Goal: Contribute content: Contribute content

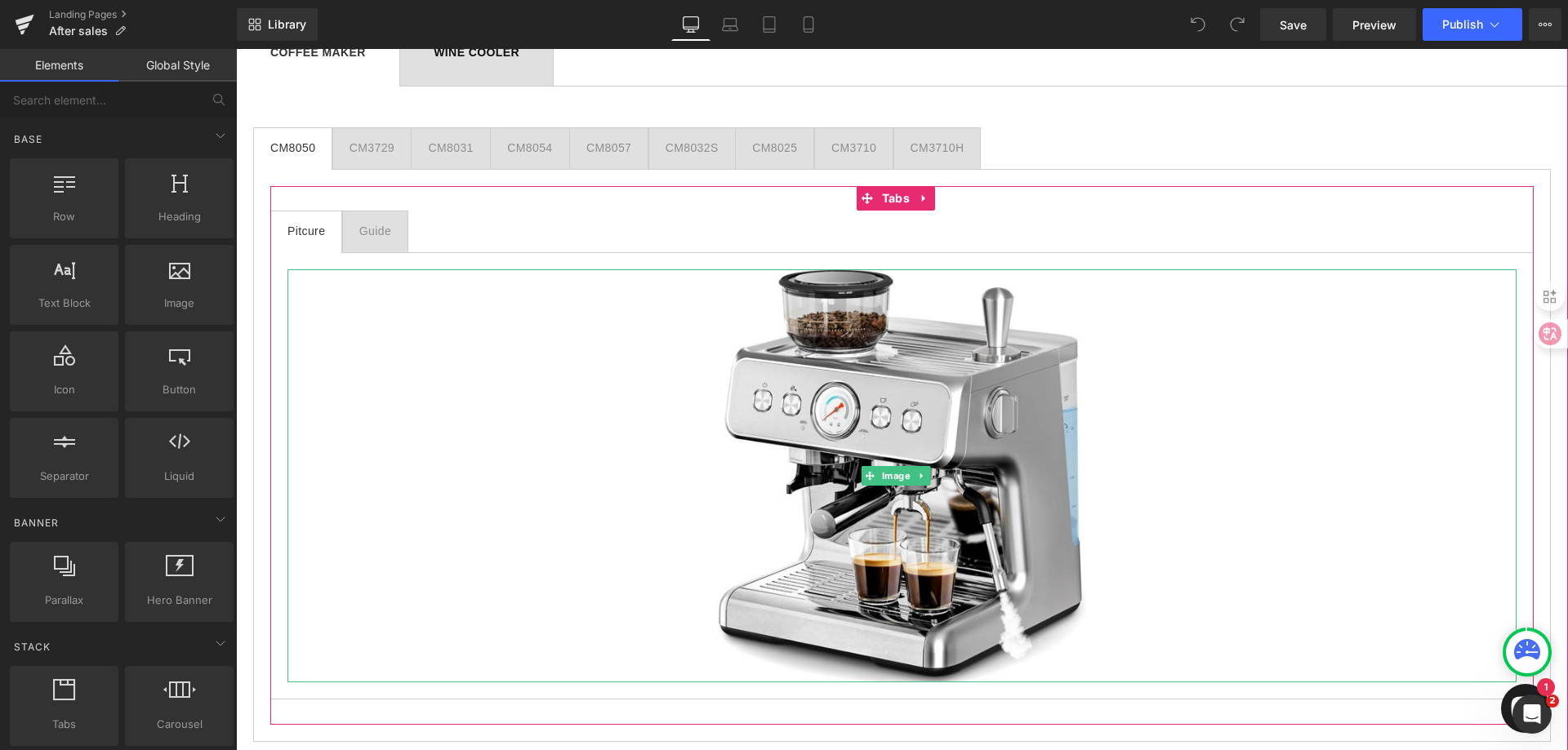
scroll to position [1224, 0]
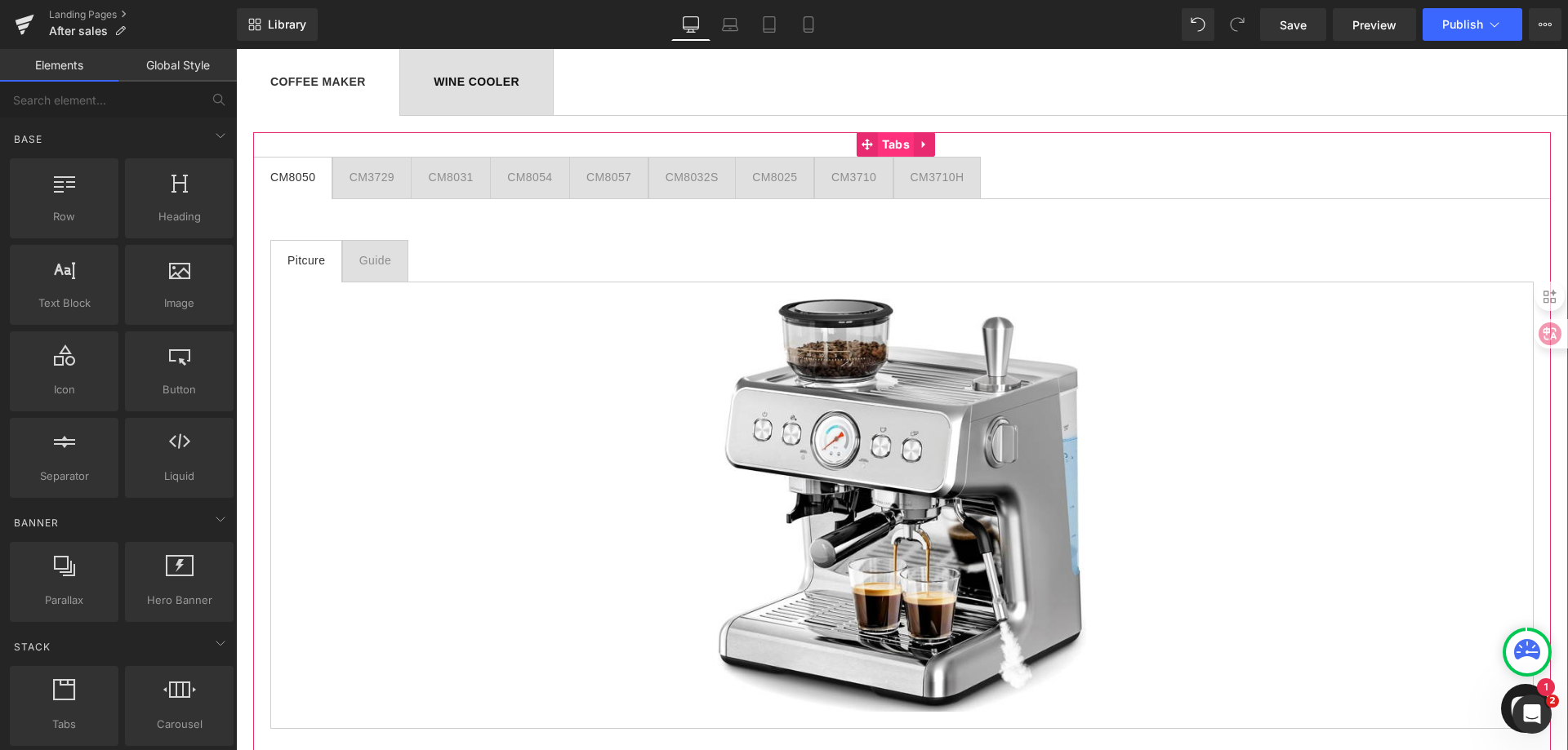
click at [903, 143] on span "Tabs" at bounding box center [896, 145] width 36 height 25
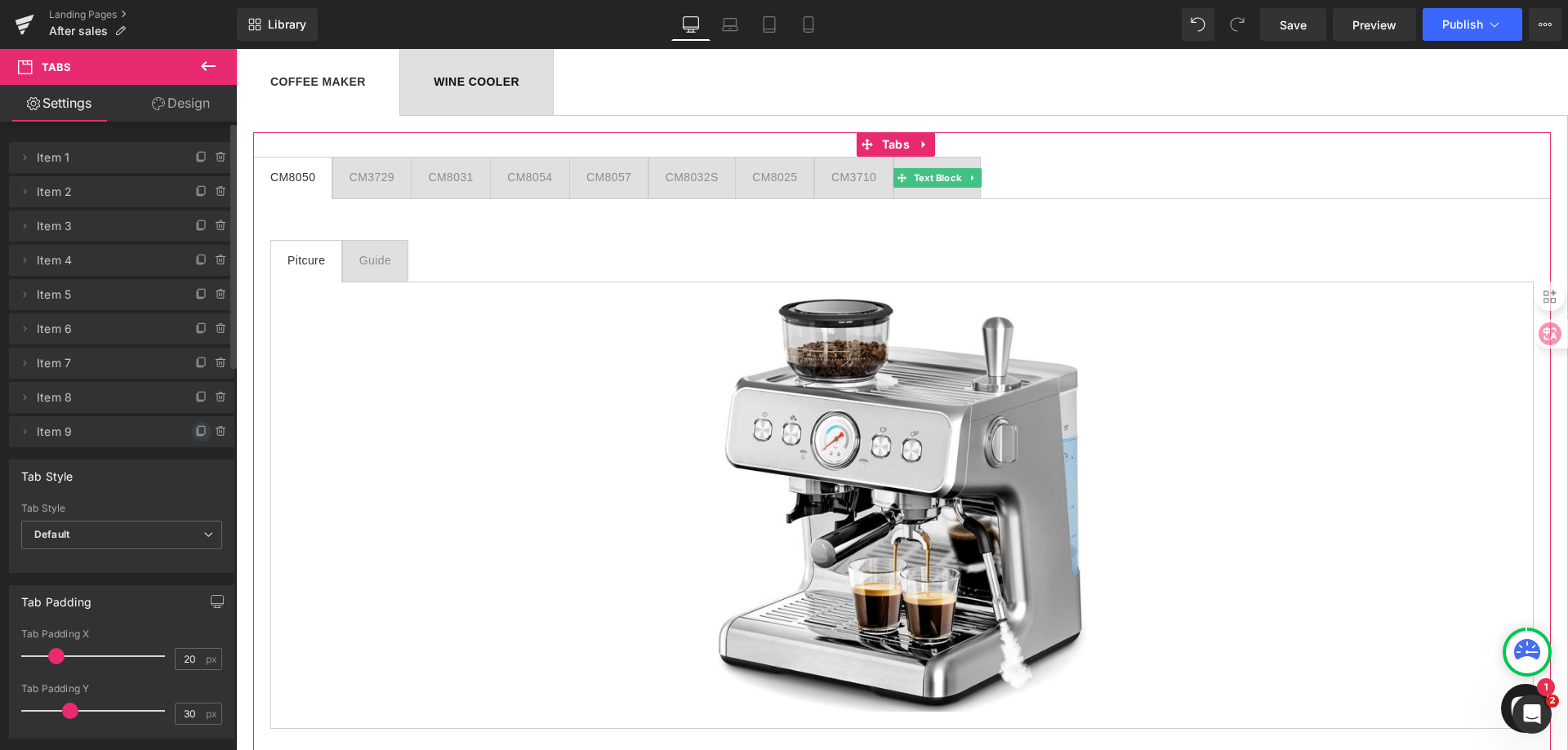
click at [198, 430] on icon at bounding box center [201, 430] width 7 height 8
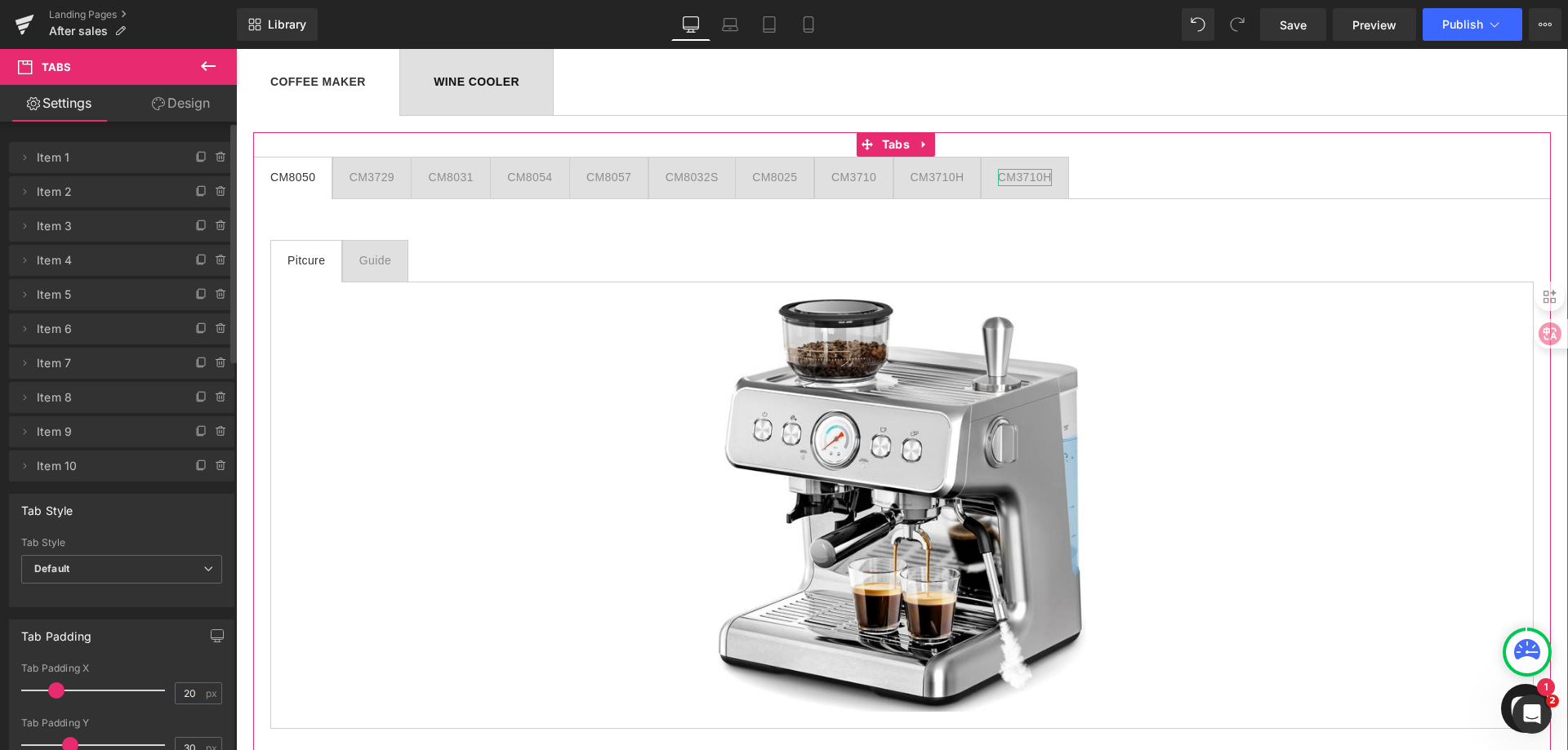
click at [1027, 178] on div "CM3710H" at bounding box center [1025, 177] width 54 height 17
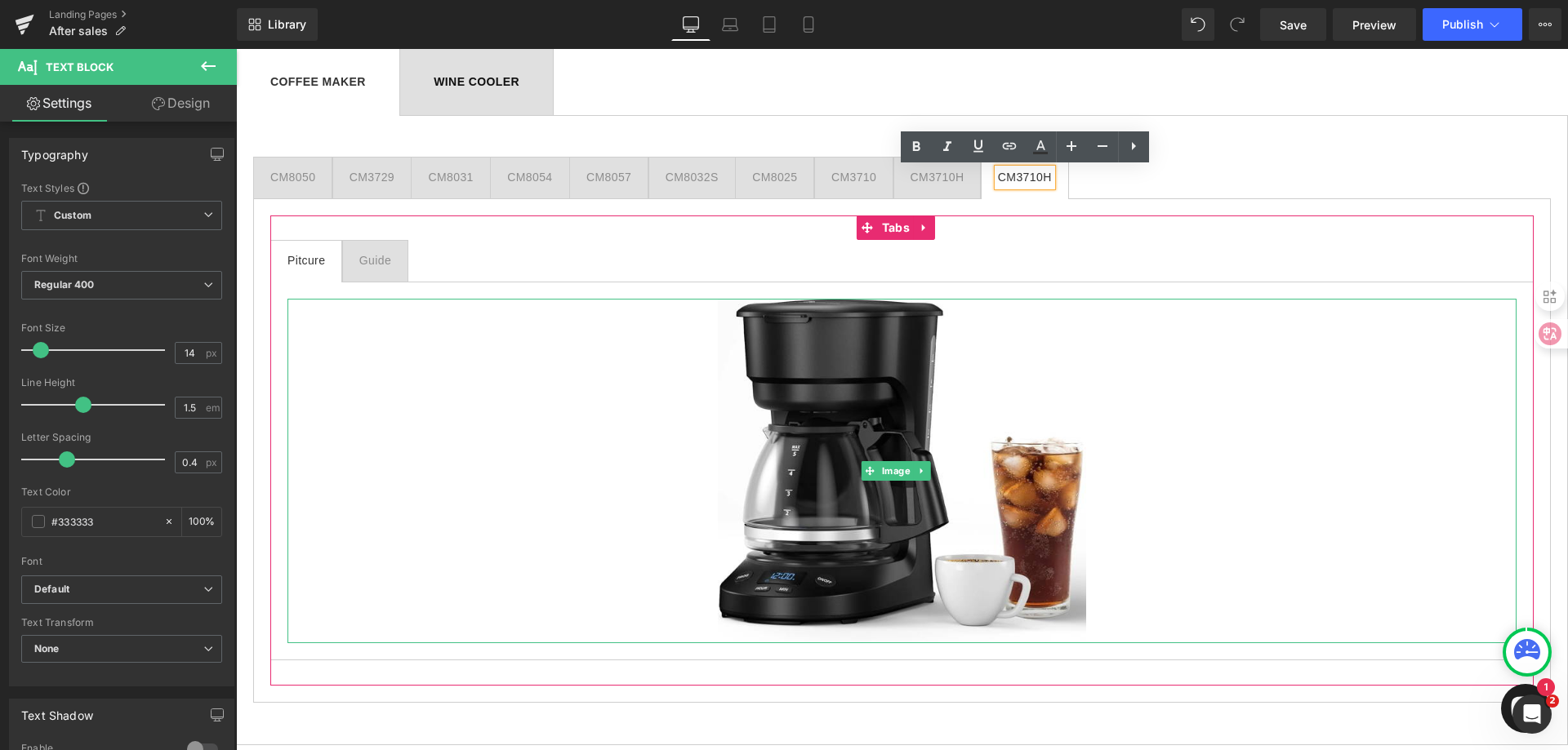
click at [845, 415] on img at bounding box center [902, 470] width 369 height 344
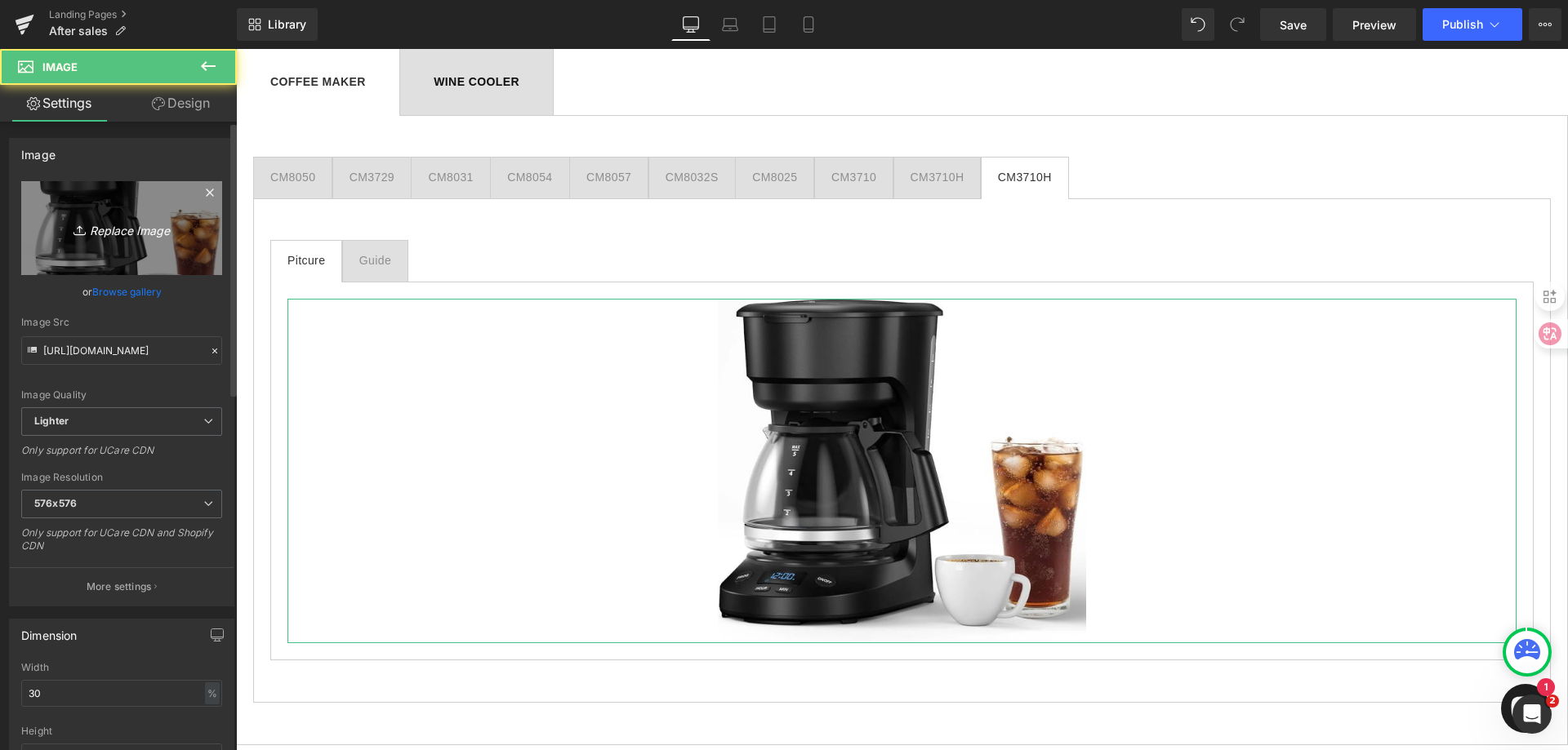
click at [95, 235] on icon "Replace Image" at bounding box center [122, 227] width 131 height 20
type input "C:\fakepath\cm8020.png"
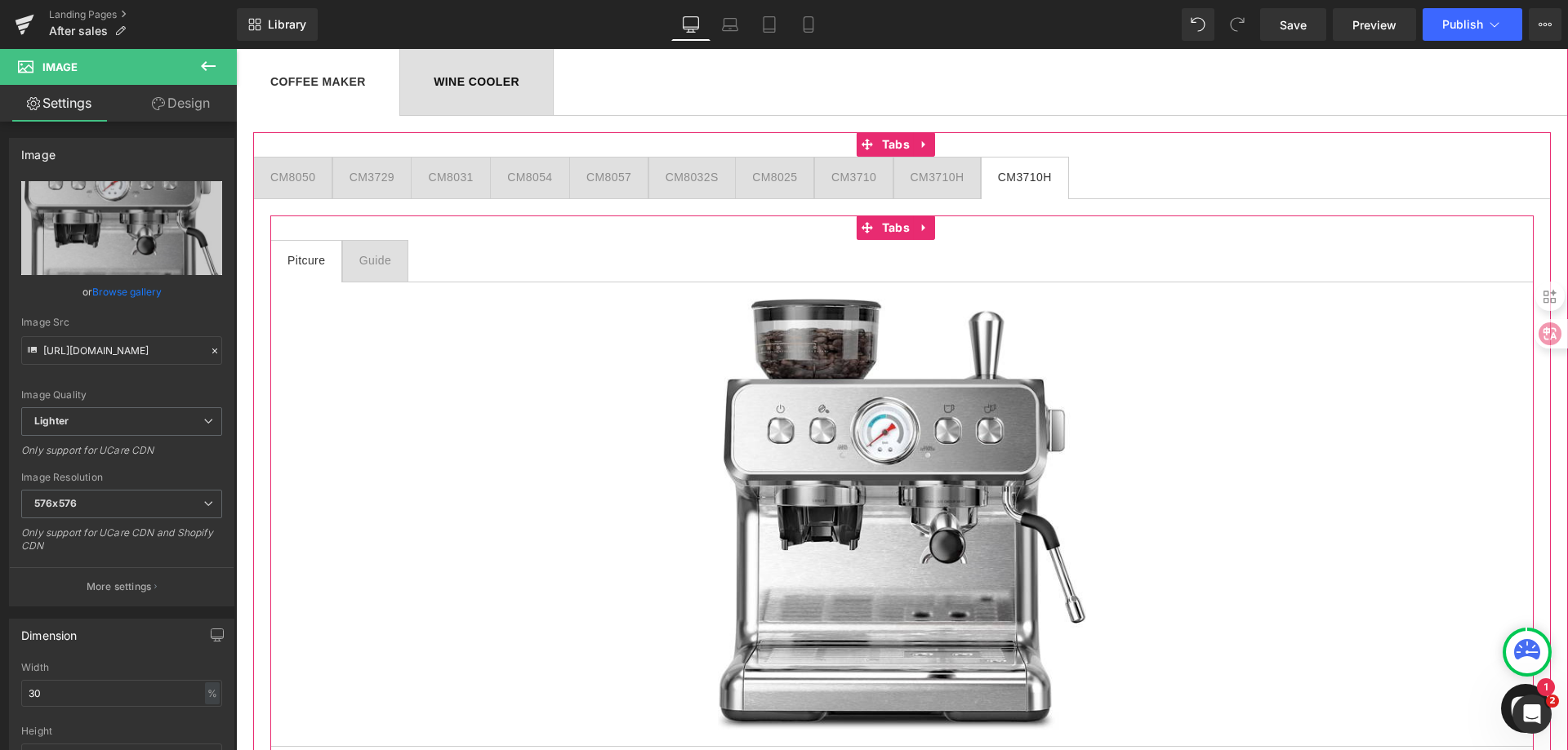
click at [385, 261] on div "Guide" at bounding box center [375, 260] width 32 height 17
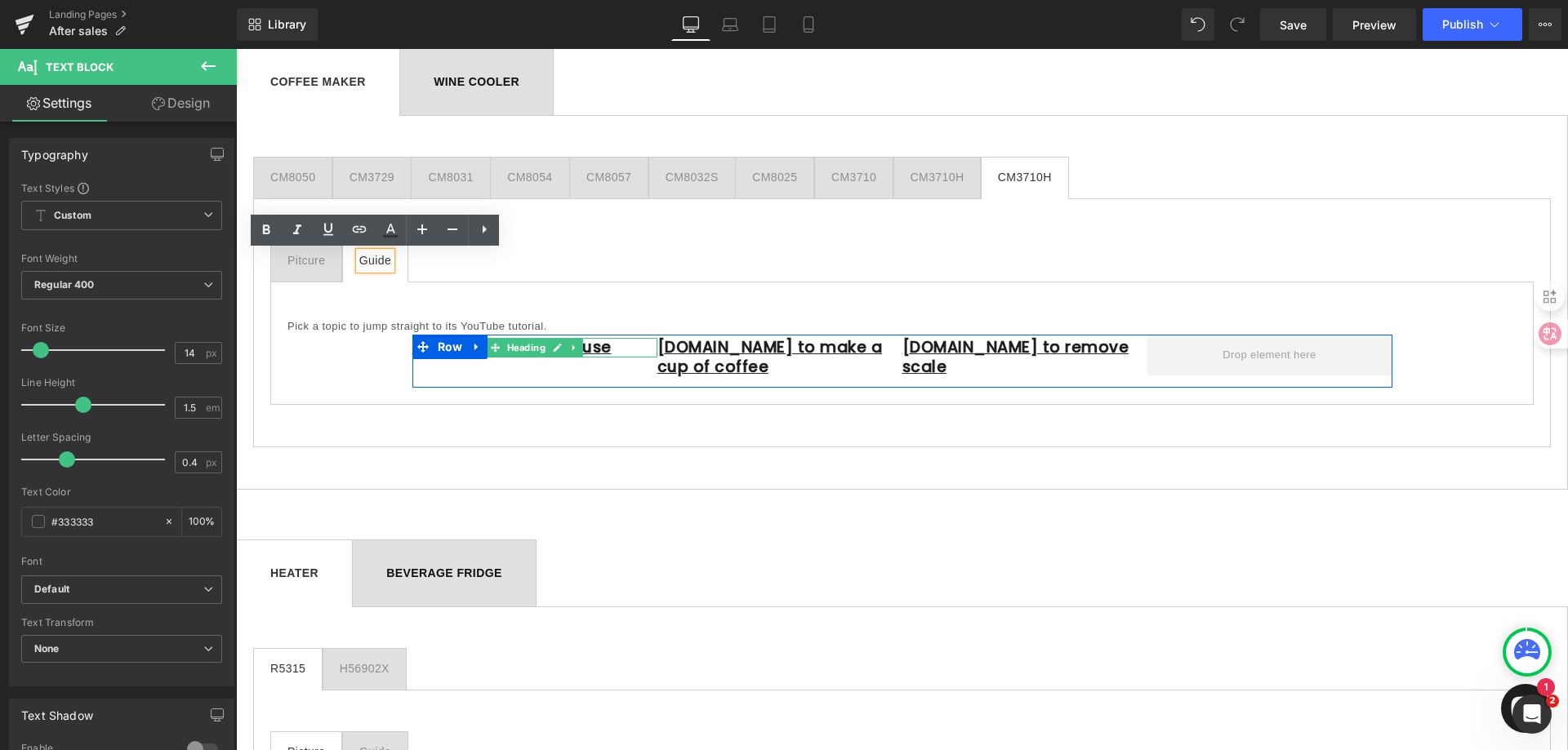
click at [613, 345] on h1 "1.Preparation before use" at bounding box center [534, 348] width 245 height 20
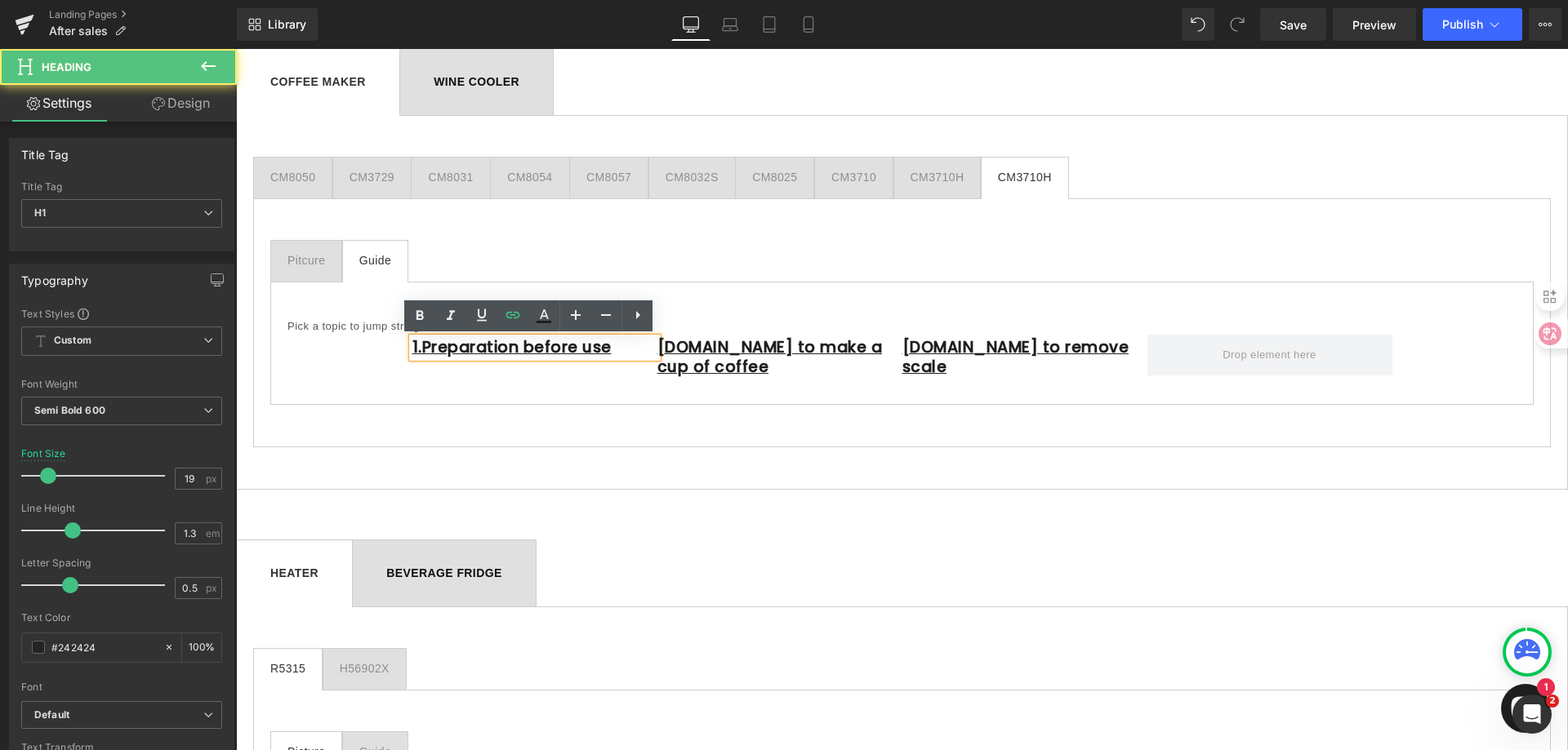
click at [613, 345] on h1 "1.Preparation before use" at bounding box center [534, 348] width 245 height 20
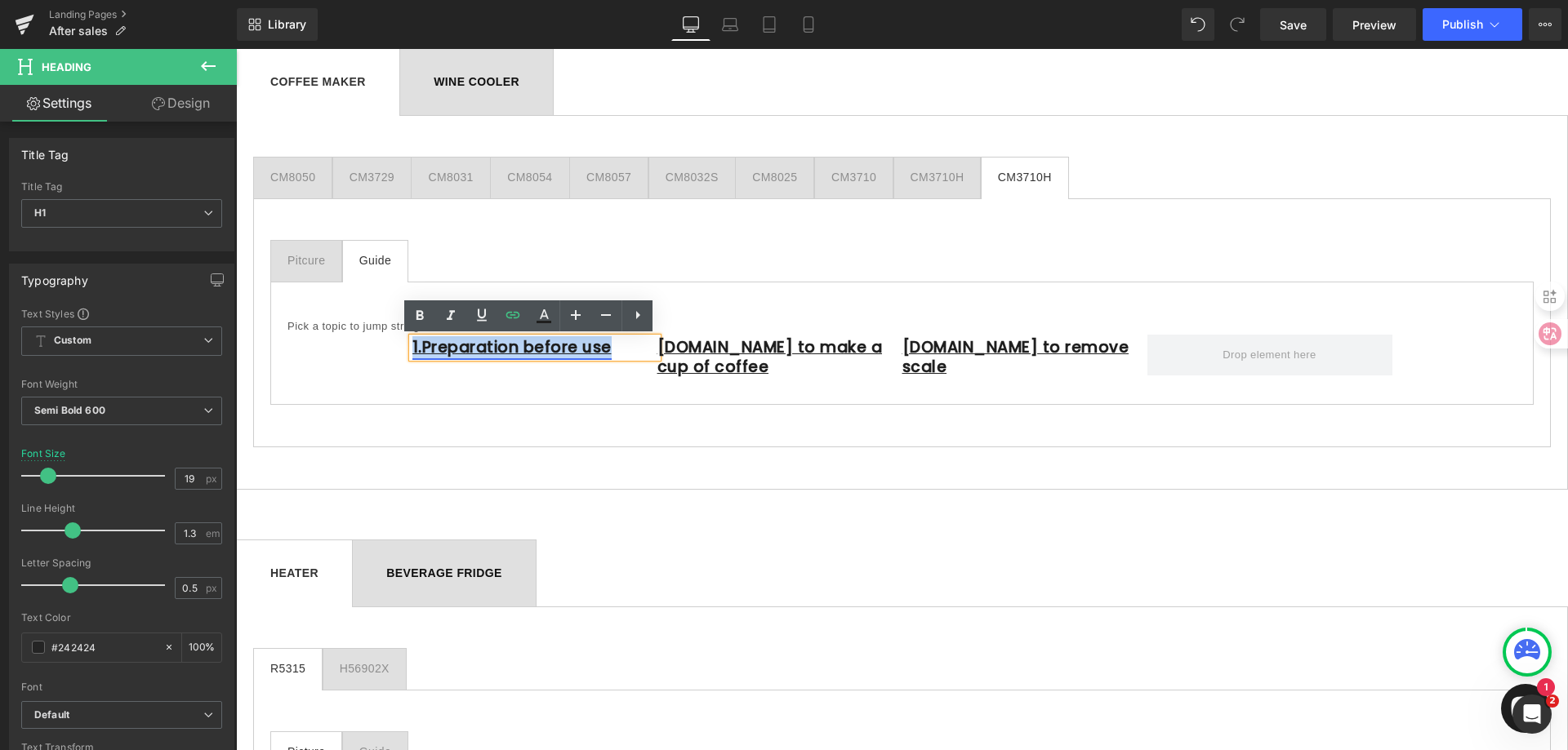
drag, startPoint x: 611, startPoint y: 349, endPoint x: 408, endPoint y: 353, distance: 203.0
click at [412, 353] on h1 "1.Preparation before use" at bounding box center [534, 348] width 245 height 20
paste div
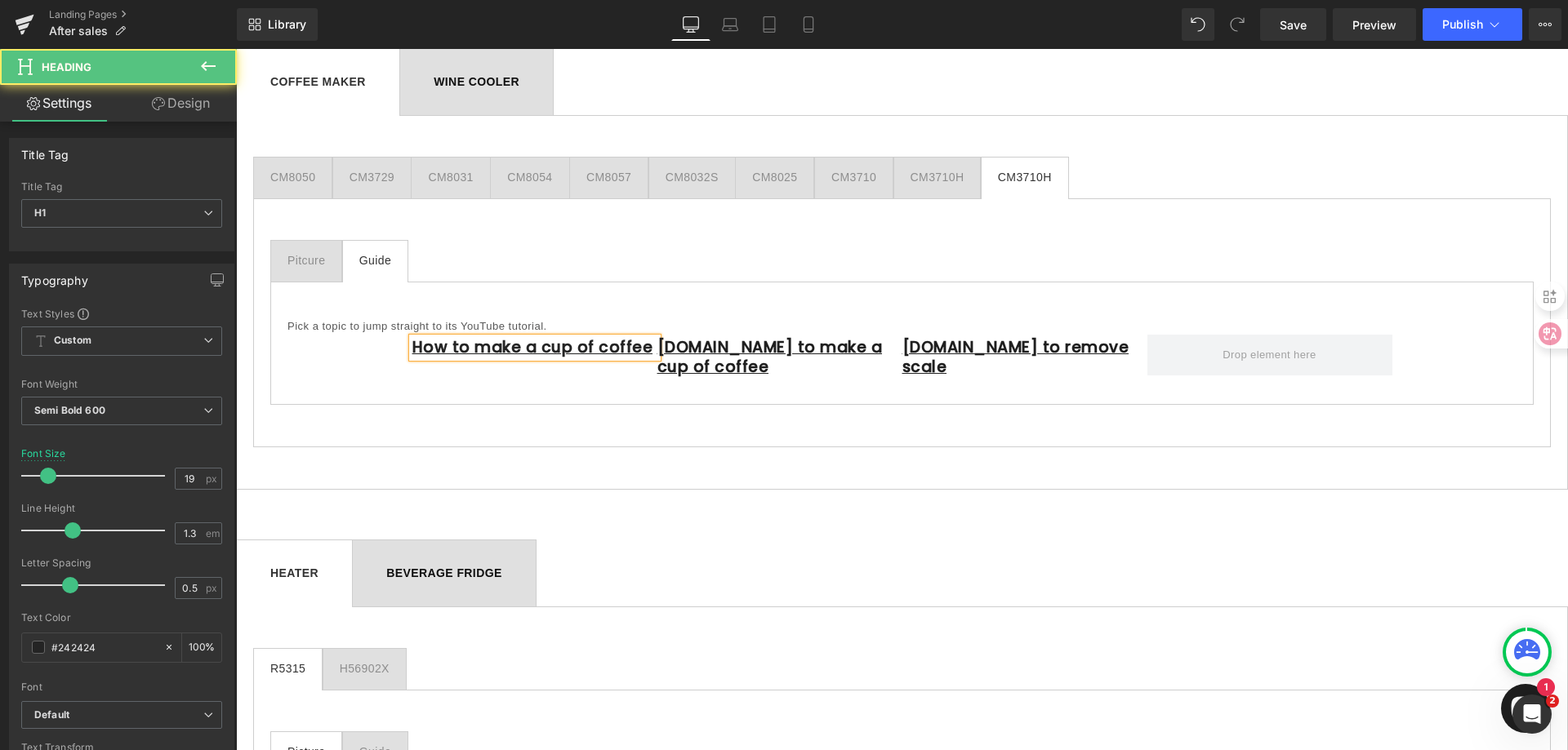
drag, startPoint x: 624, startPoint y: 348, endPoint x: 404, endPoint y: 351, distance: 220.0
click at [412, 351] on div "How to make a cup of coffee" at bounding box center [534, 348] width 245 height 20
drag, startPoint x: 421, startPoint y: 348, endPoint x: 633, endPoint y: 351, distance: 212.0
click at [633, 351] on h1 "How to make a cup of coffee" at bounding box center [534, 348] width 245 height 20
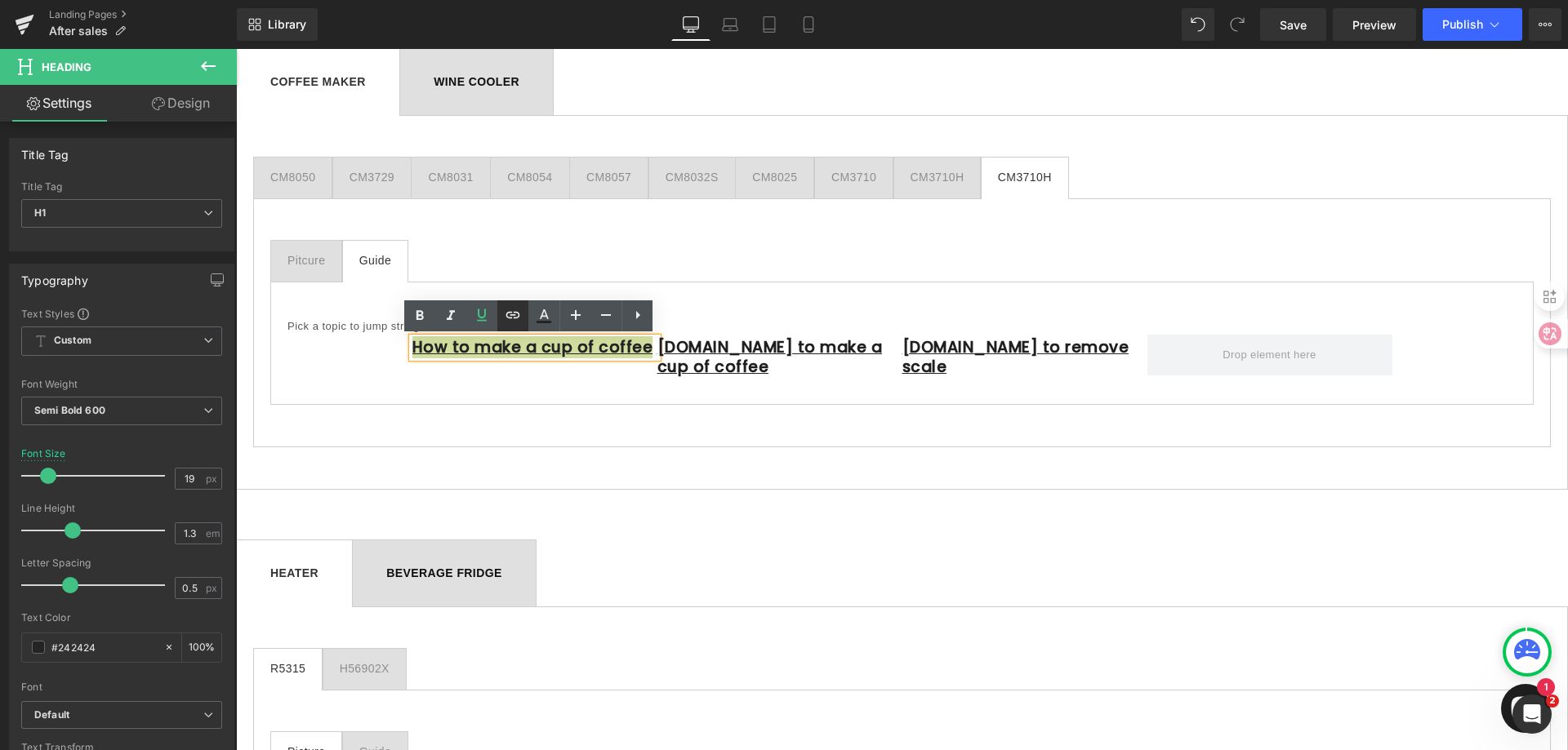
click at [511, 314] on icon at bounding box center [513, 314] width 14 height 7
click at [498, 387] on input "text" at bounding box center [449, 385] width 251 height 41
paste input "[URL][DOMAIN_NAME]"
type input "[URL][DOMAIN_NAME]"
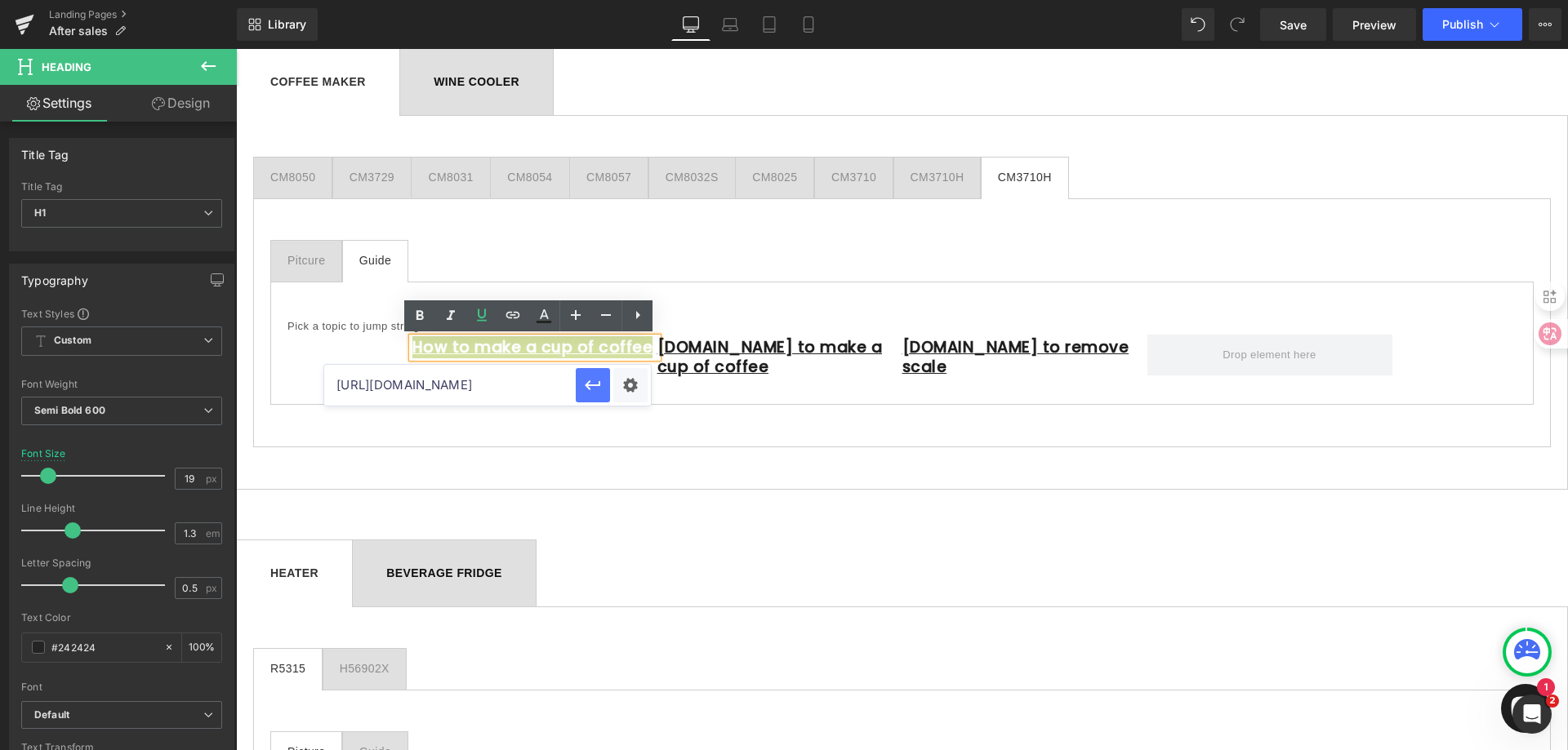
click at [588, 388] on icon "button" at bounding box center [592, 385] width 16 height 10
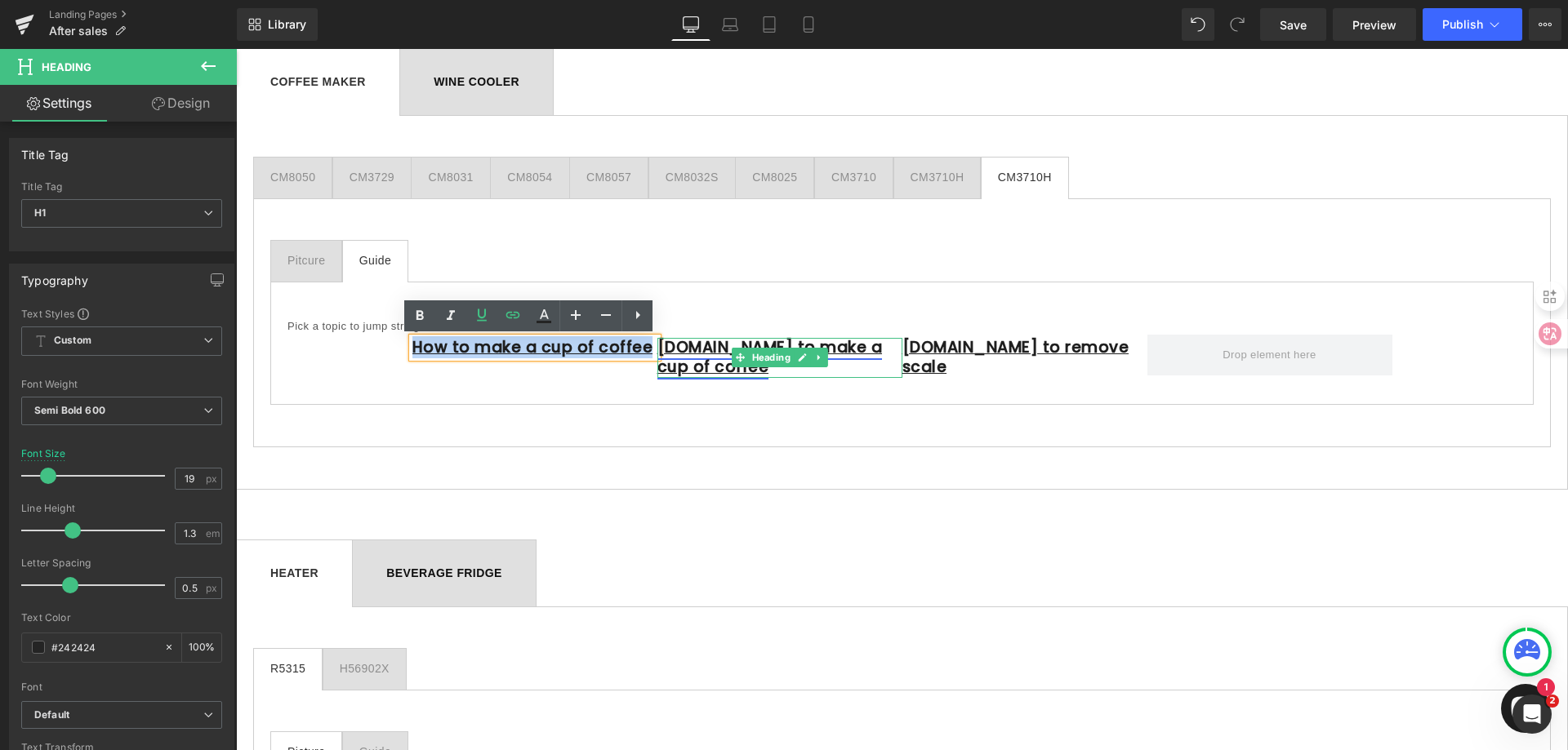
click at [857, 345] on link "[DOMAIN_NAME] to make a cup of coffee" at bounding box center [769, 357] width 225 height 43
click at [871, 348] on link "[DOMAIN_NAME] to make a cup of coffee" at bounding box center [769, 357] width 225 height 43
click at [883, 344] on link "[DOMAIN_NAME] to make a cup of coffee" at bounding box center [769, 357] width 225 height 43
click at [799, 354] on icon at bounding box center [802, 358] width 8 height 8
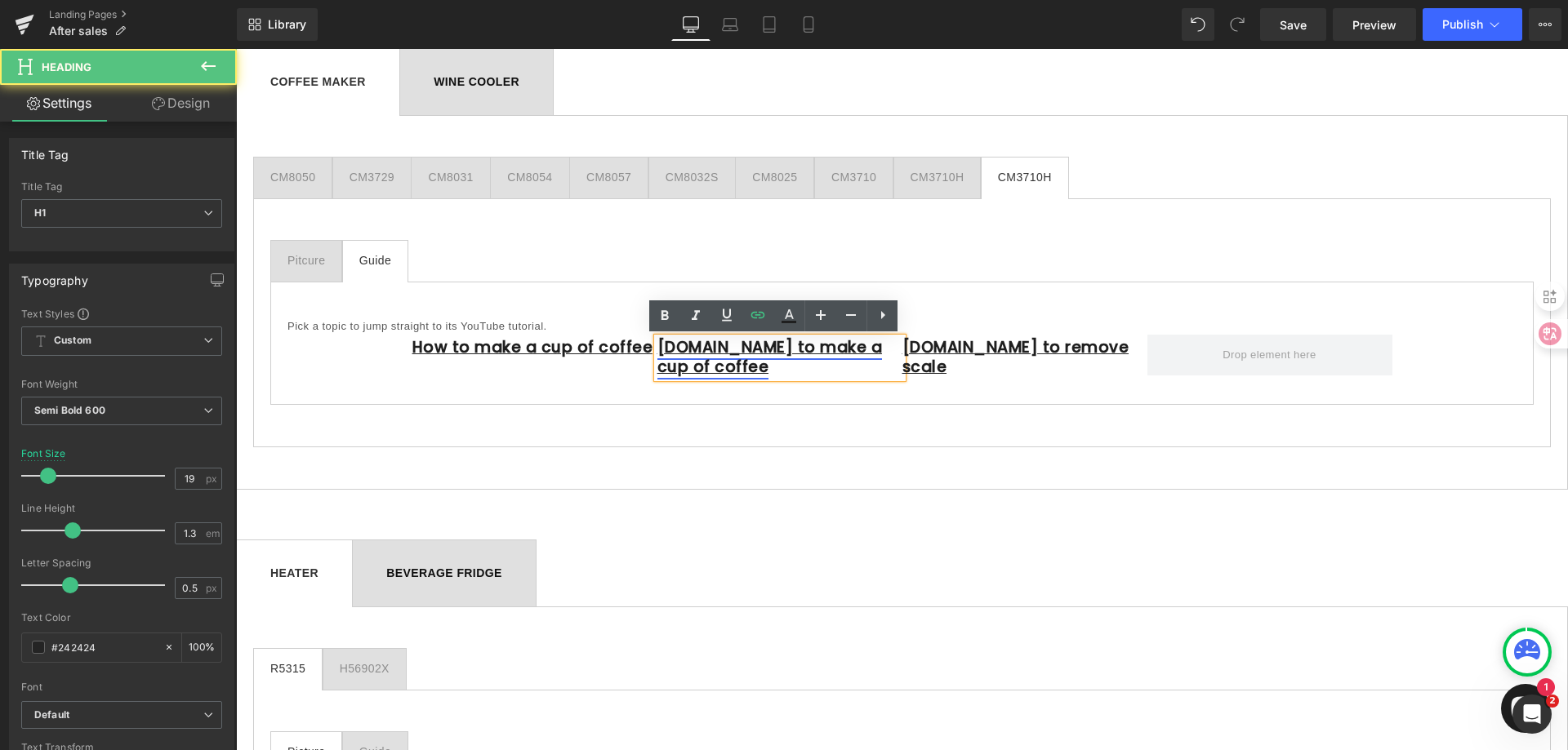
click at [772, 350] on link "[DOMAIN_NAME] to make a cup of coffee" at bounding box center [769, 357] width 225 height 43
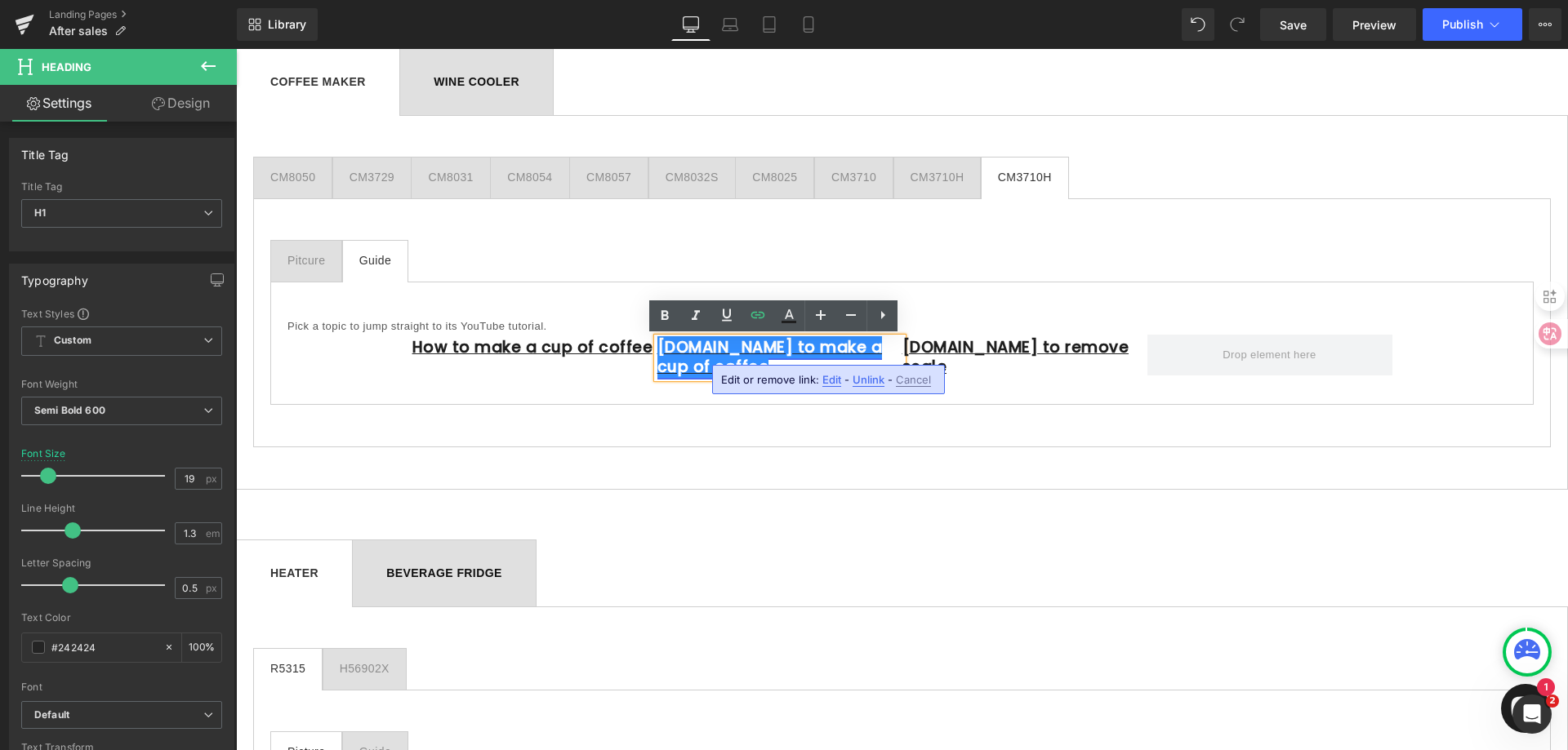
paste div
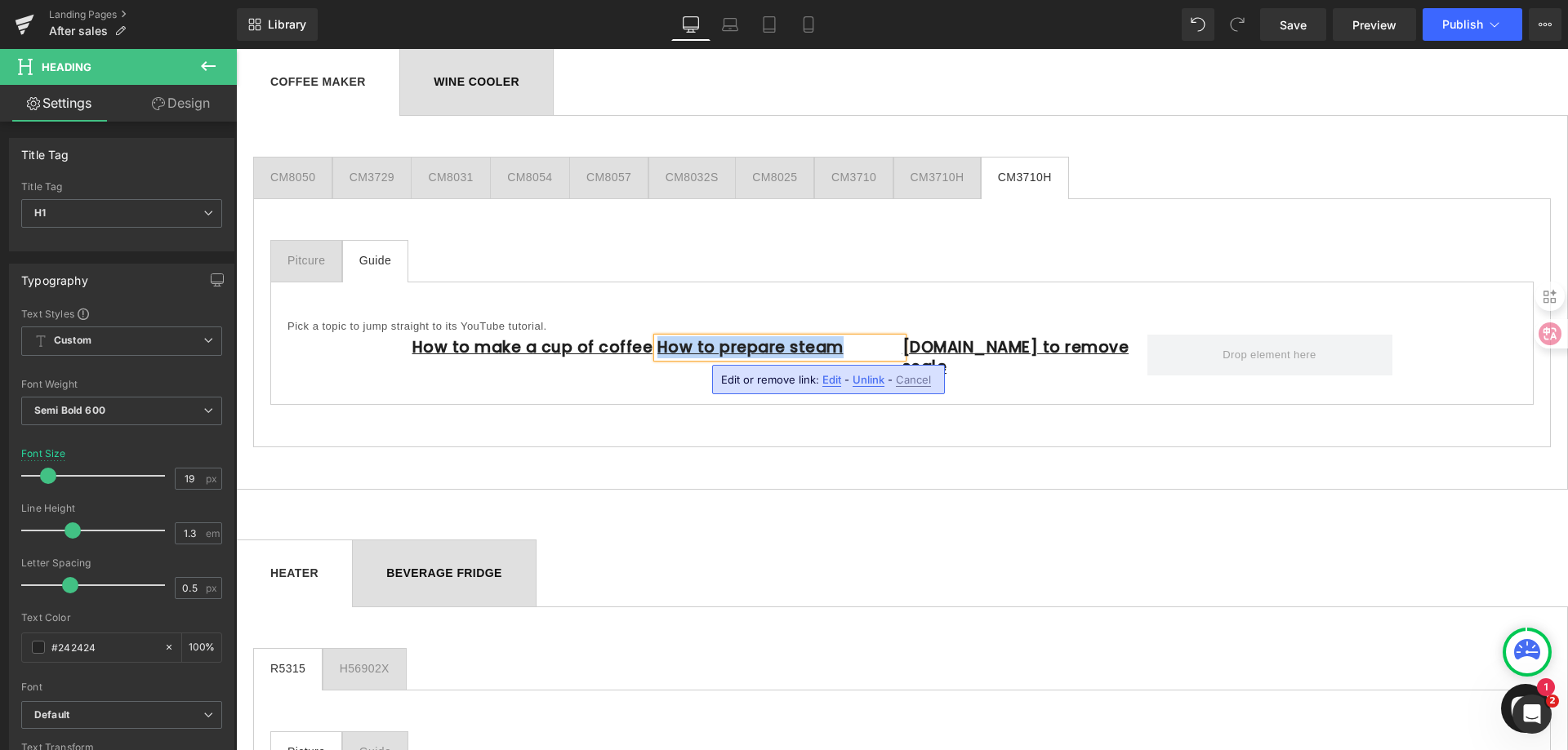
drag, startPoint x: 840, startPoint y: 350, endPoint x: 652, endPoint y: 350, distance: 188.0
click at [657, 350] on h1 "How to prepare steam" at bounding box center [779, 348] width 245 height 20
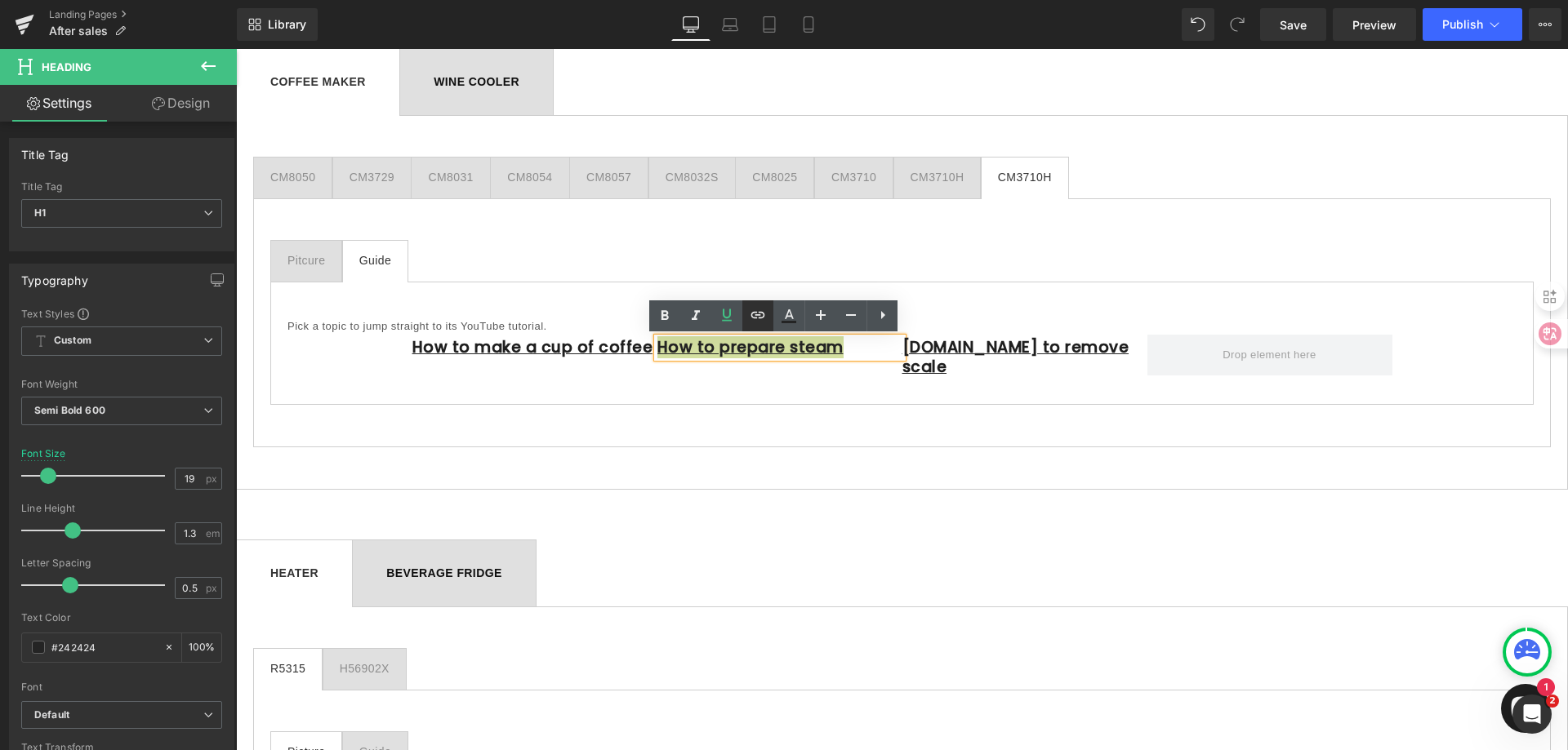
click at [764, 312] on icon at bounding box center [758, 314] width 14 height 7
click at [674, 390] on input "[URL][DOMAIN_NAME]" at bounding box center [695, 385] width 251 height 41
paste input "[URL][DOMAIN_NAME]"
type input "[URL][DOMAIN_NAME]"
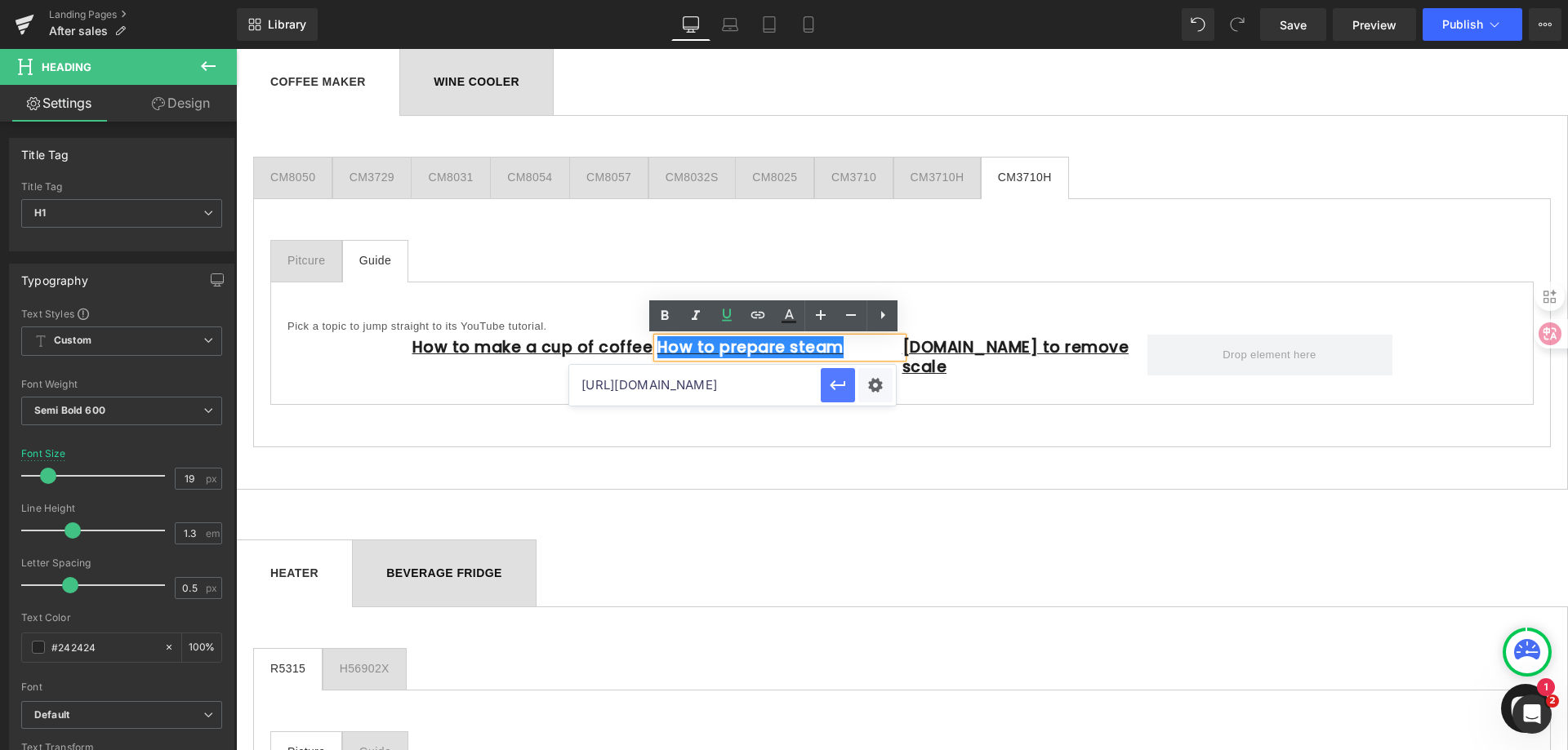
click at [840, 391] on icon "button" at bounding box center [838, 385] width 20 height 20
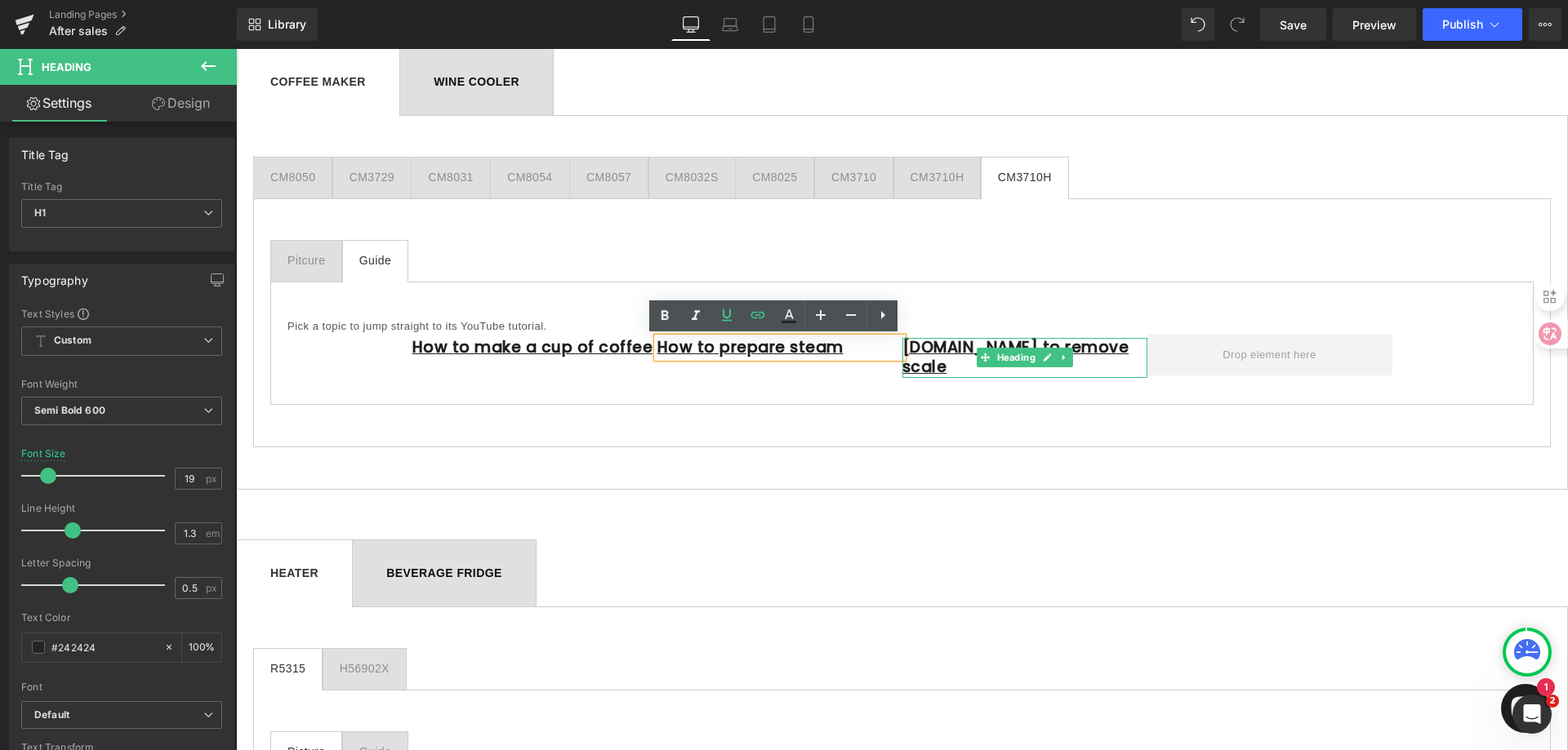
click at [1086, 344] on h1 "[DOMAIN_NAME] to remove scale" at bounding box center [1025, 357] width 245 height 40
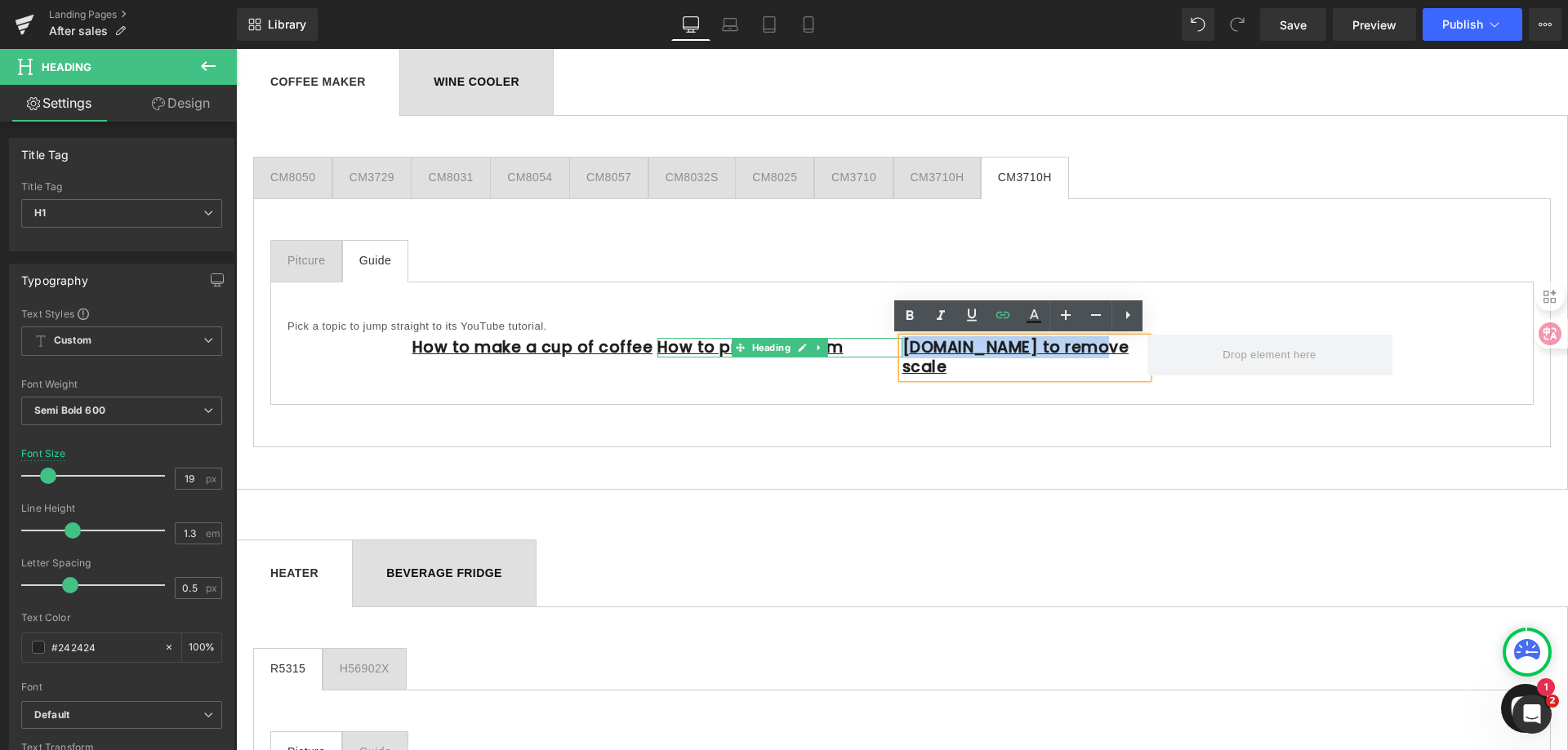
drag, startPoint x: 1082, startPoint y: 347, endPoint x: 848, endPoint y: 347, distance: 234.0
click at [848, 347] on div "How to make a cup of coffee Heading How to prepare steam Heading [DOMAIN_NAME] …" at bounding box center [902, 361] width 980 height 53
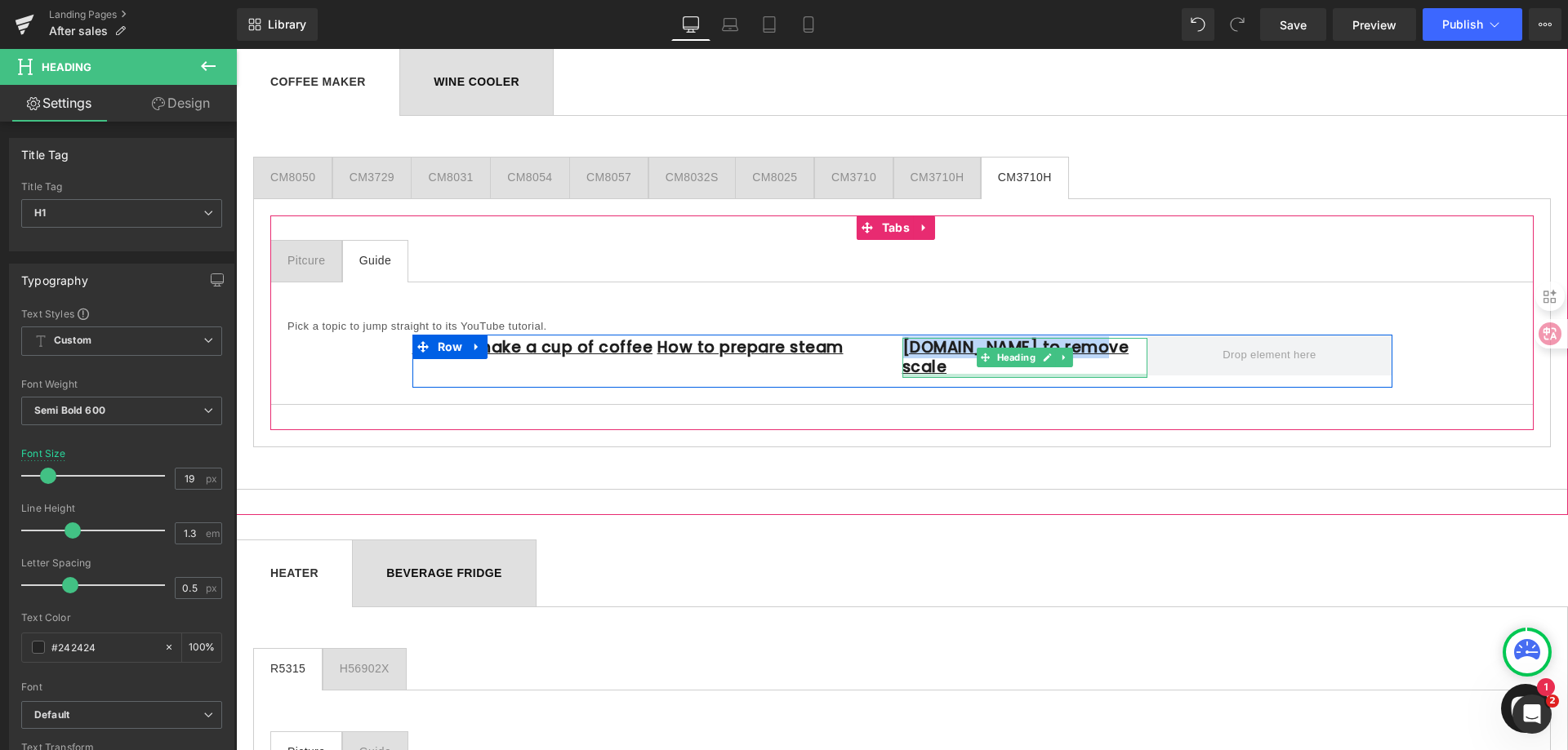
paste div
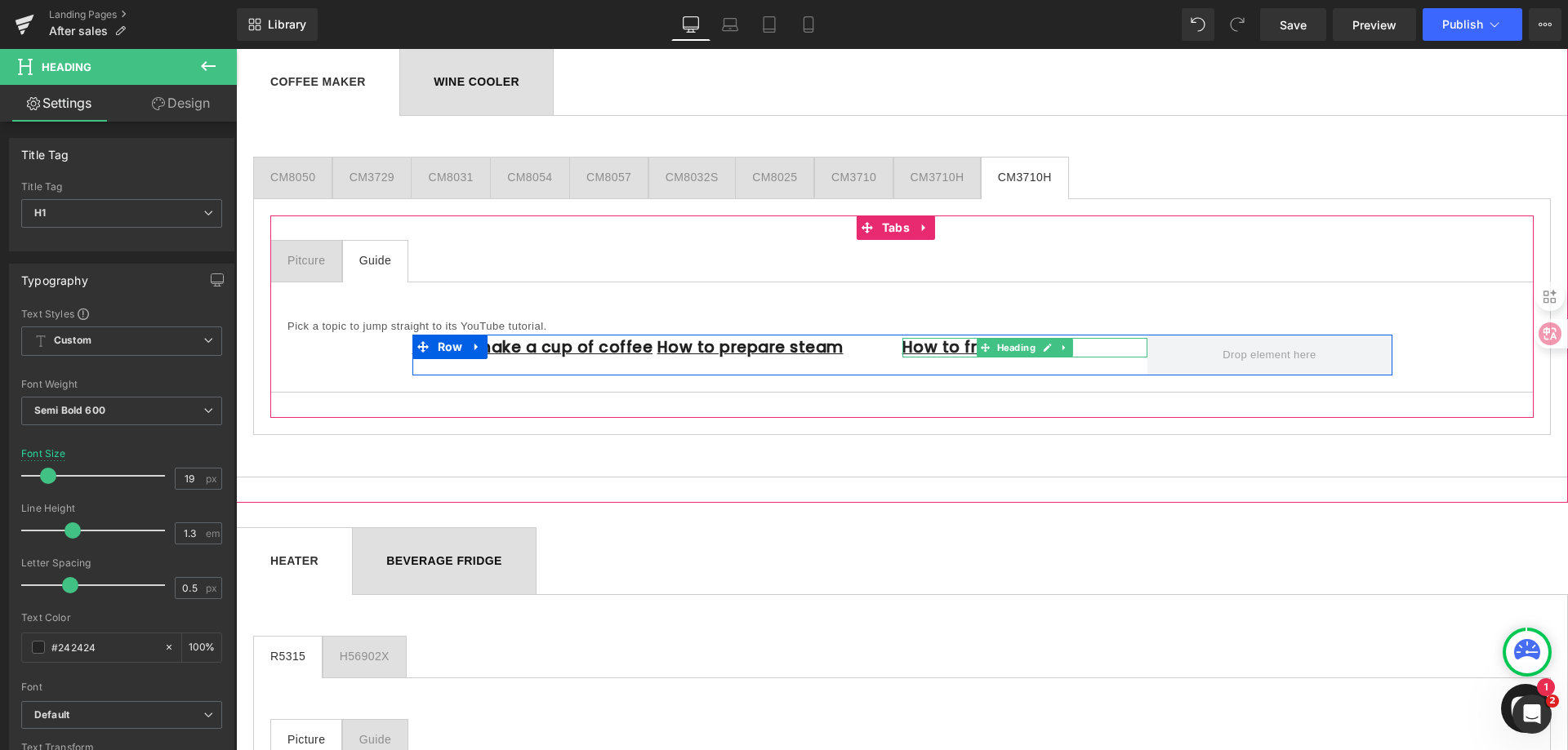
click at [1108, 349] on h1 "How to froth milk" at bounding box center [1025, 348] width 245 height 20
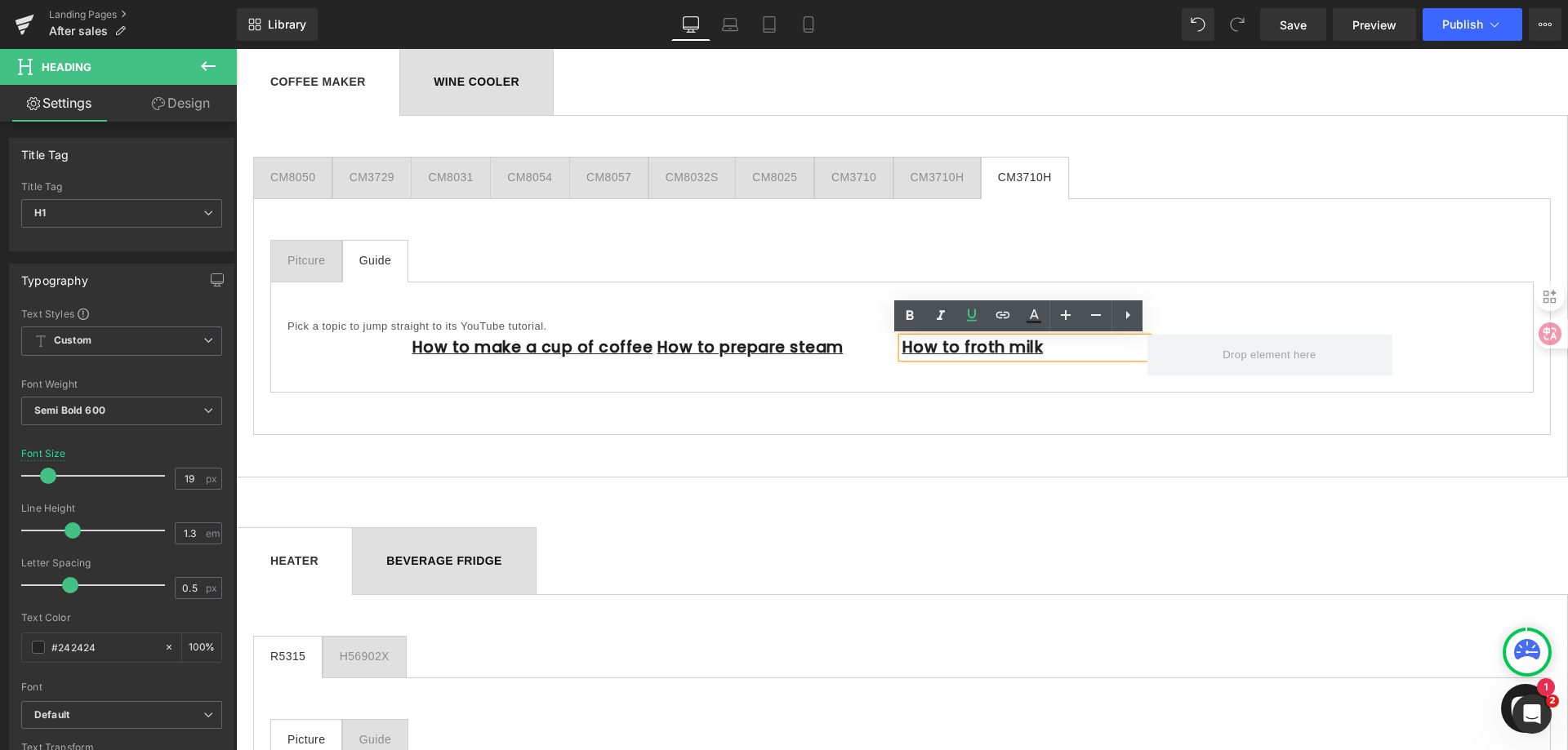
drag, startPoint x: 1058, startPoint y: 349, endPoint x: 894, endPoint y: 350, distance: 164.0
click at [903, 350] on div "How to froth milk" at bounding box center [1025, 348] width 245 height 20
drag, startPoint x: 1039, startPoint y: 349, endPoint x: 894, endPoint y: 353, distance: 145.1
click at [903, 353] on div "How to froth milk" at bounding box center [1025, 348] width 245 height 20
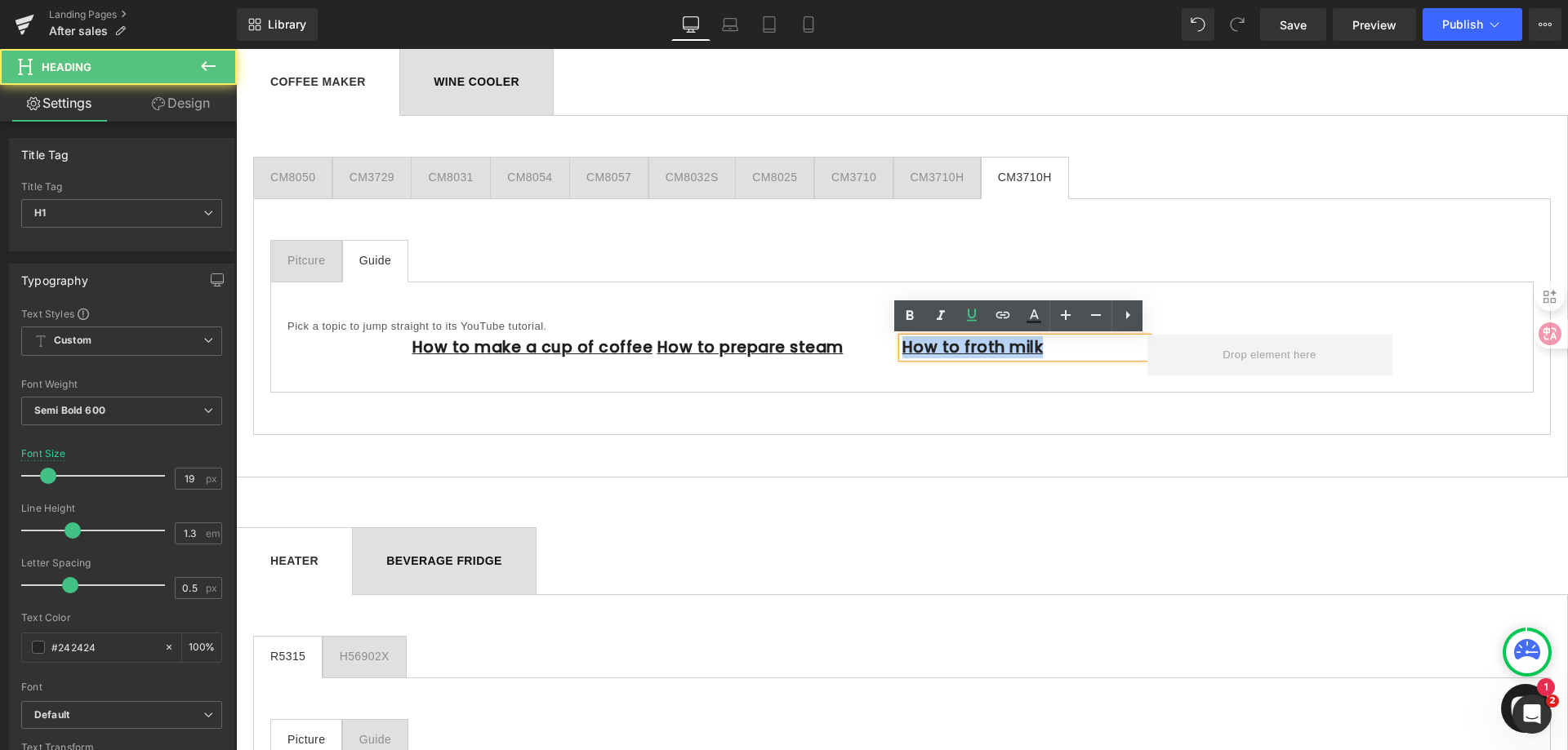
drag, startPoint x: 899, startPoint y: 351, endPoint x: 1068, endPoint y: 351, distance: 169.0
click at [1068, 351] on h1 "How to froth milk" at bounding box center [1025, 348] width 245 height 20
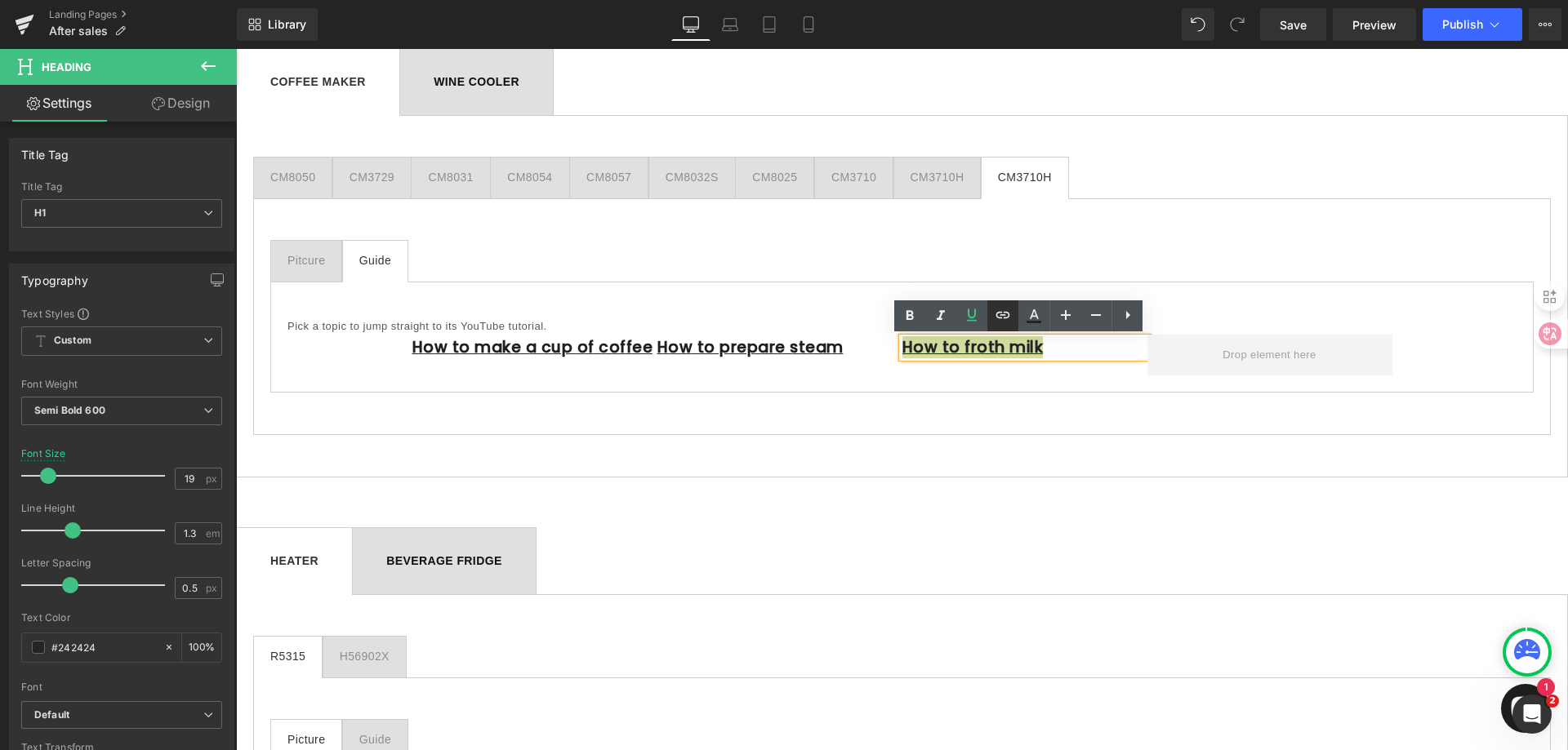
click at [1006, 312] on icon at bounding box center [1003, 314] width 14 height 7
click at [989, 393] on input "[URL][DOMAIN_NAME]" at bounding box center [1015, 385] width 251 height 41
paste input "[URL][DOMAIN_NAME]"
paste input "text"
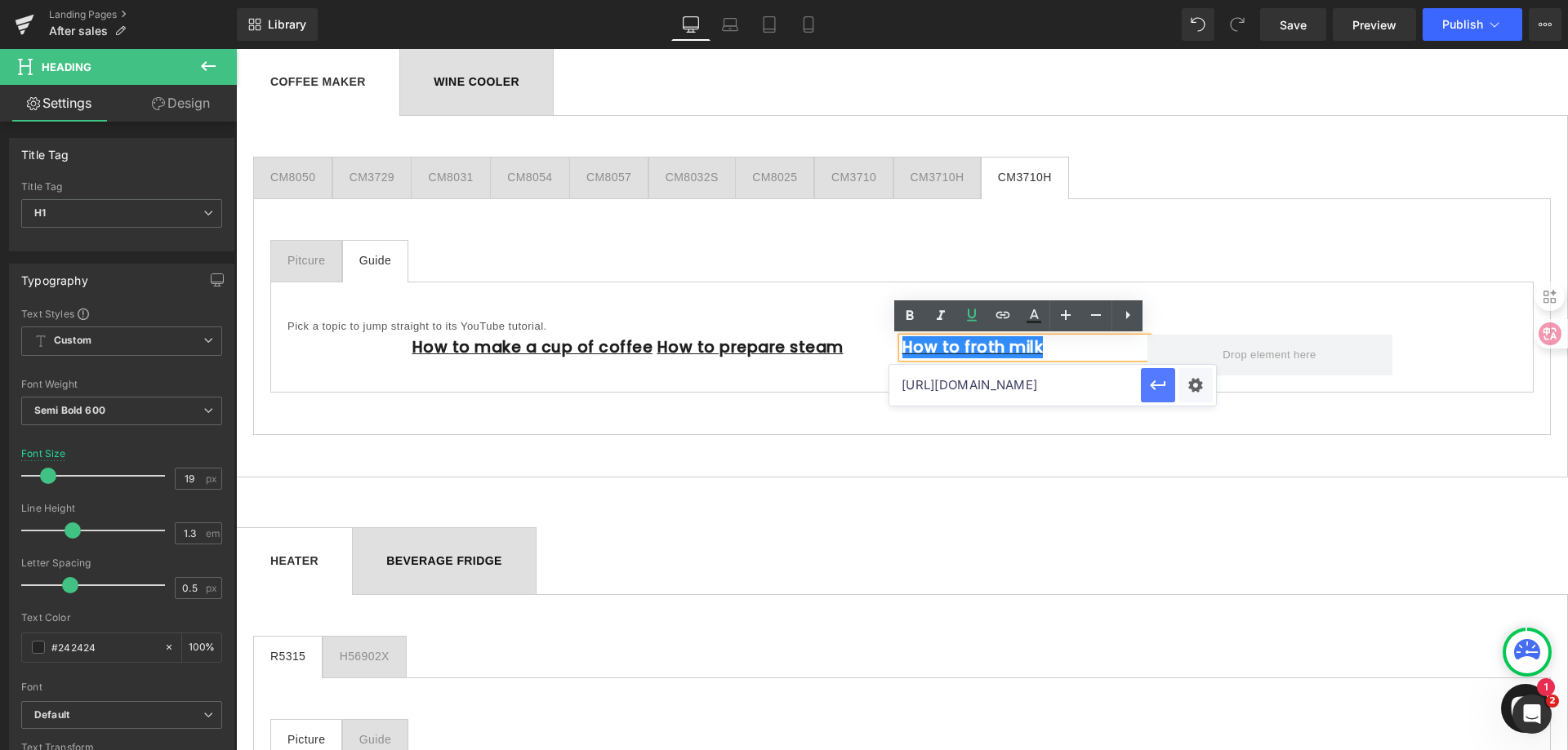
type input "[URL][DOMAIN_NAME]"
click at [1165, 389] on icon "button" at bounding box center [1158, 385] width 20 height 20
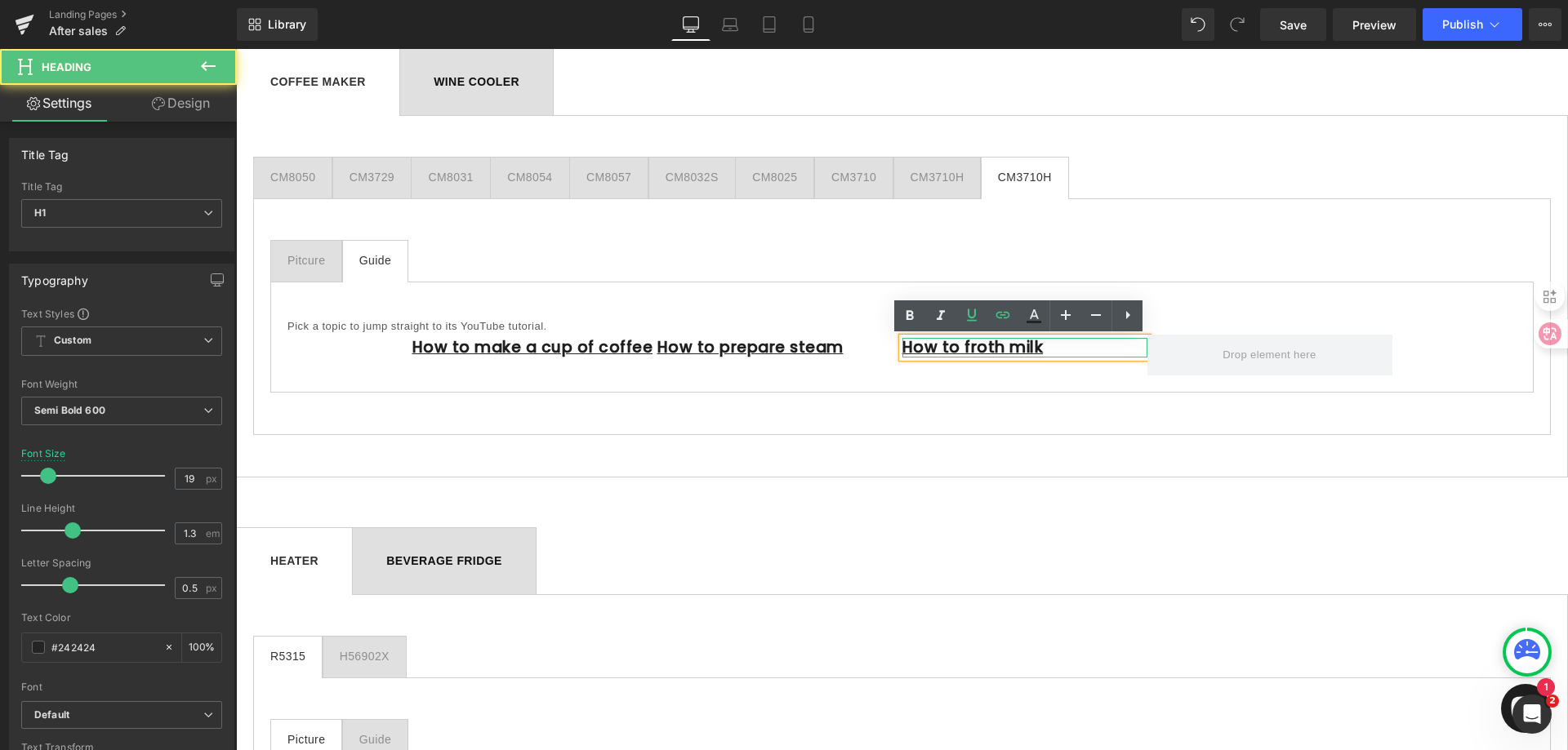
click at [1101, 347] on h1 "How to froth milk" at bounding box center [1025, 348] width 245 height 20
click at [1207, 307] on div "Pick a topic to jump straight to its YouTube tutorial." at bounding box center [902, 317] width 1229 height 36
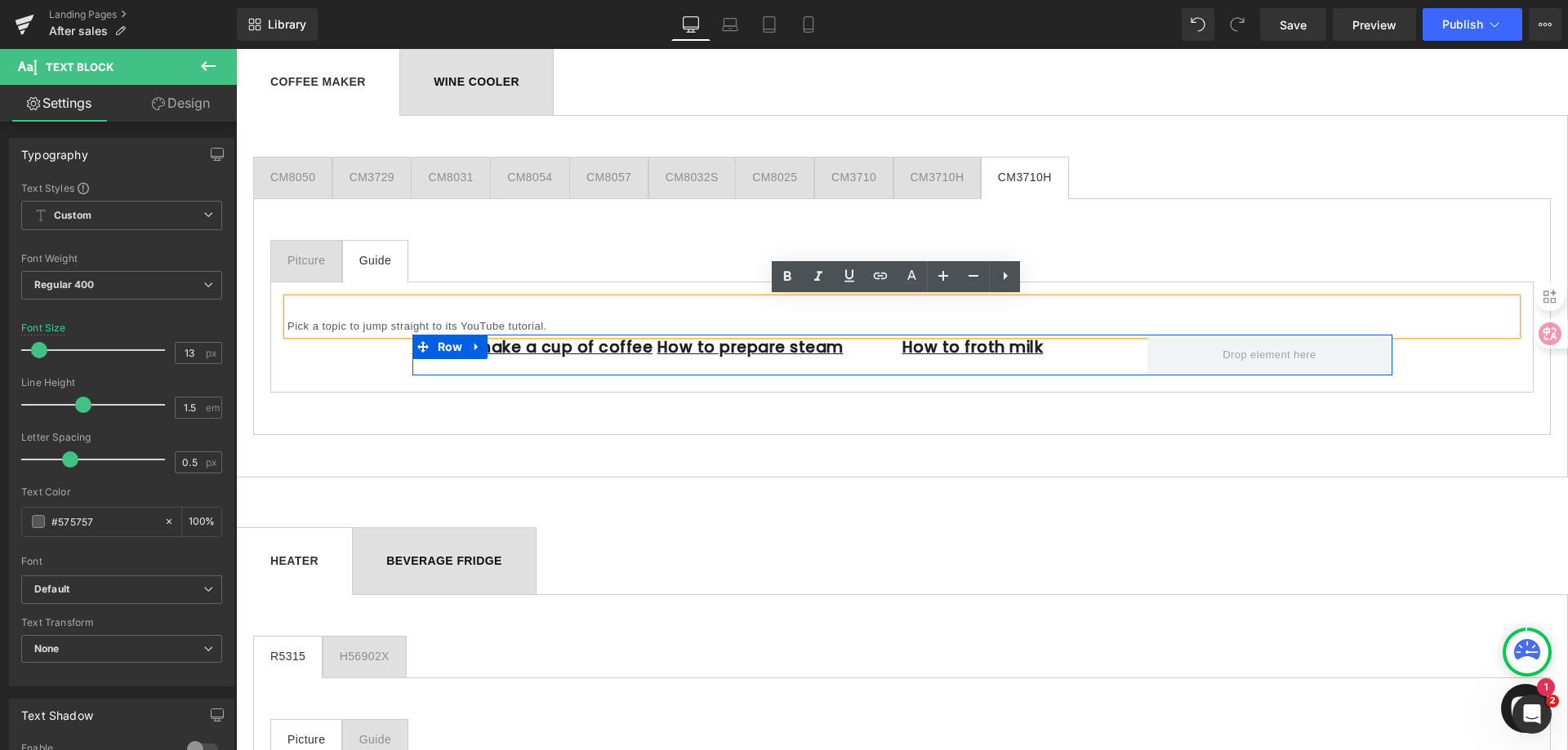
click at [1088, 359] on div "How to froth milk Heading" at bounding box center [1025, 351] width 245 height 34
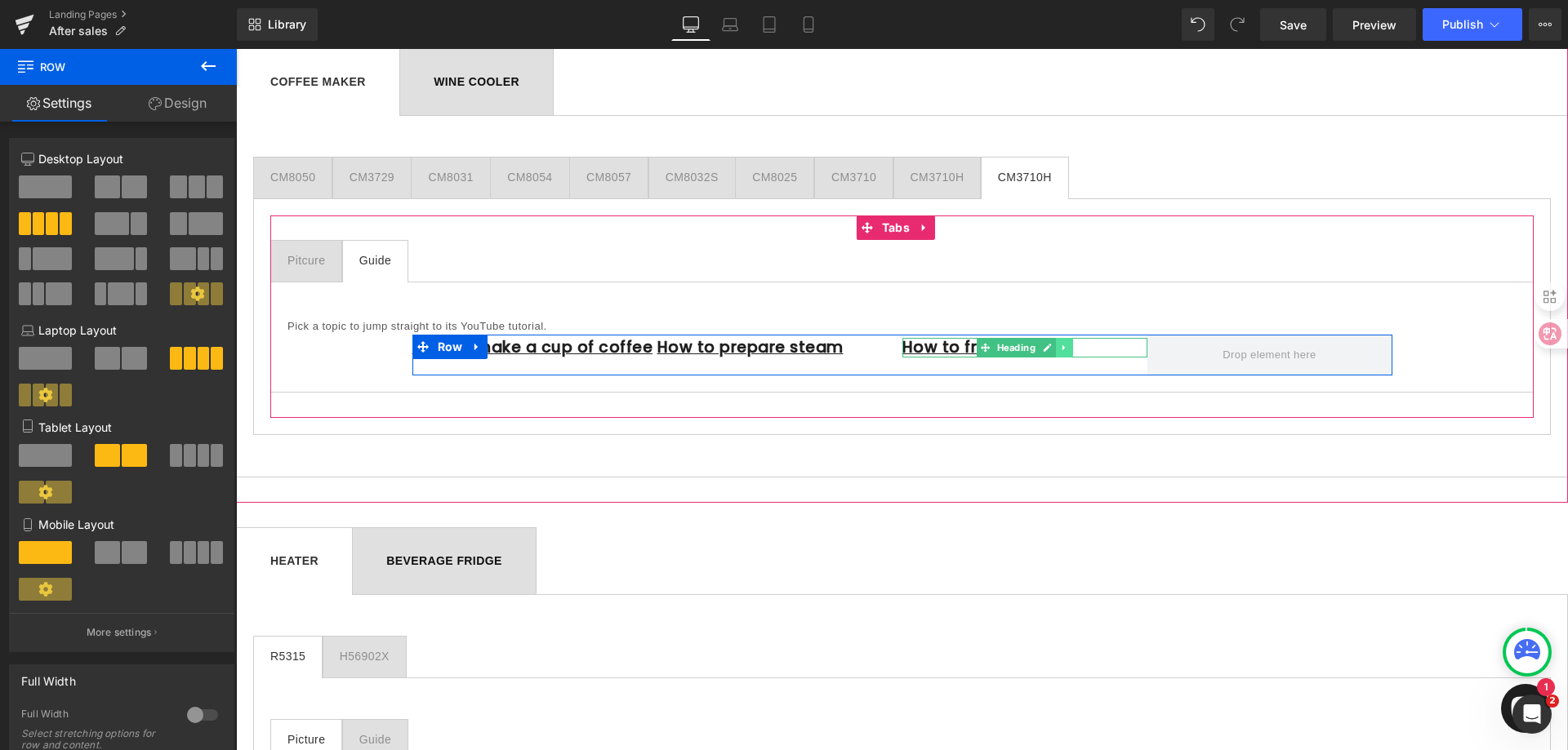
click at [1061, 345] on icon at bounding box center [1062, 348] width 2 height 6
click at [1051, 348] on icon at bounding box center [1055, 347] width 9 height 9
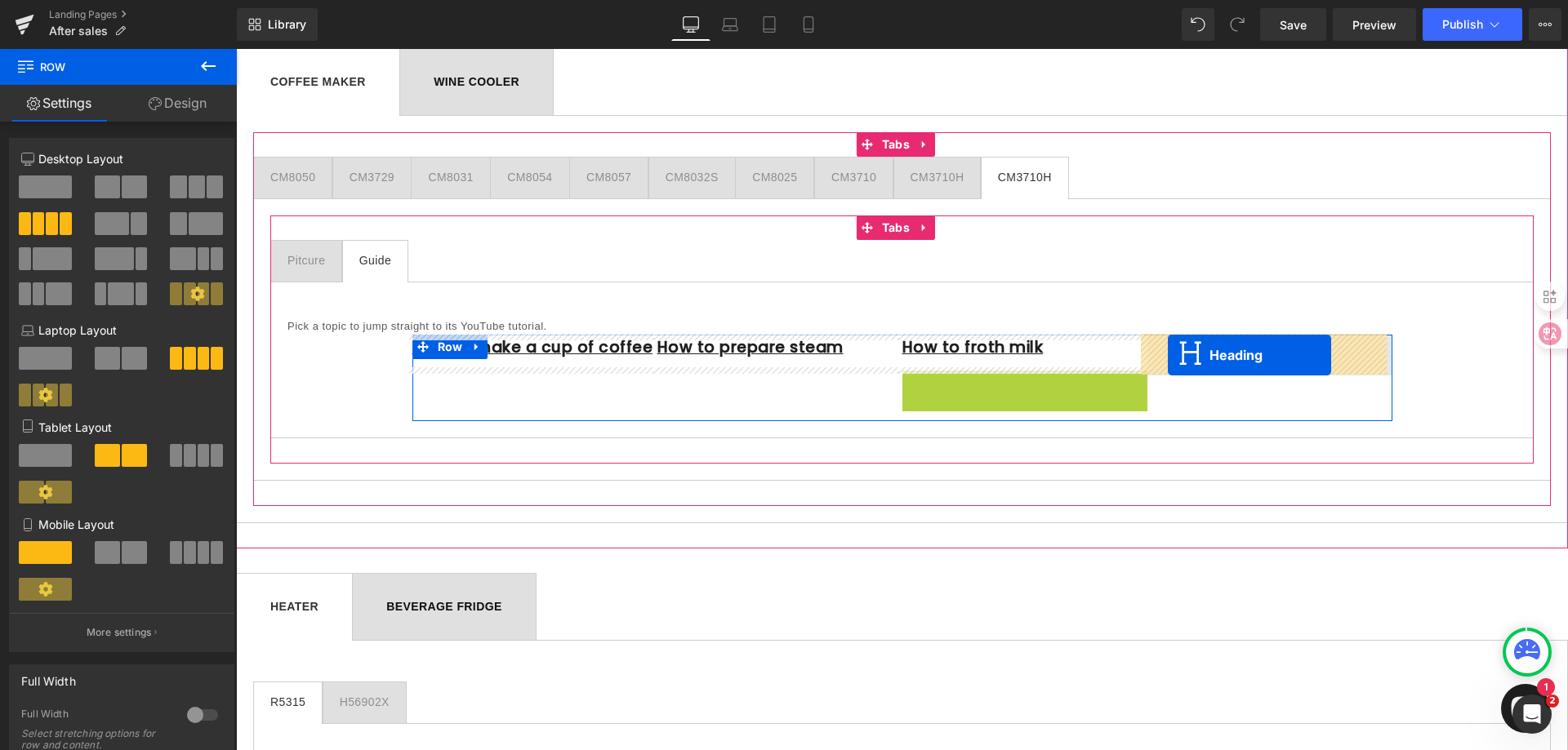
drag, startPoint x: 975, startPoint y: 377, endPoint x: 1168, endPoint y: 355, distance: 194.2
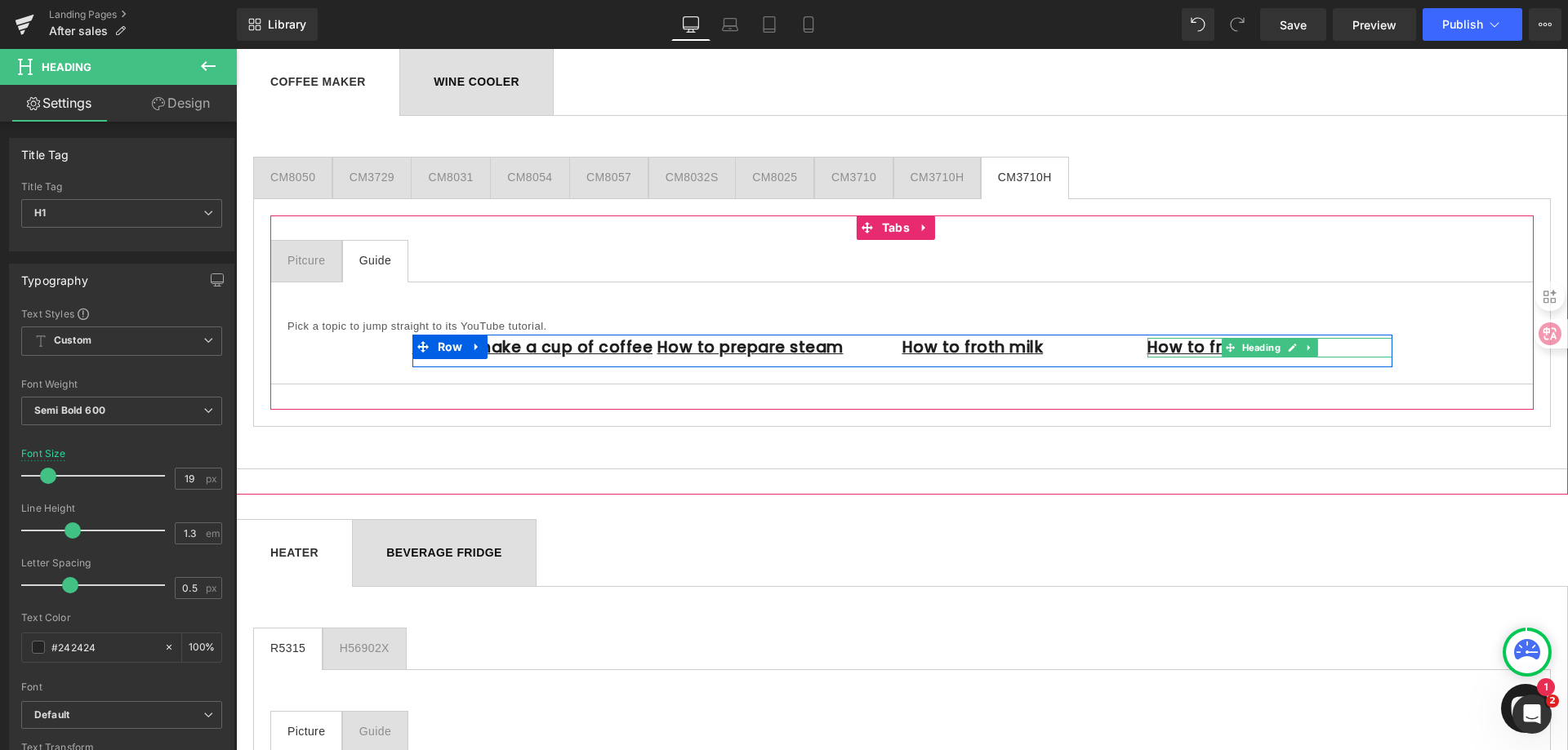
click at [1325, 344] on h1 "How to froth milk" at bounding box center [1269, 348] width 245 height 20
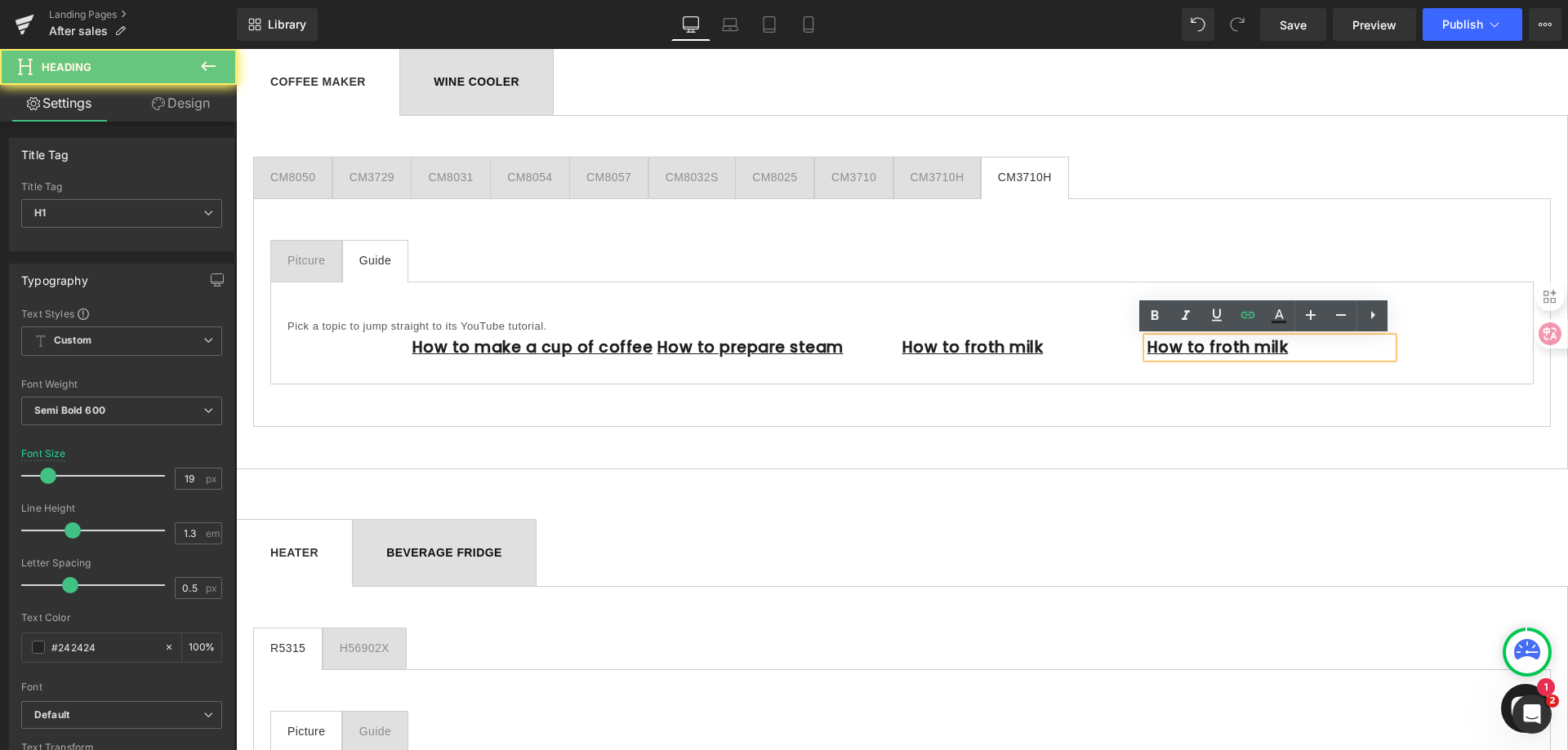
click at [1325, 344] on h1 "How to froth milk" at bounding box center [1269, 348] width 245 height 20
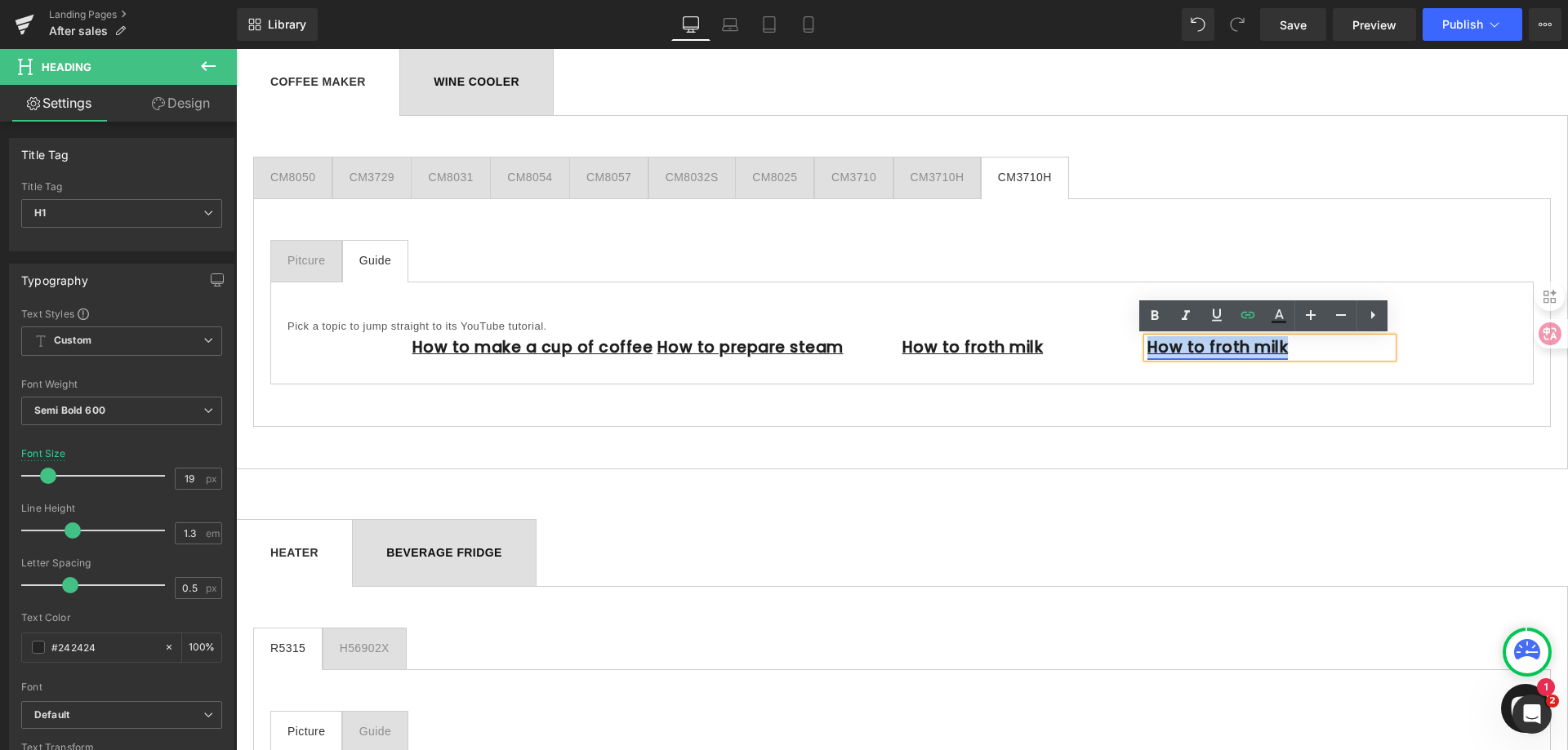
drag, startPoint x: 1314, startPoint y: 345, endPoint x: 1146, endPoint y: 355, distance: 168.3
click at [1147, 355] on h1 "How to froth milk" at bounding box center [1269, 348] width 245 height 20
paste div
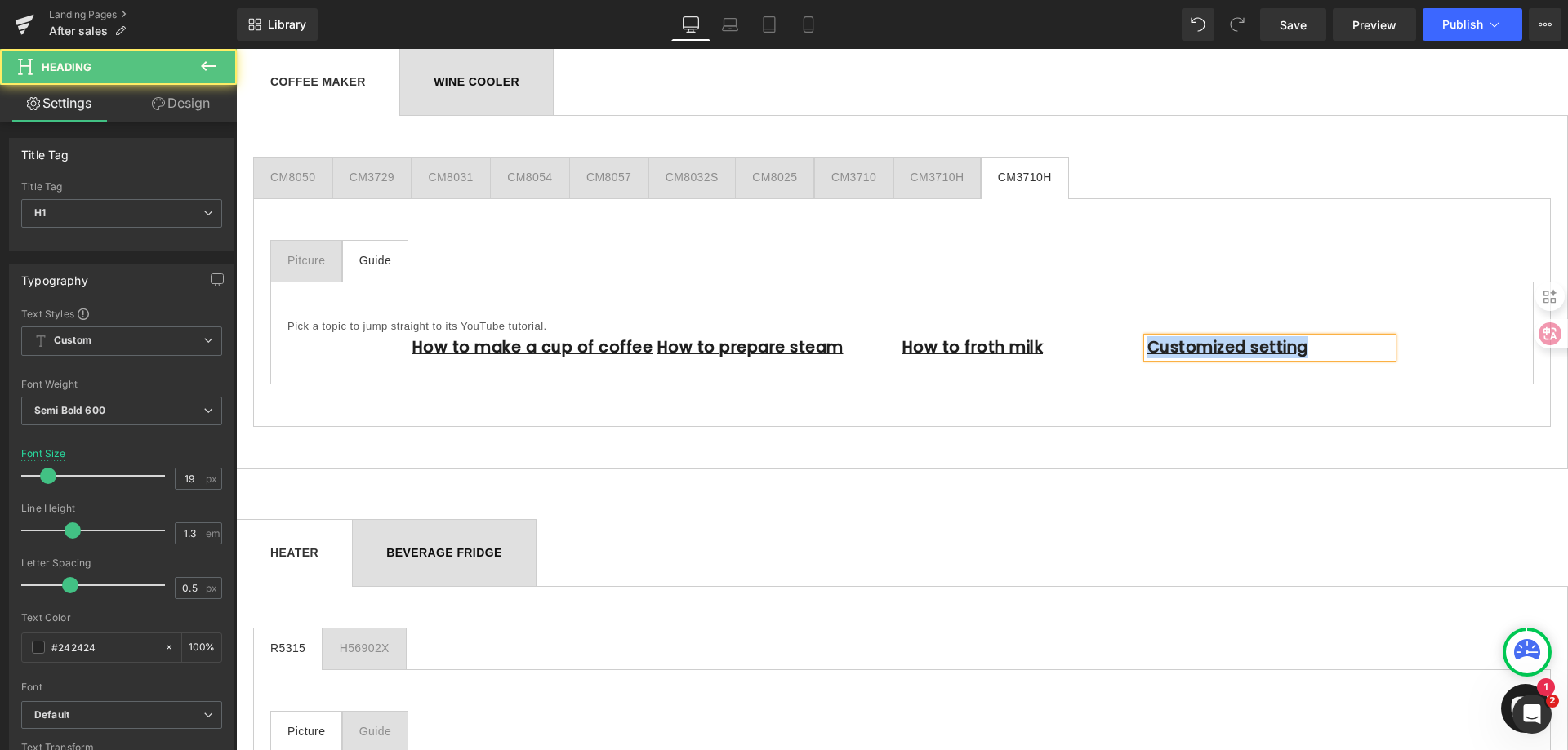
drag, startPoint x: 1324, startPoint y: 351, endPoint x: 1142, endPoint y: 354, distance: 182.0
click at [1147, 354] on h1 "Customized setting" at bounding box center [1269, 348] width 245 height 20
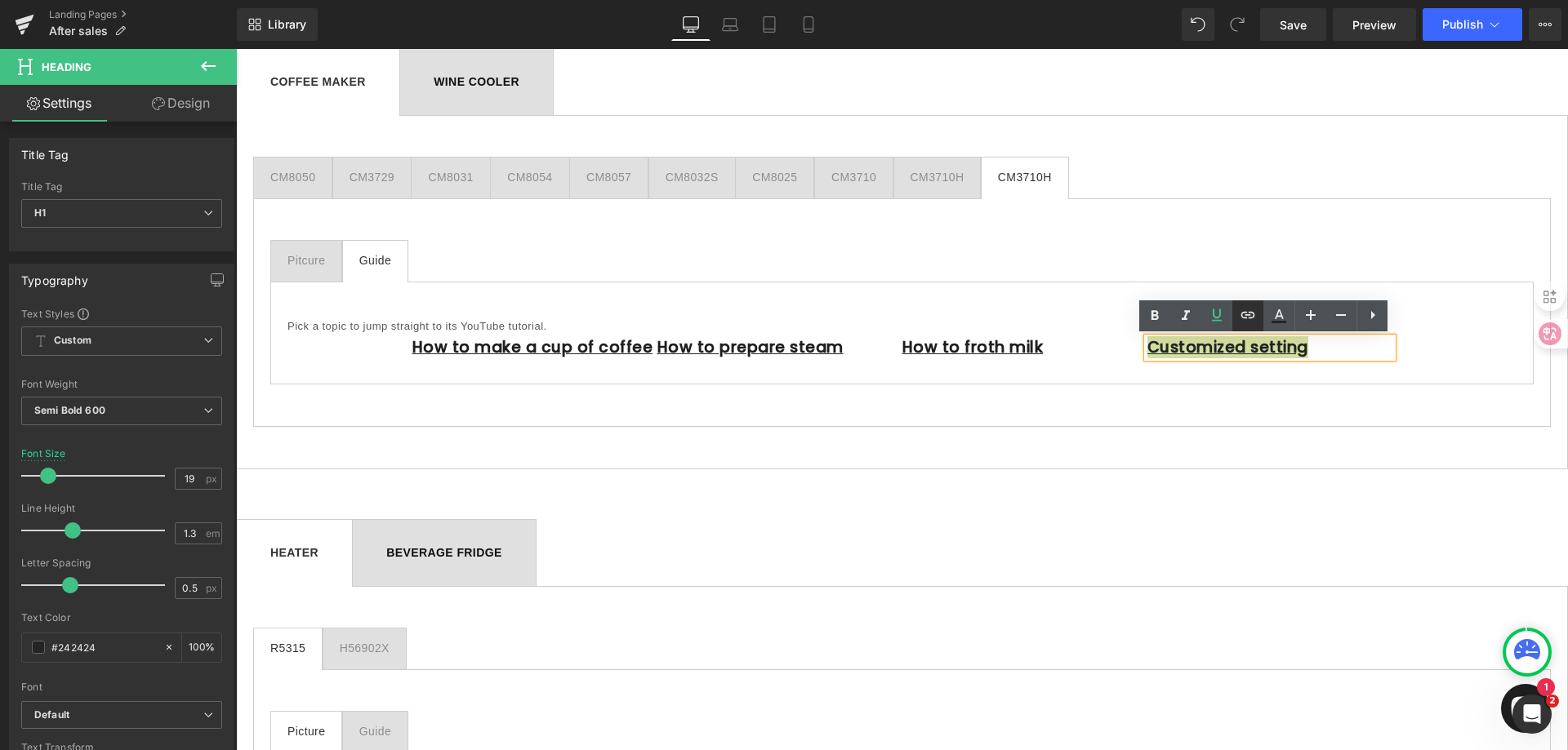
click at [1248, 313] on icon at bounding box center [1248, 315] width 20 height 20
click at [1229, 384] on input "[URL][DOMAIN_NAME]" at bounding box center [1259, 385] width 251 height 41
paste input "[URL][DOMAIN_NAME]"
type input "[URL][DOMAIN_NAME]"
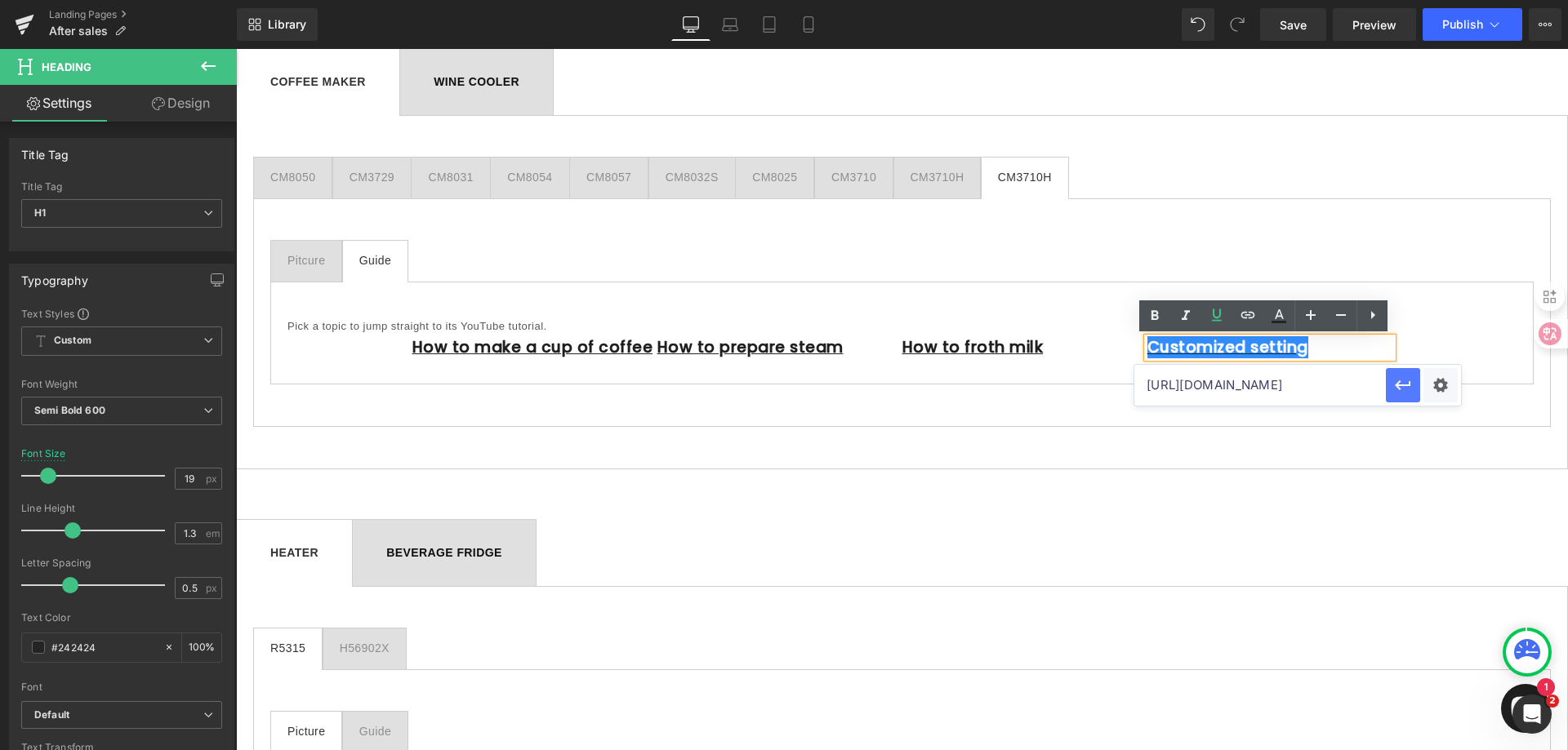
click at [1394, 388] on icon "button" at bounding box center [1403, 385] width 20 height 20
click at [1377, 311] on icon at bounding box center [1372, 315] width 20 height 20
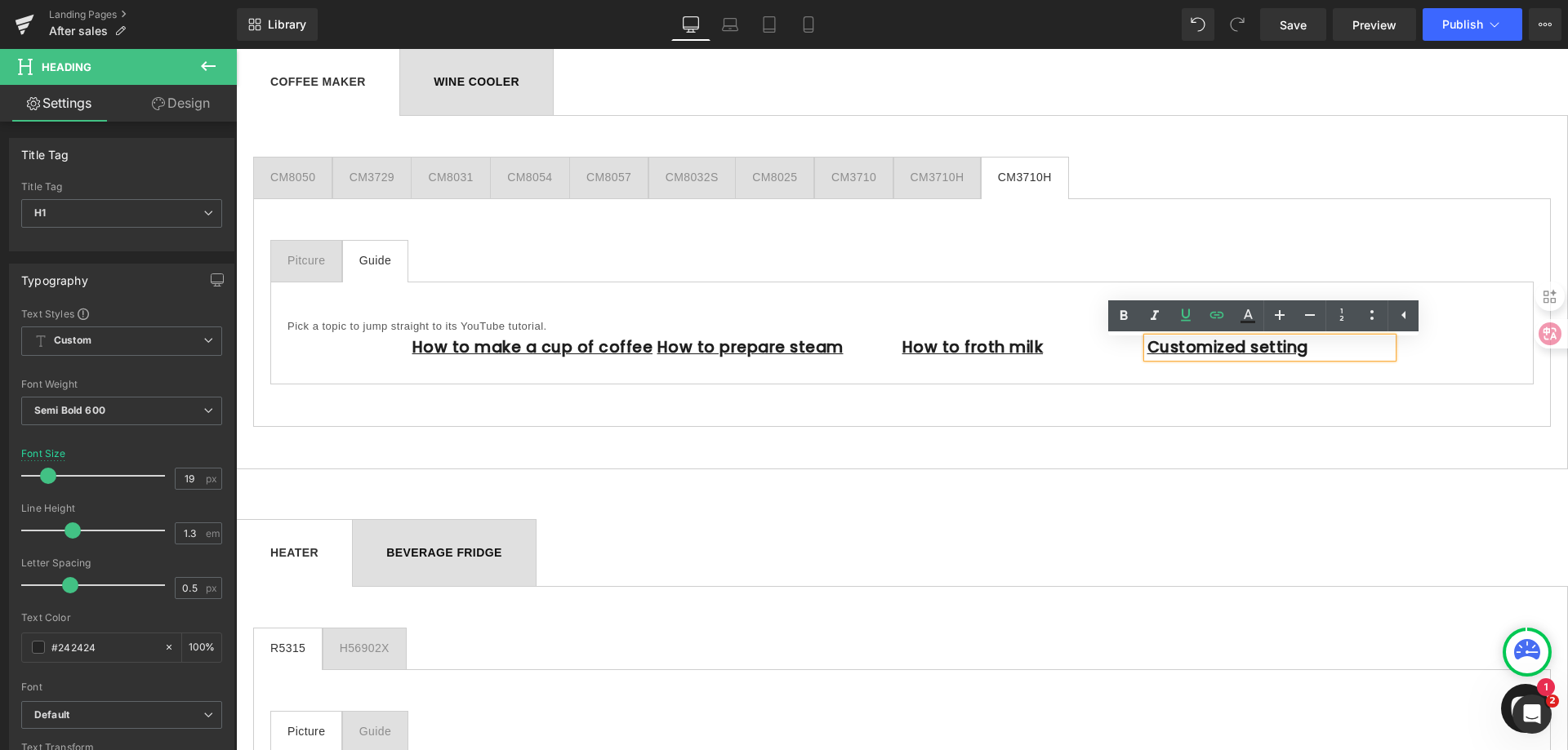
click at [1453, 344] on div "Pick a topic to jump straight to its YouTube tutorial. Text Block How to make a…" at bounding box center [902, 333] width 1264 height 103
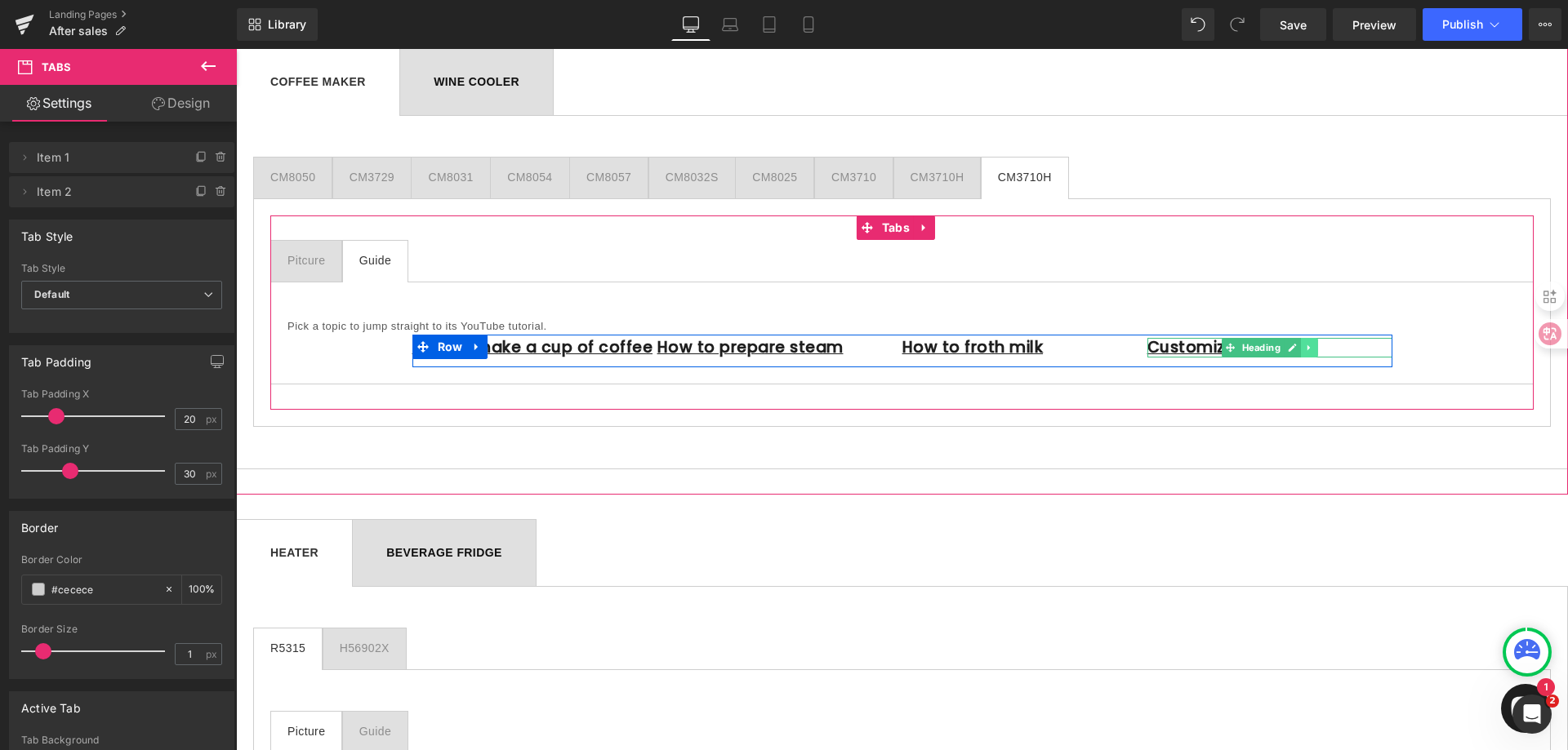
click at [1307, 348] on icon at bounding box center [1308, 348] width 2 height 6
click at [1298, 348] on icon at bounding box center [1300, 347] width 9 height 9
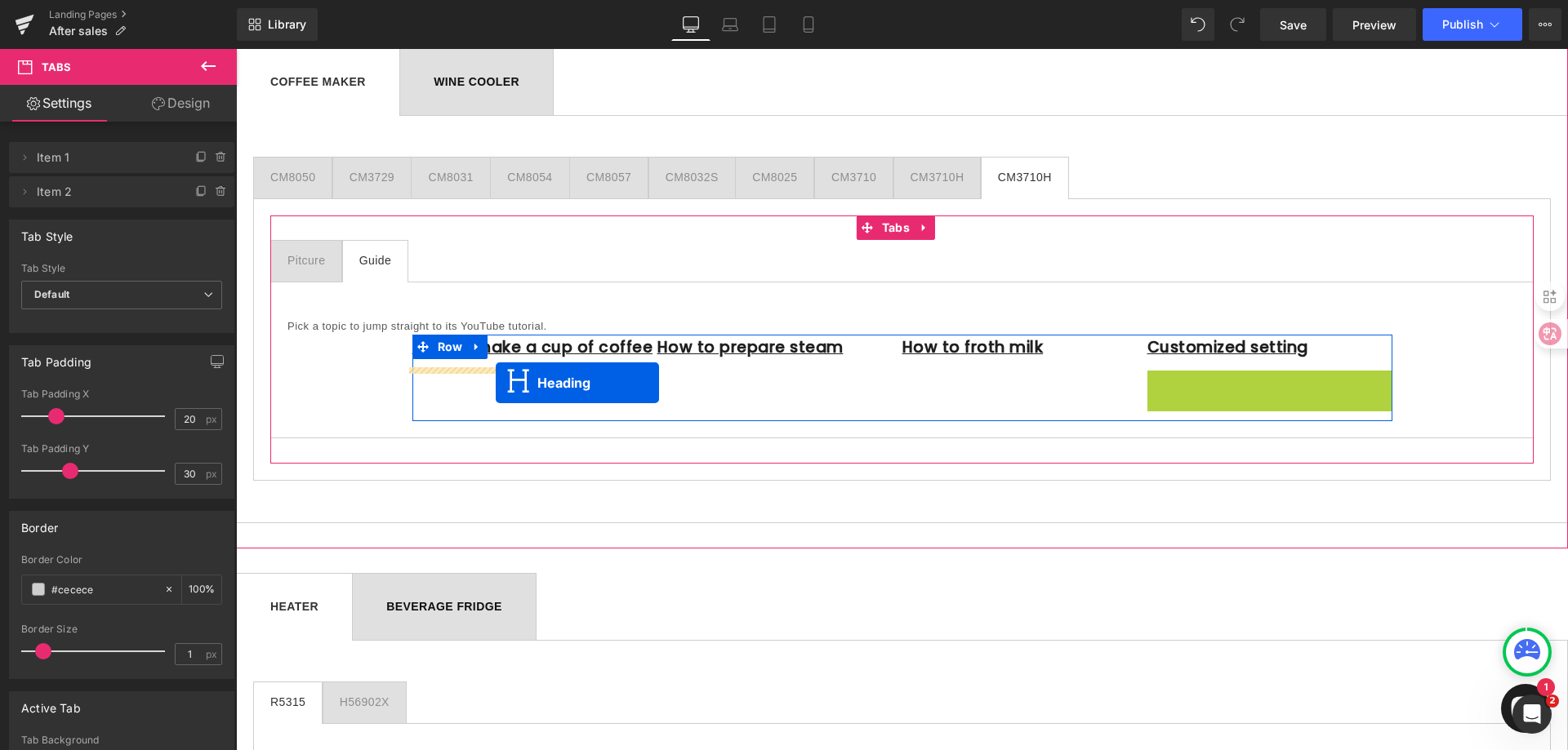
drag, startPoint x: 1227, startPoint y: 381, endPoint x: 496, endPoint y: 383, distance: 731.0
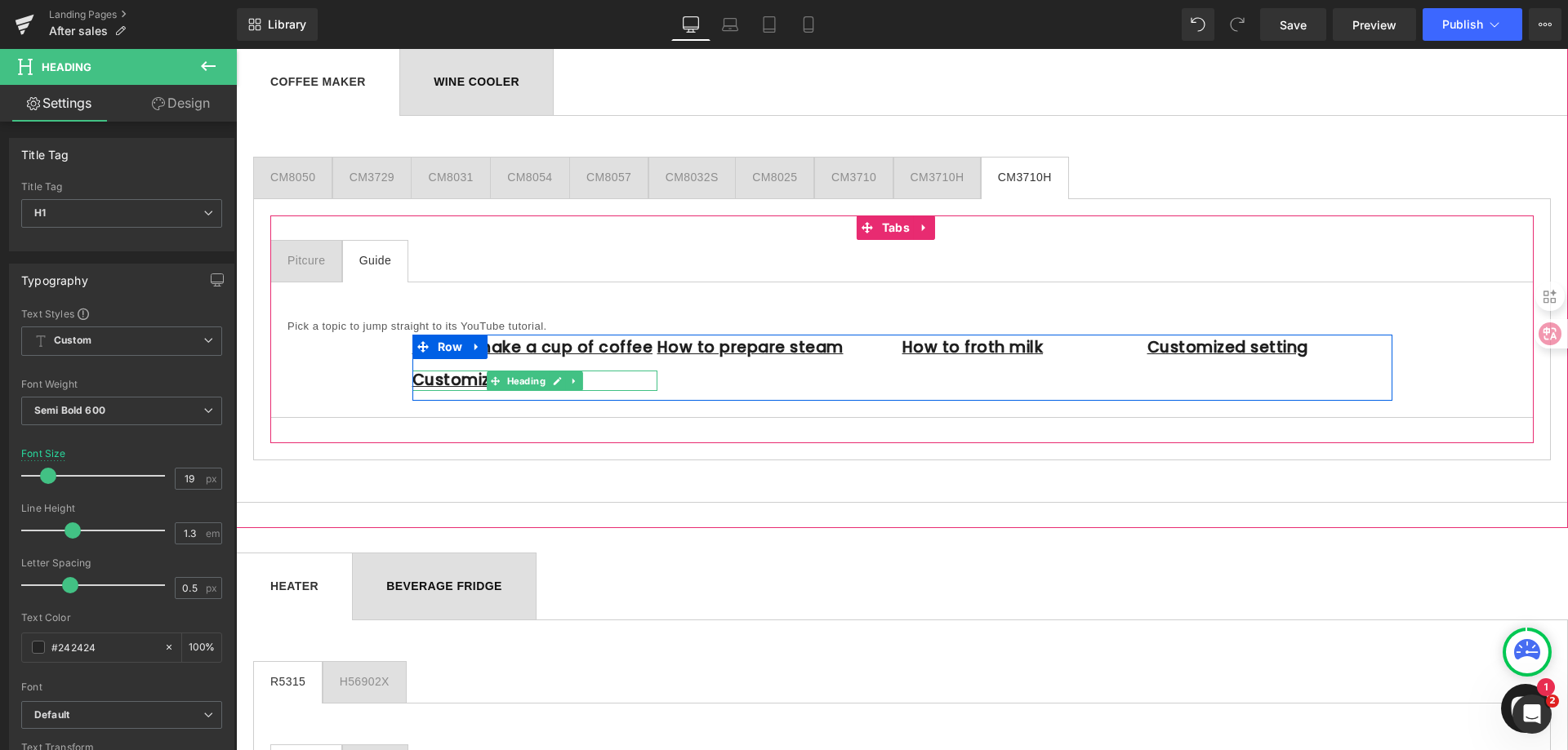
click at [603, 379] on h1 "Customized setting" at bounding box center [534, 380] width 245 height 20
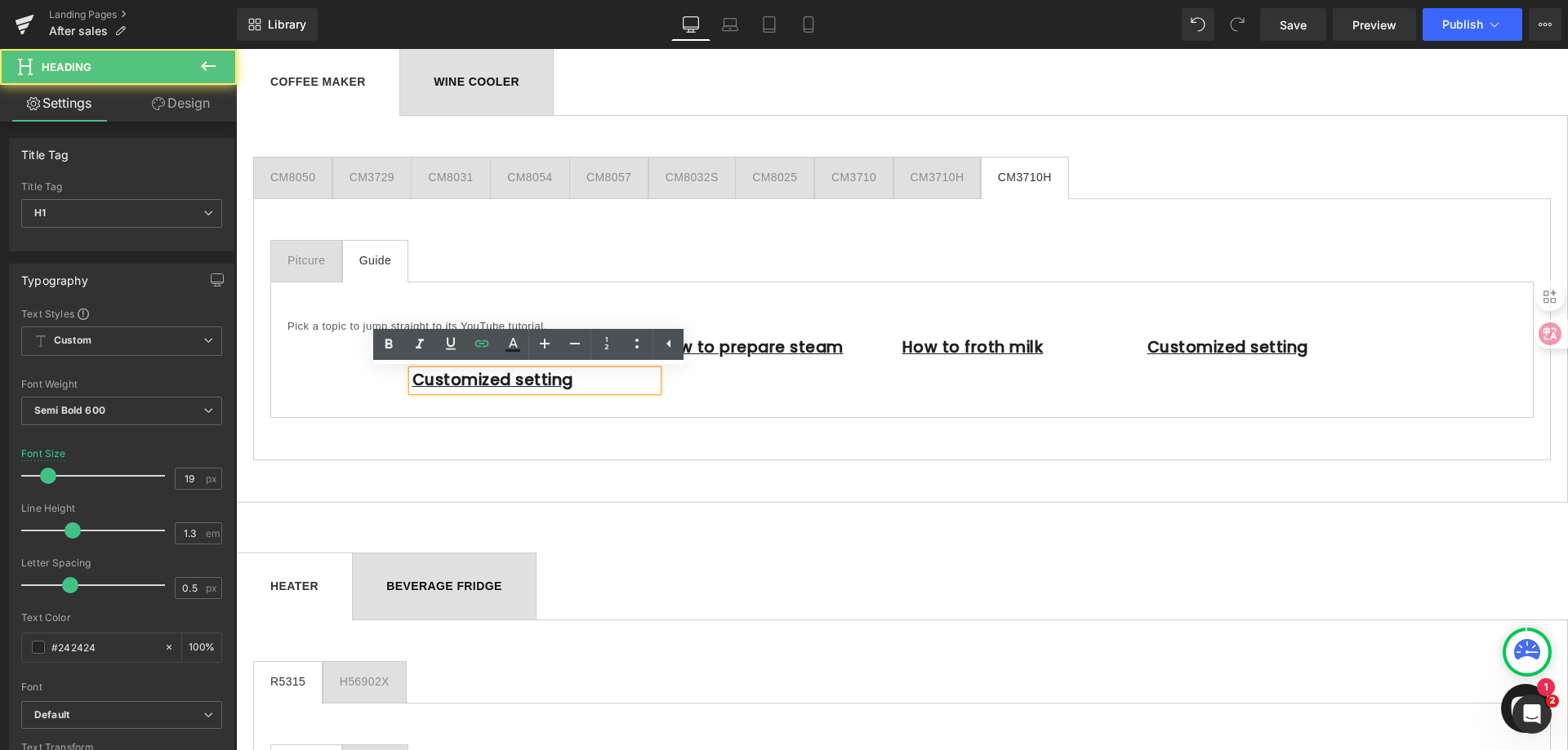
click at [603, 379] on h1 "Customized setting" at bounding box center [534, 380] width 245 height 20
drag, startPoint x: 470, startPoint y: 381, endPoint x: 402, endPoint y: 378, distance: 68.1
click at [412, 378] on div "Customized setting" at bounding box center [534, 380] width 245 height 20
paste div
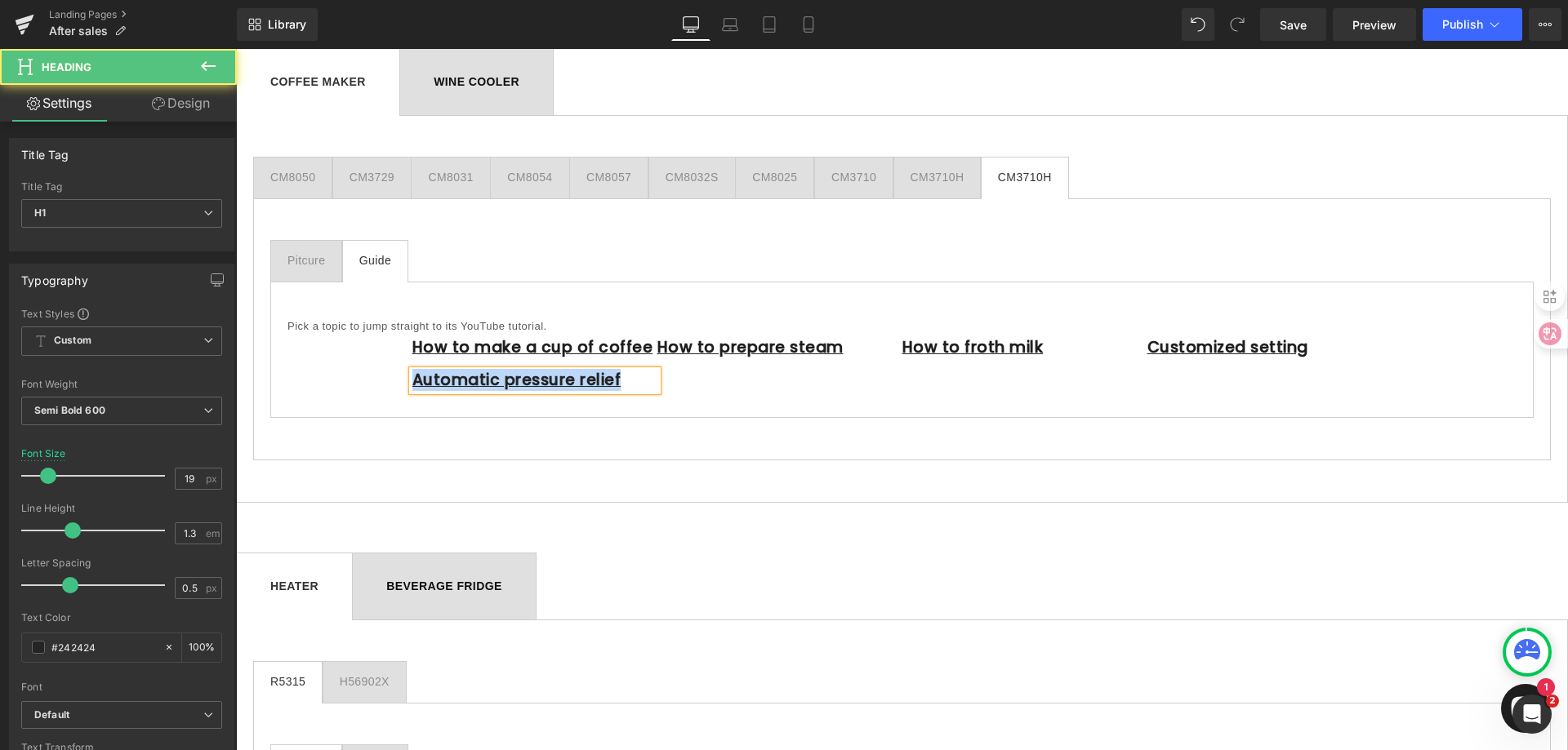
drag, startPoint x: 611, startPoint y: 383, endPoint x: 408, endPoint y: 380, distance: 203.0
click at [412, 380] on h1 "Automatic pressure relief" at bounding box center [534, 380] width 245 height 20
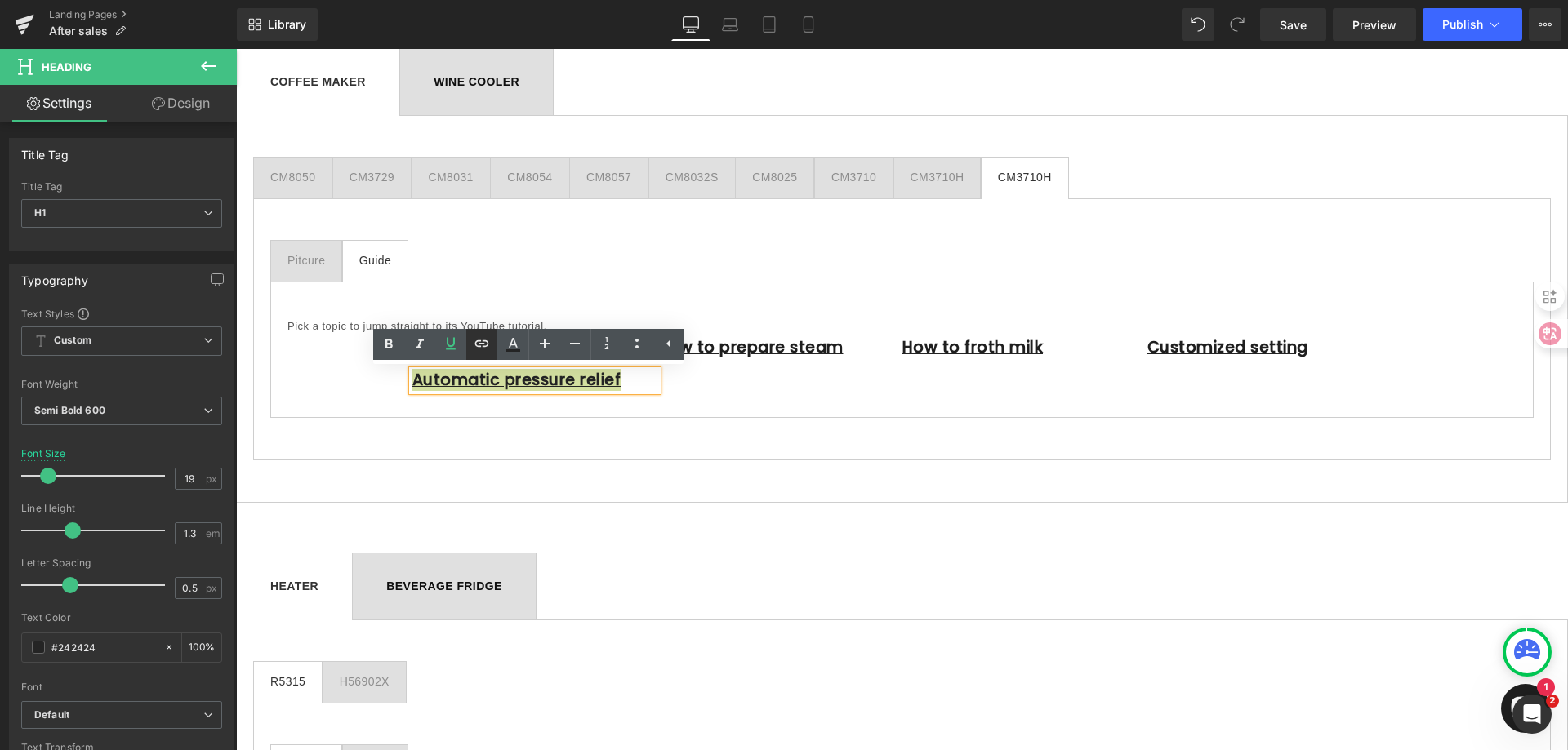
click at [477, 344] on icon at bounding box center [482, 344] width 20 height 20
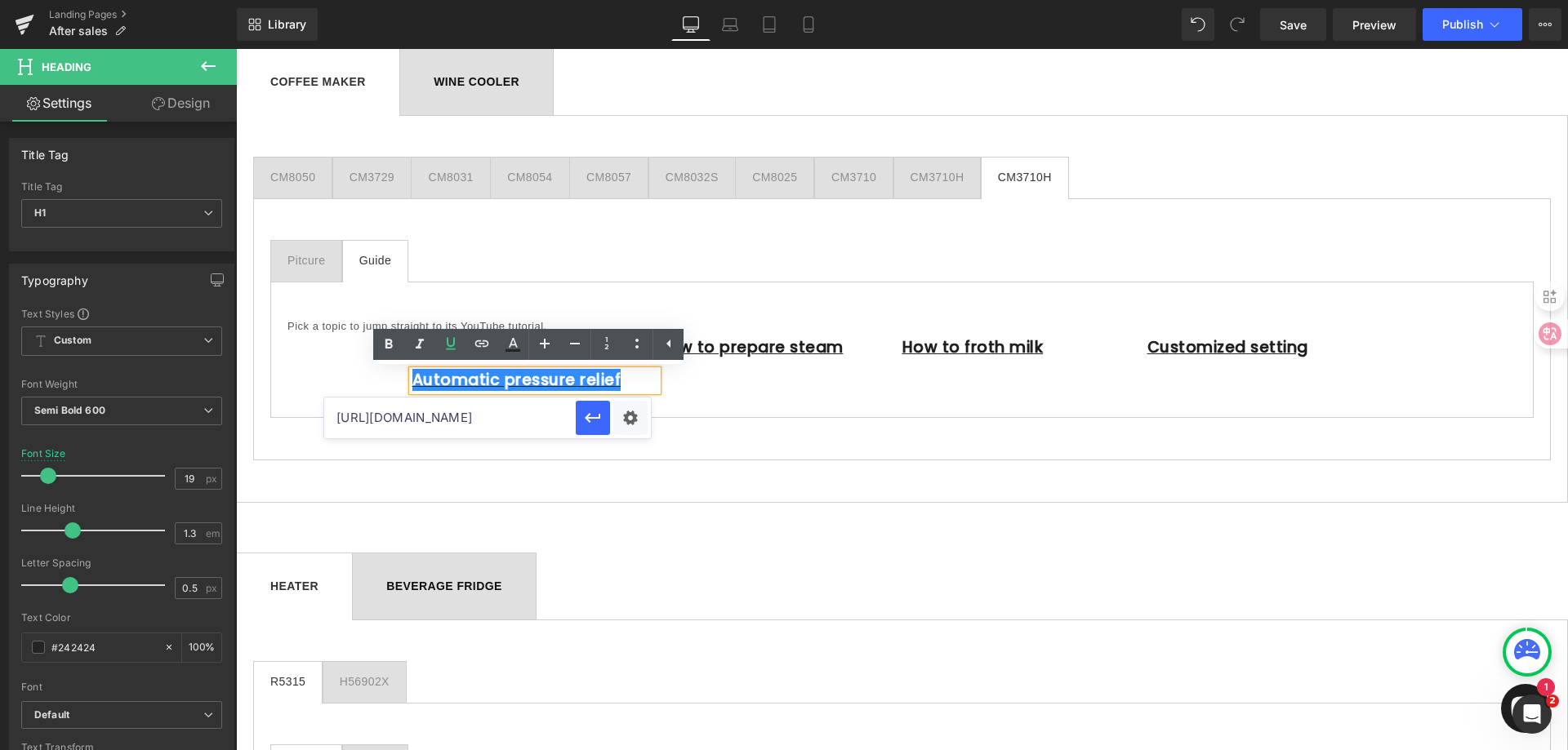
click at [454, 417] on input "[URL][DOMAIN_NAME]" at bounding box center [449, 418] width 251 height 41
paste input "[URL][DOMAIN_NAME]"
type input "[URL][DOMAIN_NAME]"
click at [583, 424] on icon "button" at bounding box center [593, 418] width 20 height 20
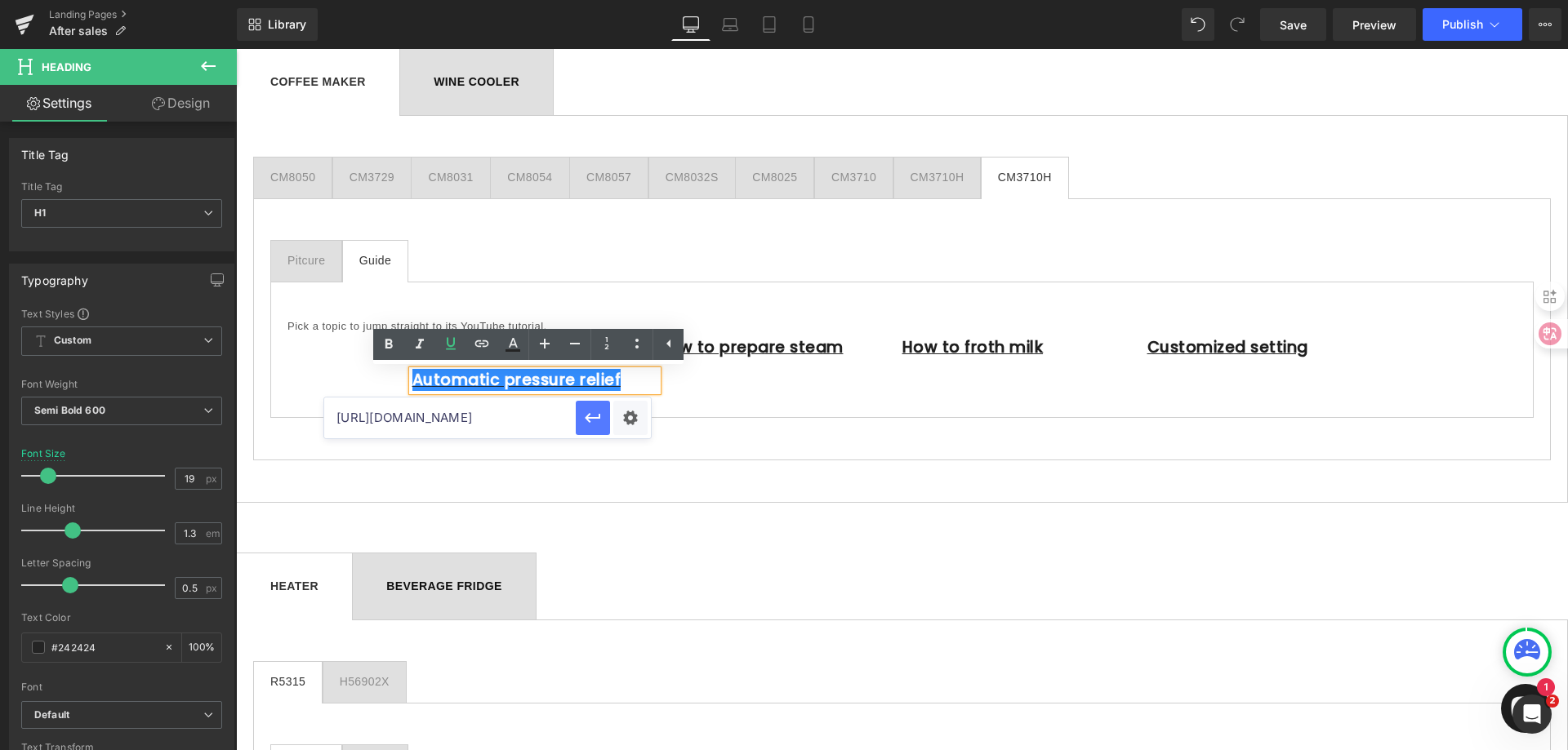
scroll to position [0, 0]
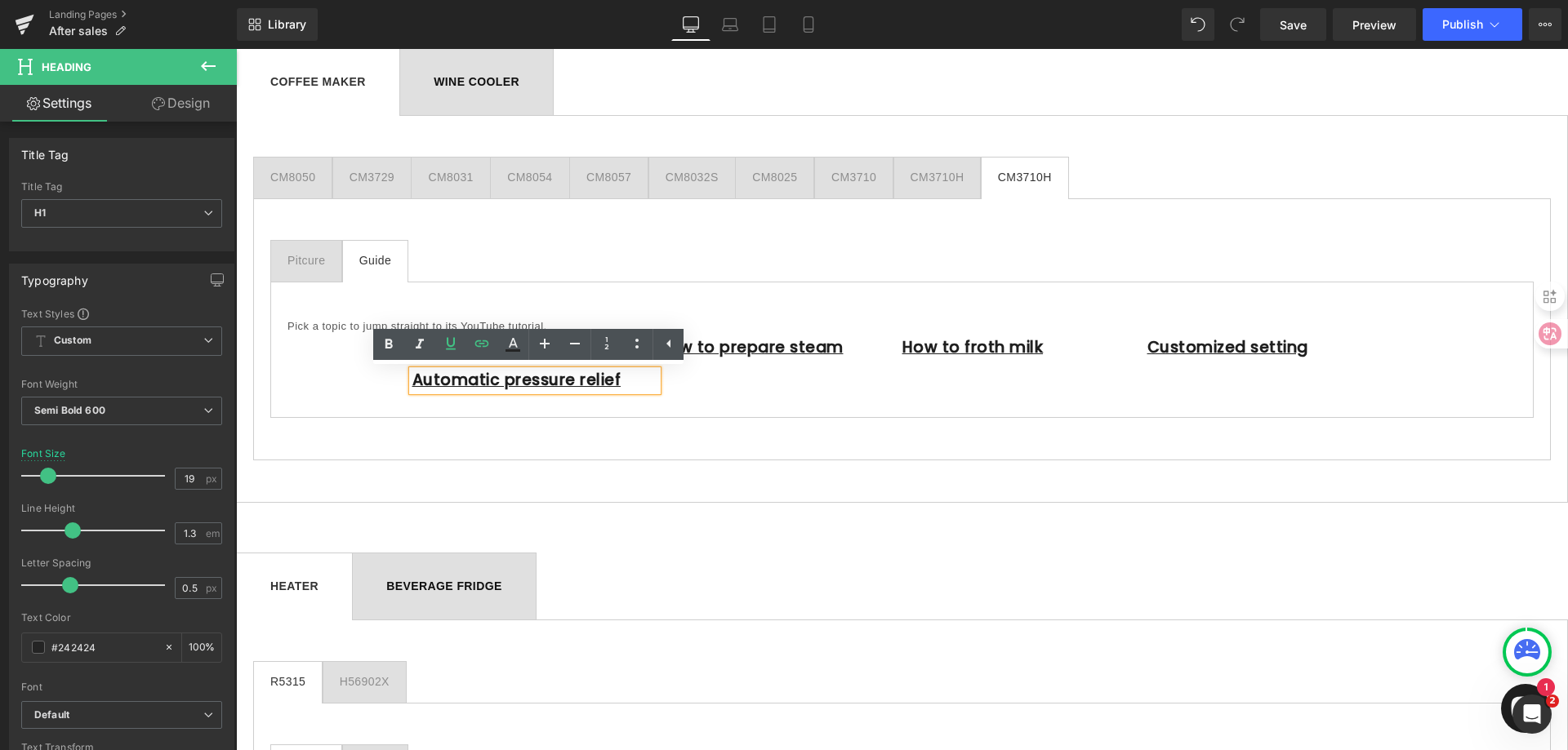
click at [734, 379] on div "How to make a cup of coffee Heading Automatic pressure relief Heading How to pr…" at bounding box center [902, 367] width 980 height 66
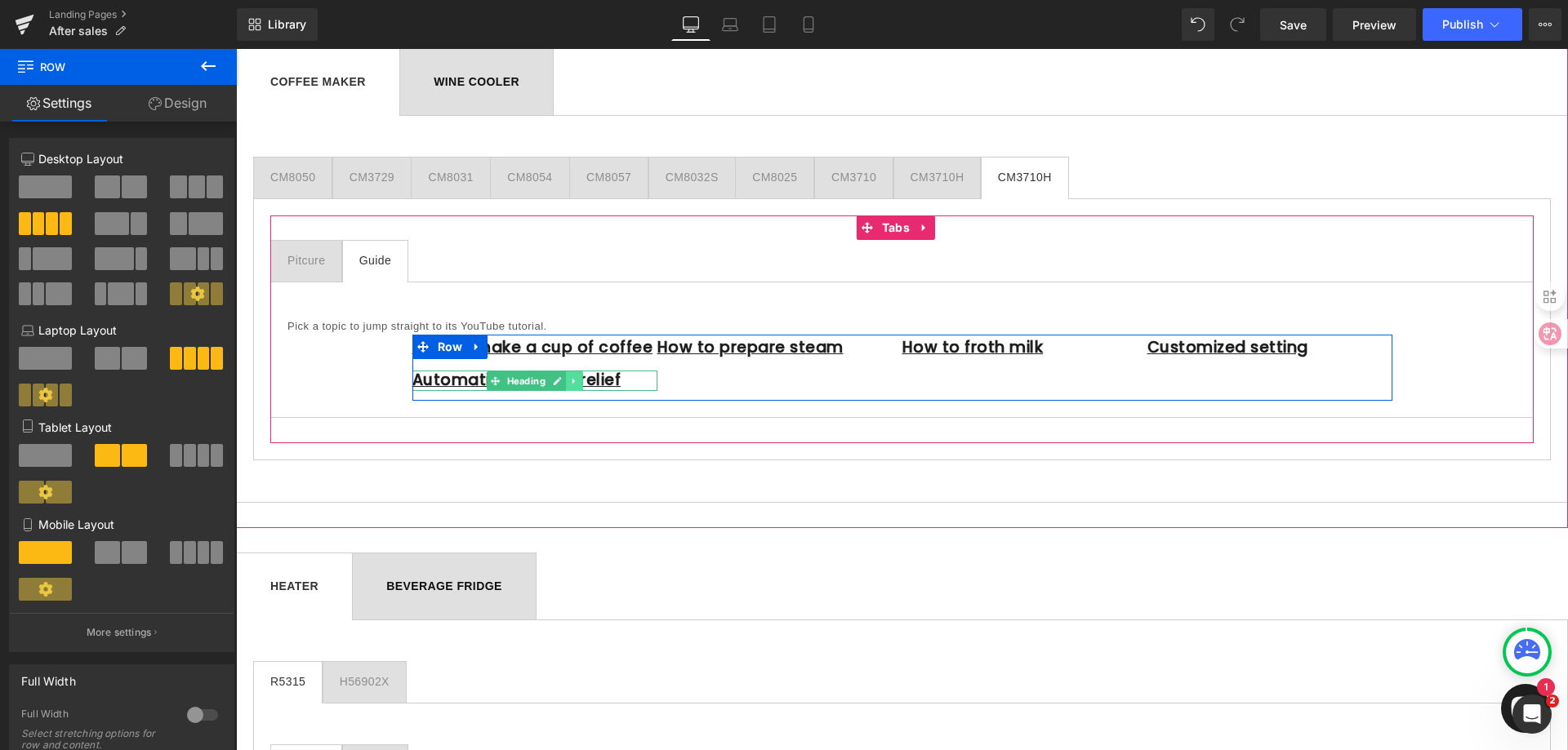
click at [570, 384] on icon at bounding box center [574, 381] width 9 height 10
click at [561, 382] on icon at bounding box center [565, 380] width 9 height 9
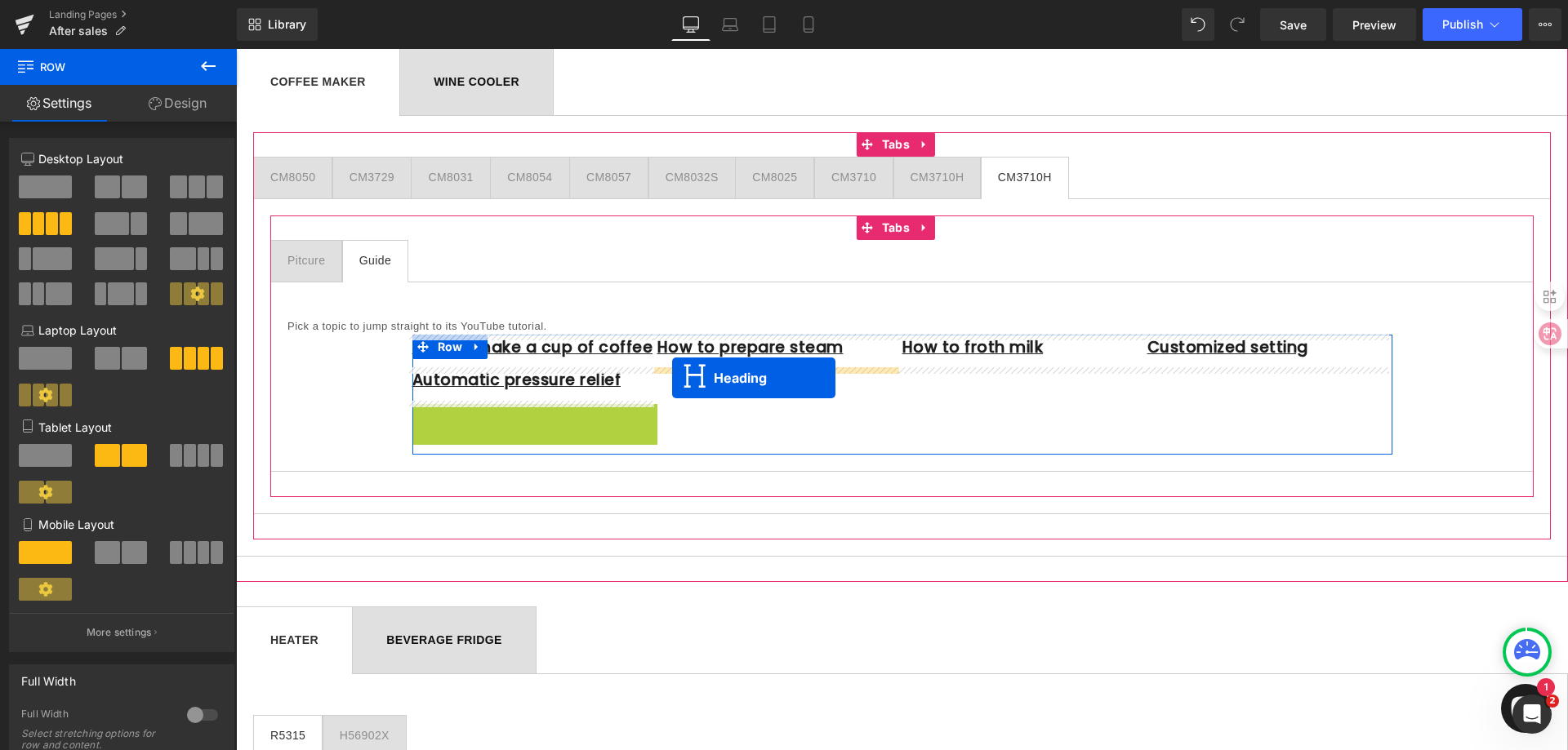
drag, startPoint x: 485, startPoint y: 414, endPoint x: 672, endPoint y: 378, distance: 190.4
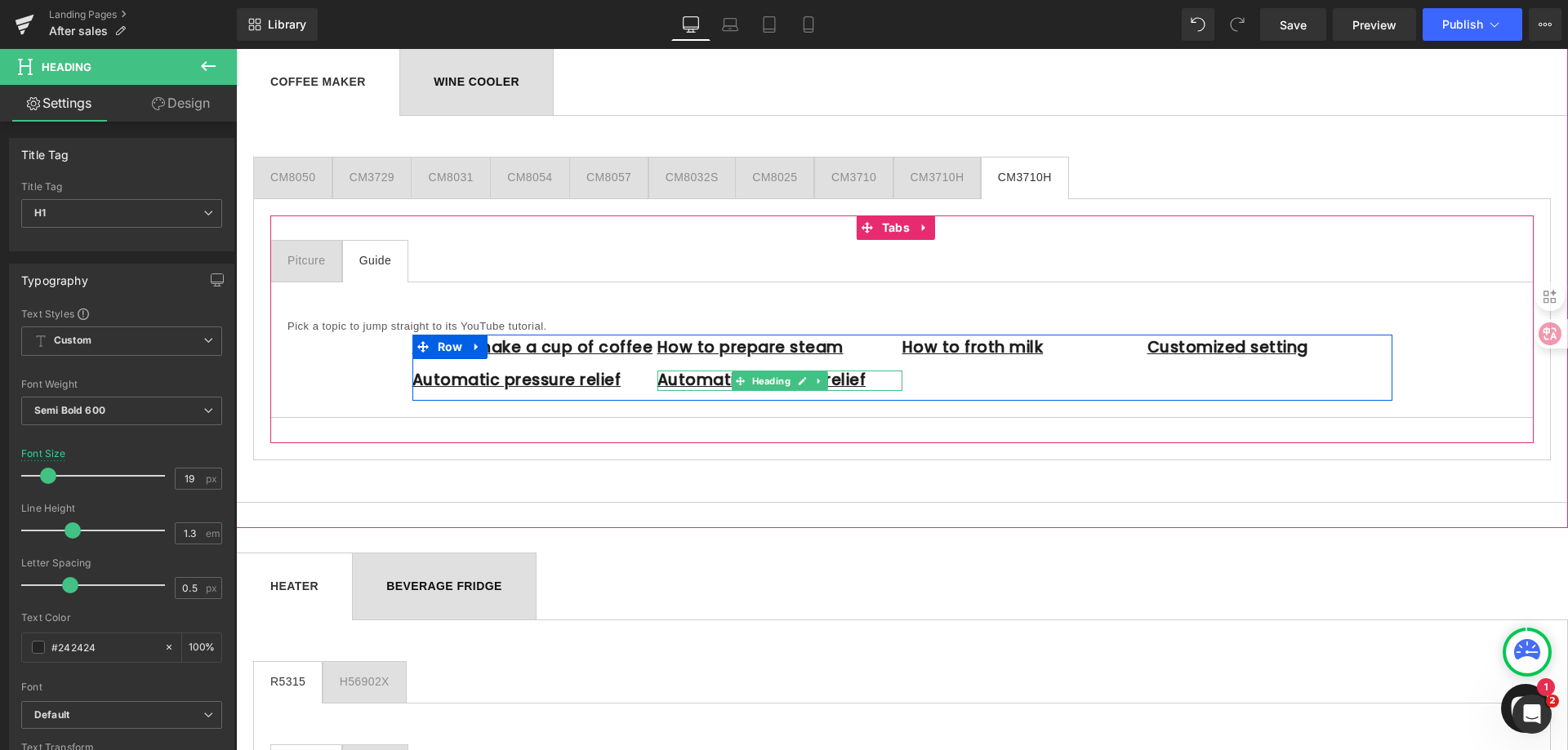
click at [853, 379] on u "Automatic pressure relief" at bounding box center [761, 379] width 209 height 22
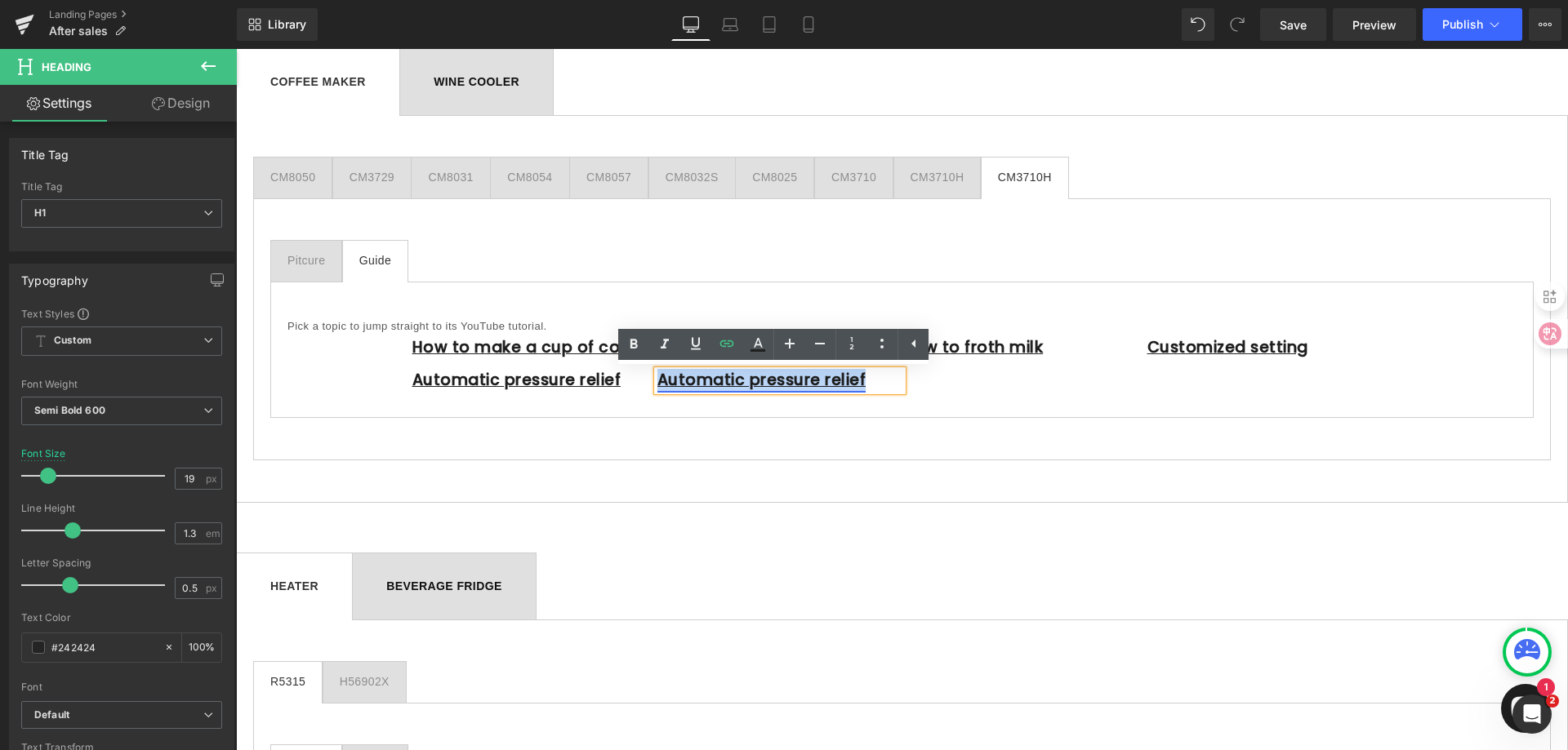
drag, startPoint x: 860, startPoint y: 381, endPoint x: 652, endPoint y: 378, distance: 208.0
click at [657, 378] on h1 "Automatic pressure relief" at bounding box center [779, 380] width 245 height 20
paste div
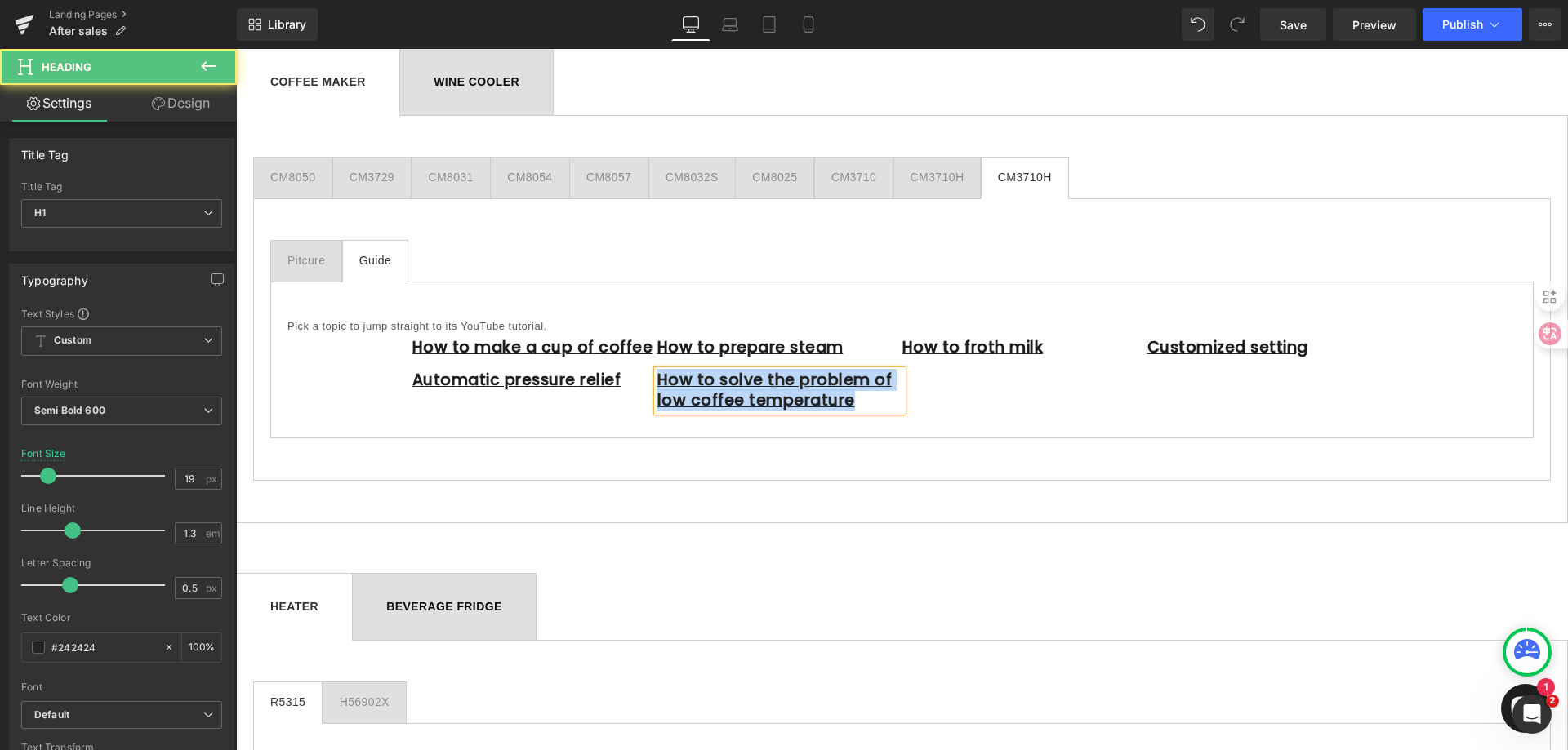
drag, startPoint x: 838, startPoint y: 402, endPoint x: 654, endPoint y: 385, distance: 184.8
click at [657, 385] on h1 "How to solve the problem of low coffee temperature" at bounding box center [779, 390] width 245 height 40
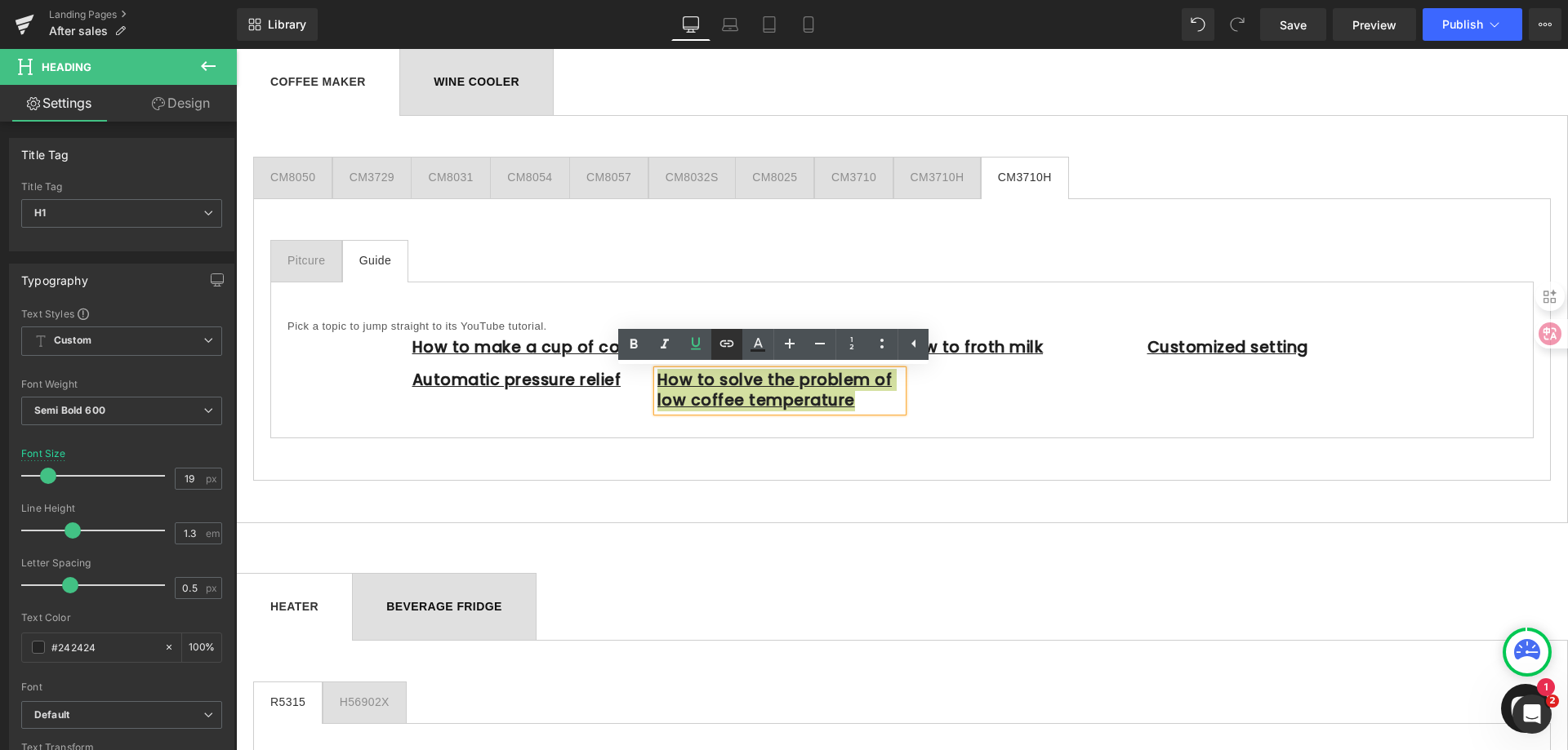
click at [732, 344] on icon at bounding box center [727, 344] width 14 height 7
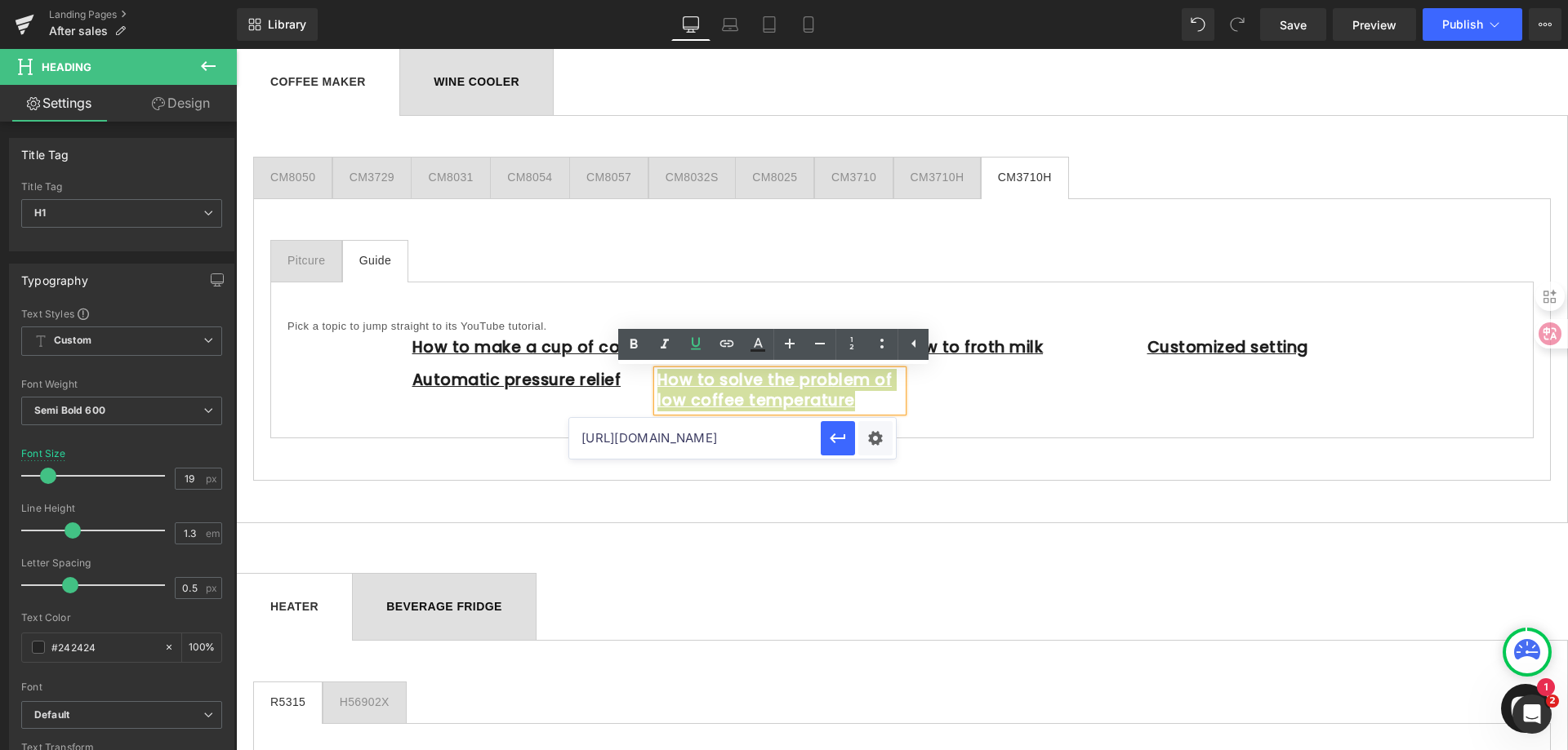
click at [677, 436] on input "[URL][DOMAIN_NAME]" at bounding box center [695, 438] width 251 height 41
paste input "[URL][DOMAIN_NAME]"
type input "[URL][DOMAIN_NAME]"
click at [831, 442] on icon "button" at bounding box center [838, 438] width 20 height 20
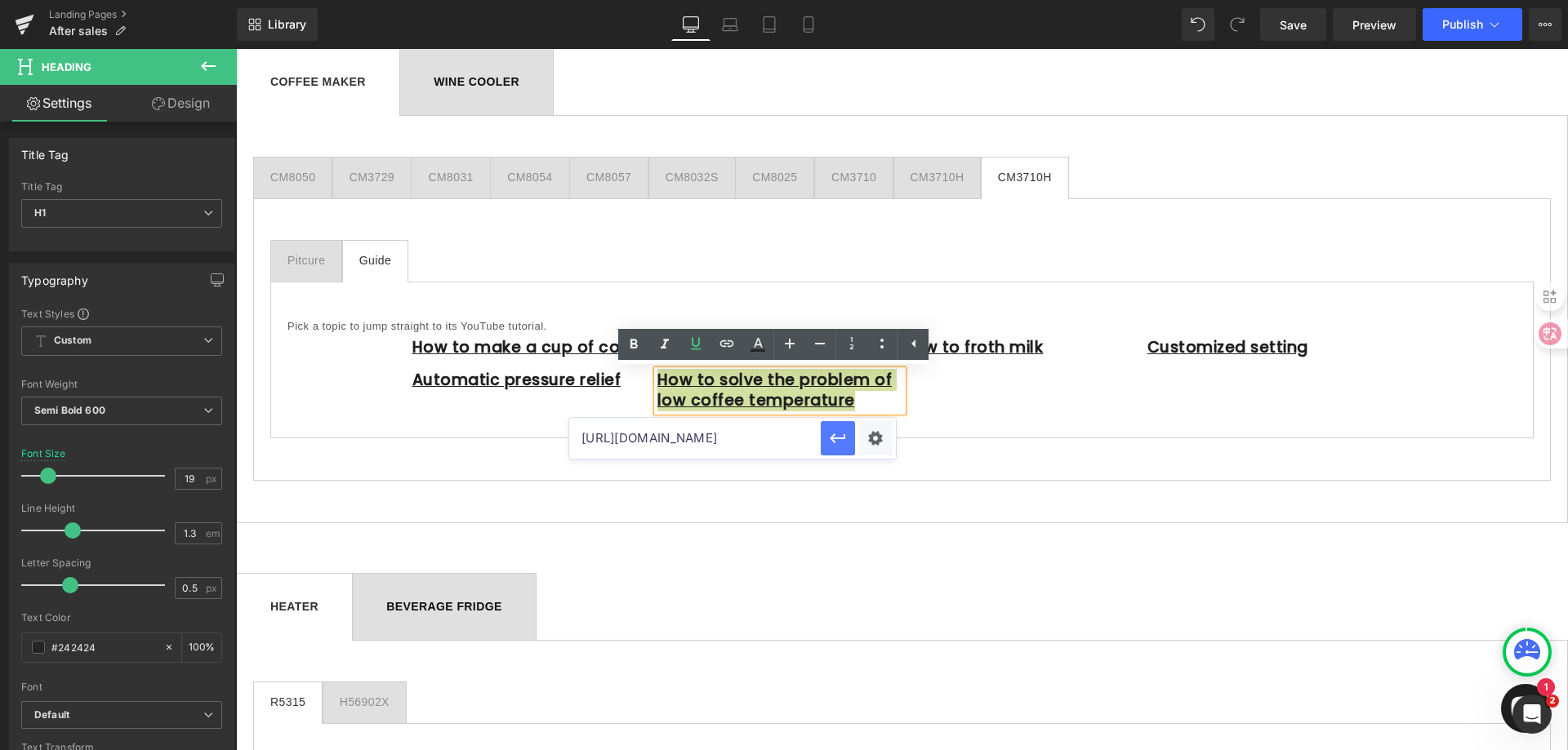
scroll to position [0, 0]
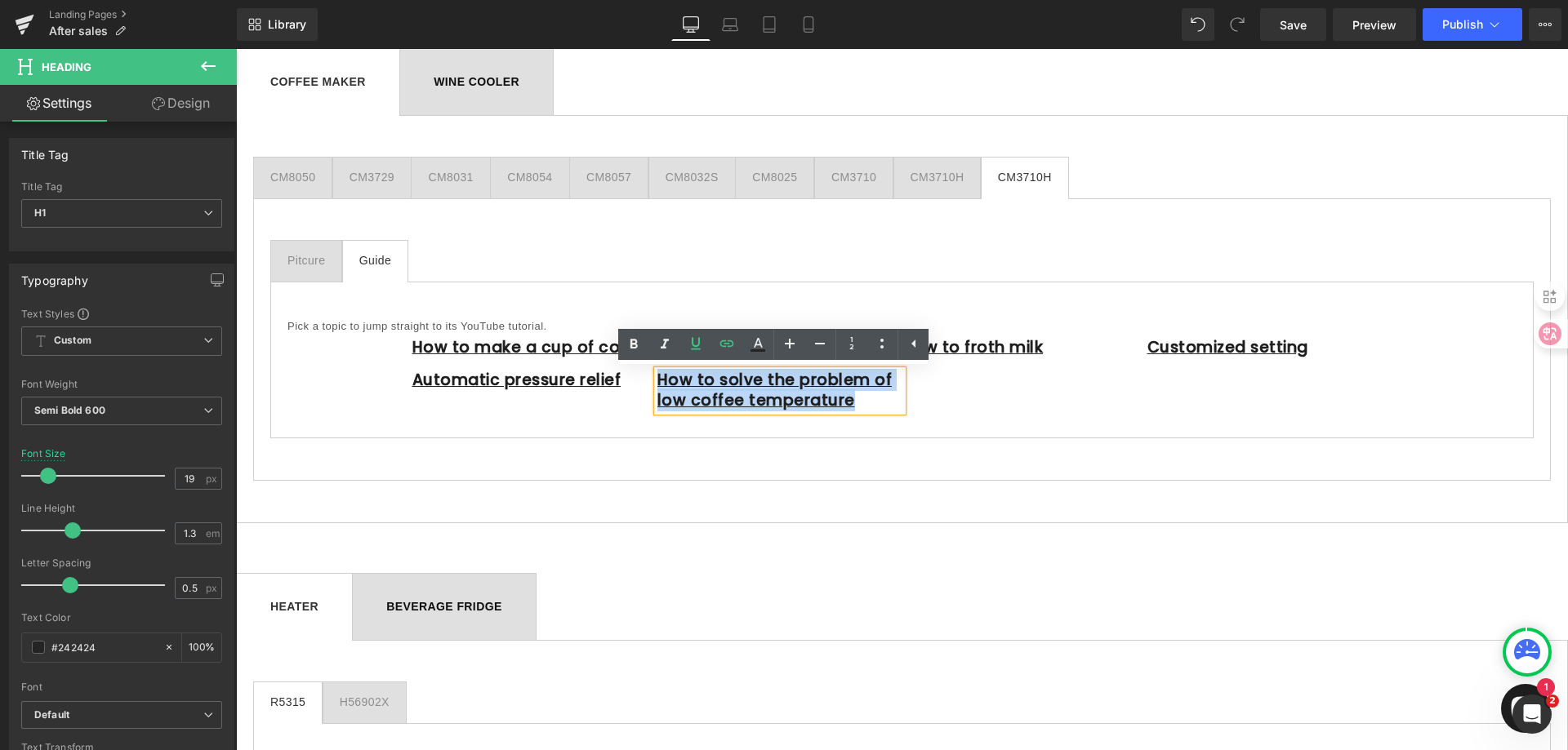
click at [974, 400] on div "How to make a cup of coffee Heading Automatic pressure relief Heading How to pr…" at bounding box center [902, 378] width 980 height 87
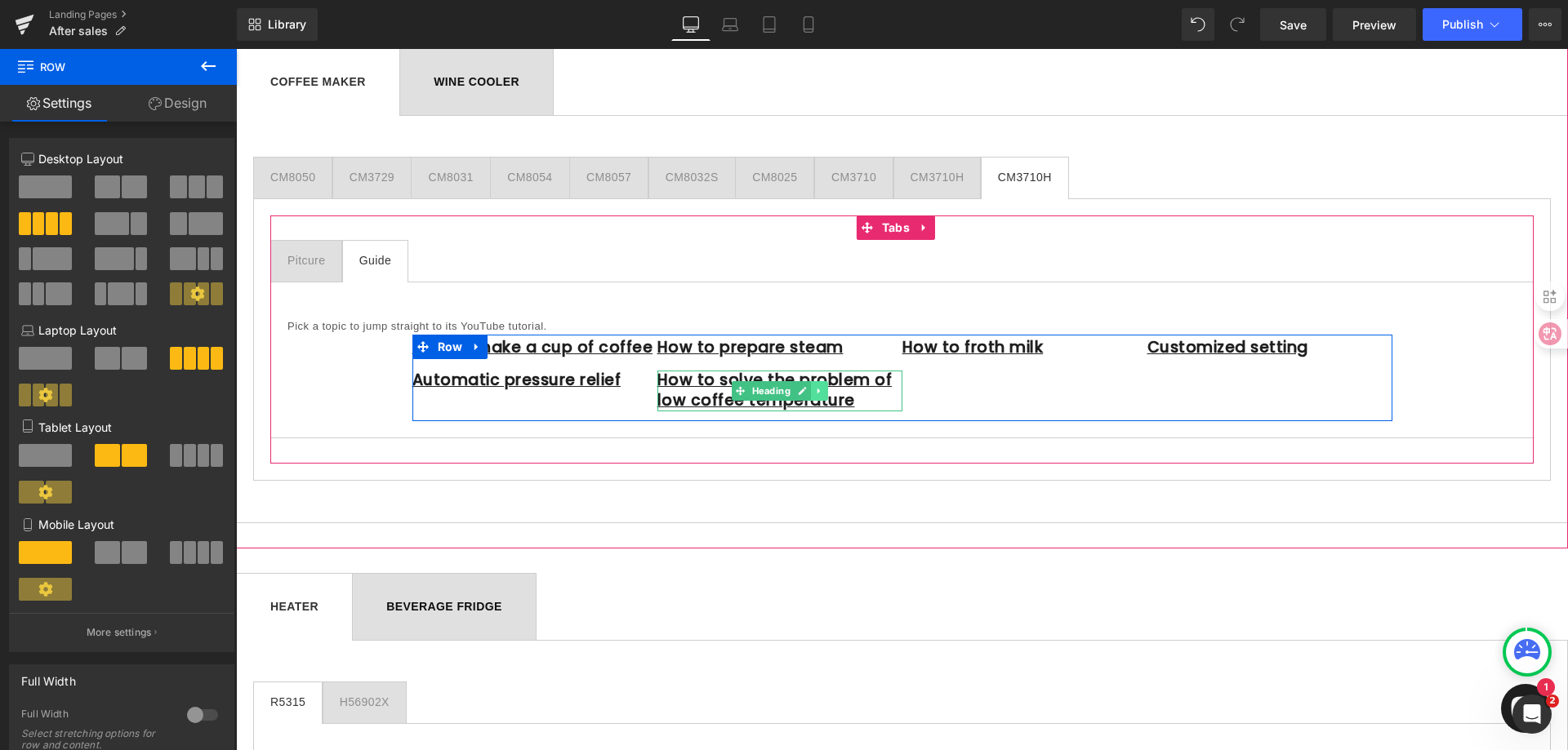
click at [817, 391] on icon at bounding box center [818, 391] width 2 height 6
click at [809, 391] on link at bounding box center [810, 391] width 17 height 20
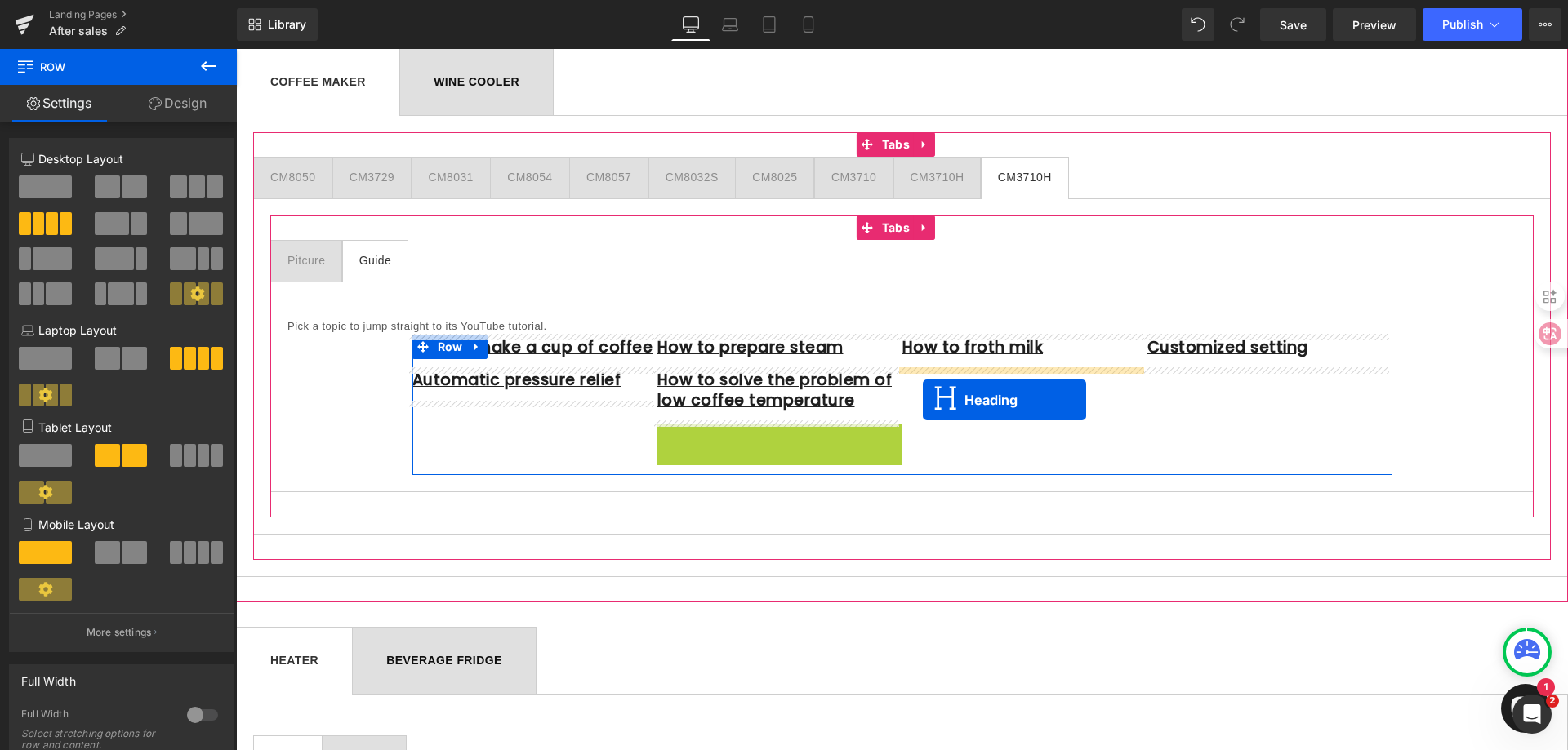
drag, startPoint x: 739, startPoint y: 446, endPoint x: 923, endPoint y: 400, distance: 189.7
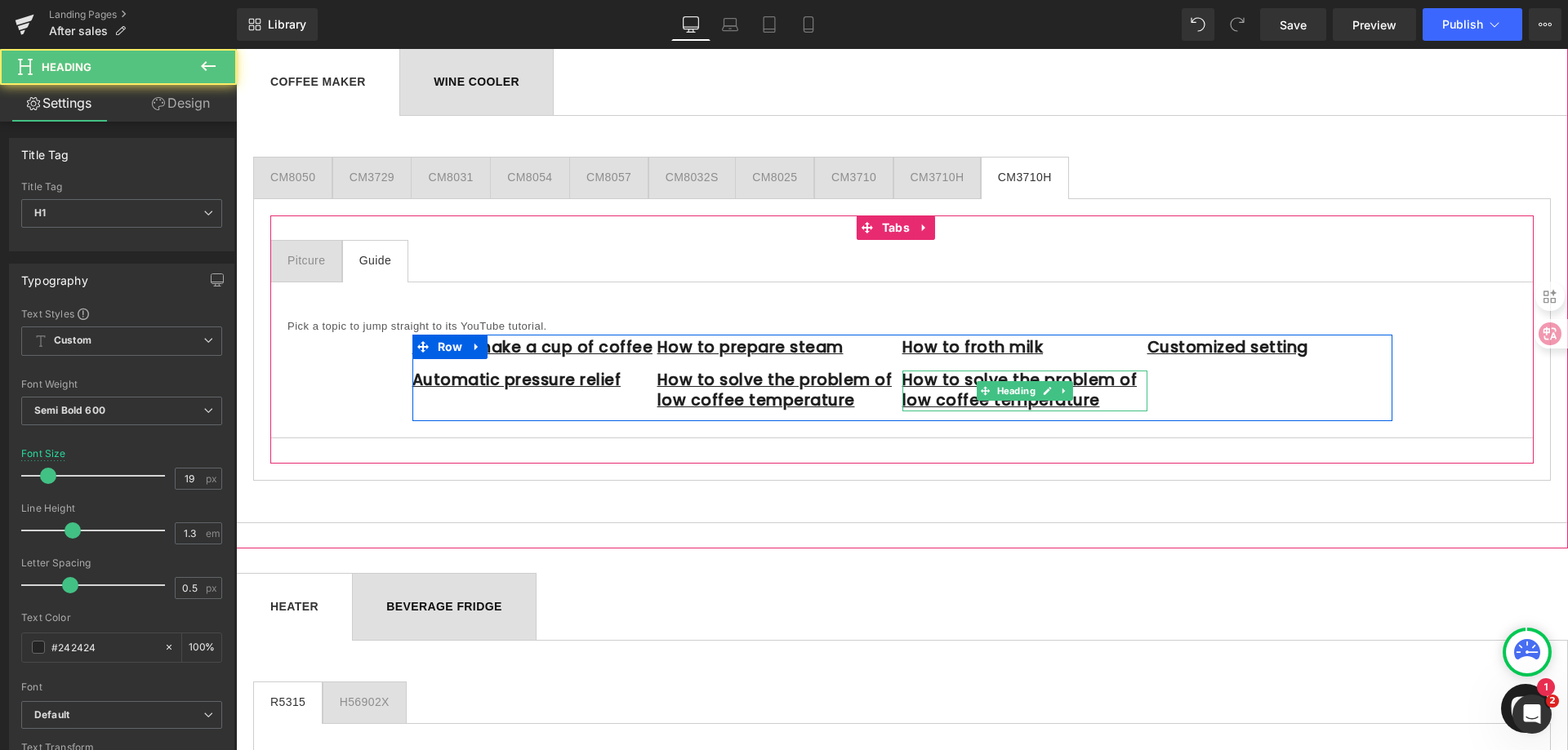
click at [1100, 400] on h1 "How to solve the problem of low coffee temperature" at bounding box center [1025, 390] width 245 height 40
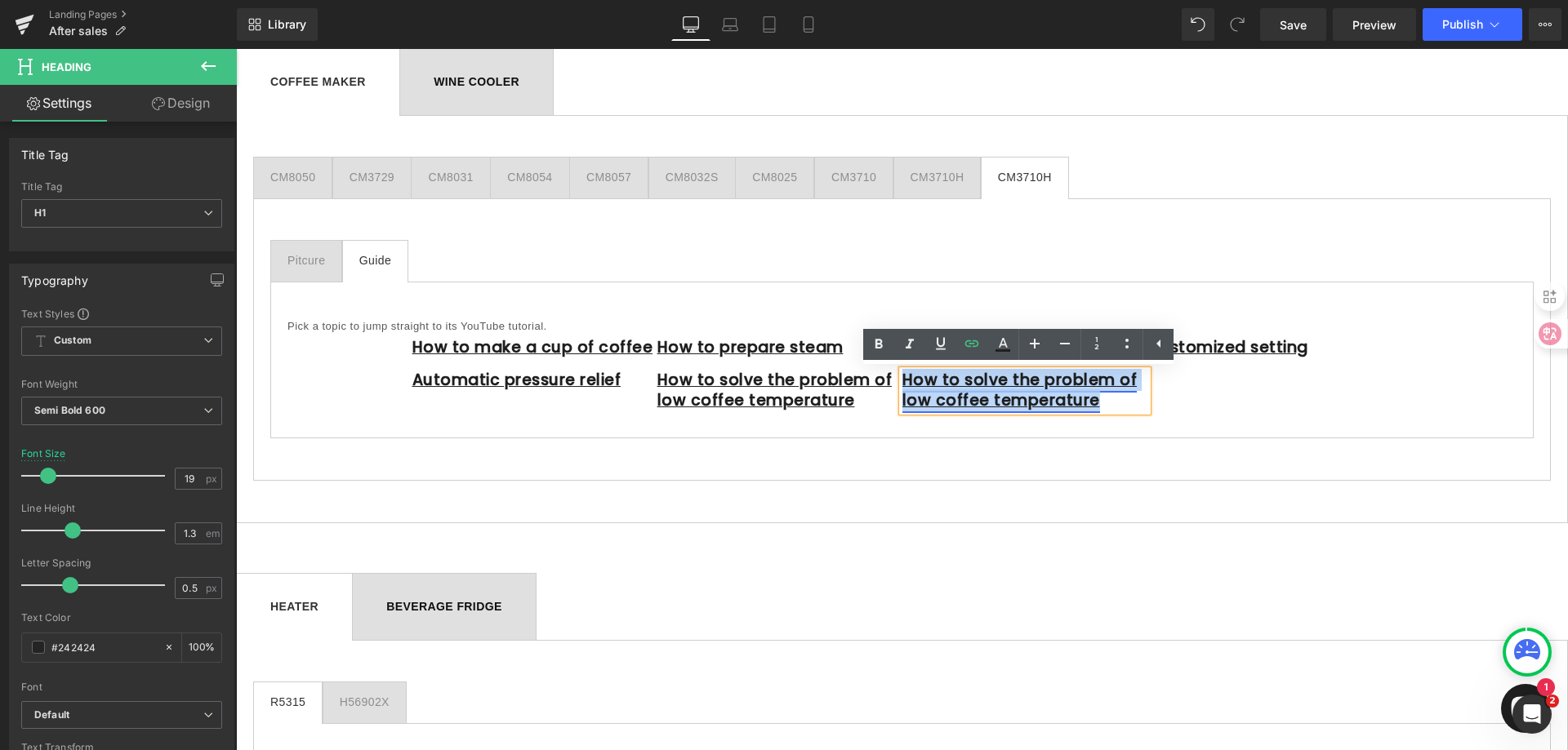
drag, startPoint x: 1099, startPoint y: 402, endPoint x: 896, endPoint y: 378, distance: 204.4
click at [903, 378] on h1 "How to solve the problem of low coffee temperature" at bounding box center [1025, 390] width 245 height 40
paste div
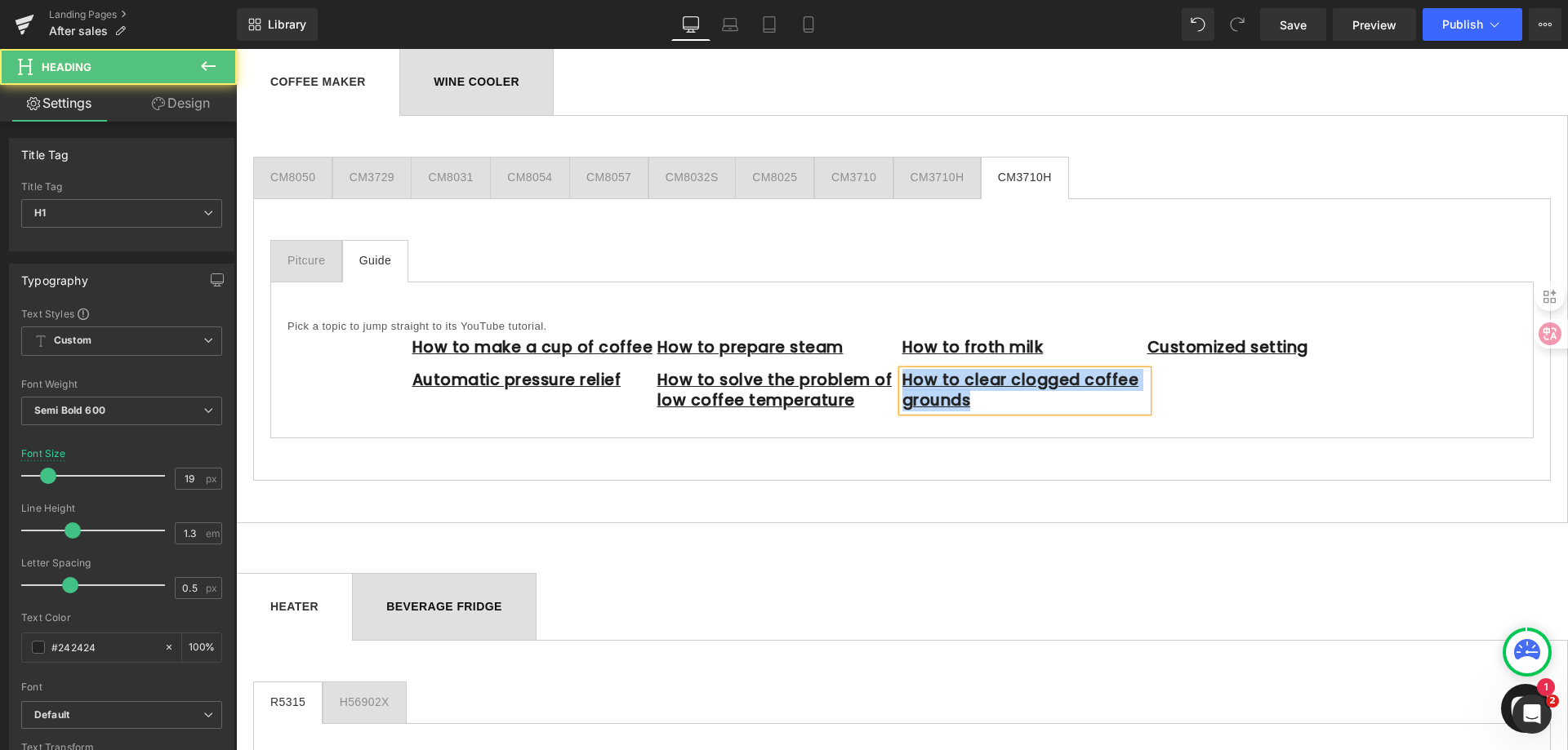
drag, startPoint x: 967, startPoint y: 401, endPoint x: 900, endPoint y: 384, distance: 69.1
click at [903, 384] on h1 "How to clear clogged coffee grounds" at bounding box center [1025, 390] width 245 height 40
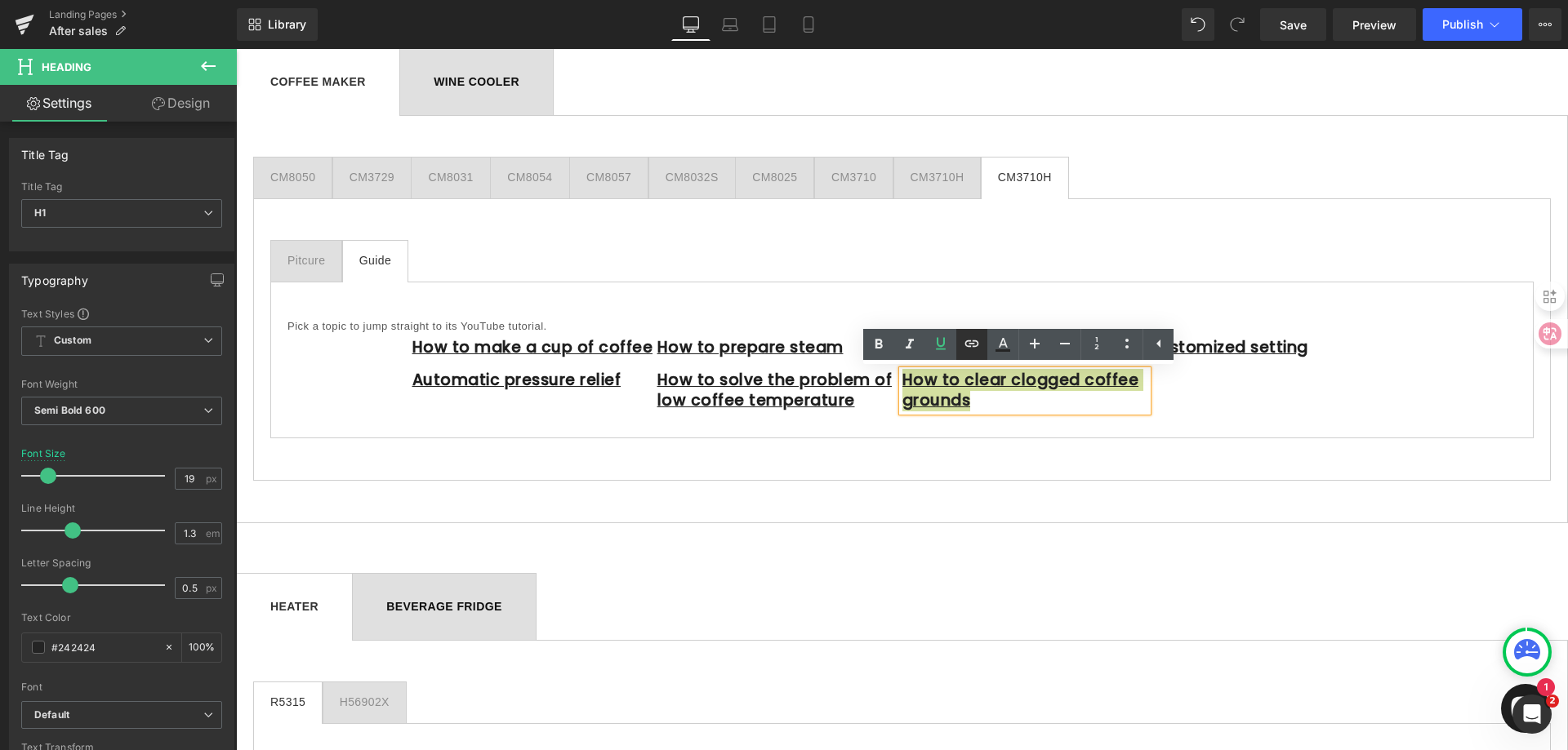
click at [969, 345] on icon at bounding box center [972, 344] width 20 height 20
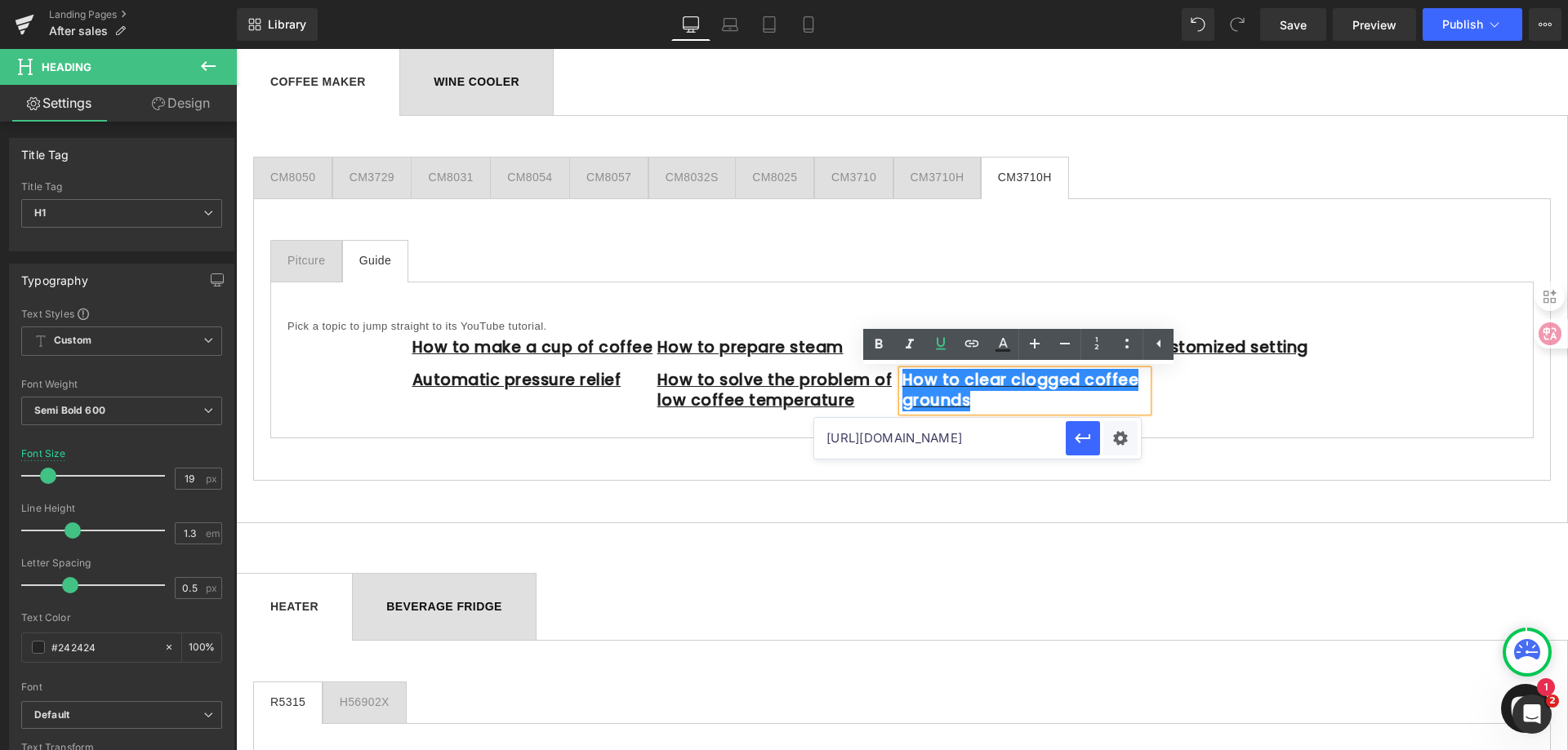
click at [950, 440] on input "[URL][DOMAIN_NAME]" at bounding box center [939, 438] width 251 height 41
paste input "[URL][DOMAIN_NAME]"
type input "[URL][DOMAIN_NAME]"
click at [1078, 447] on icon "button" at bounding box center [1083, 438] width 20 height 20
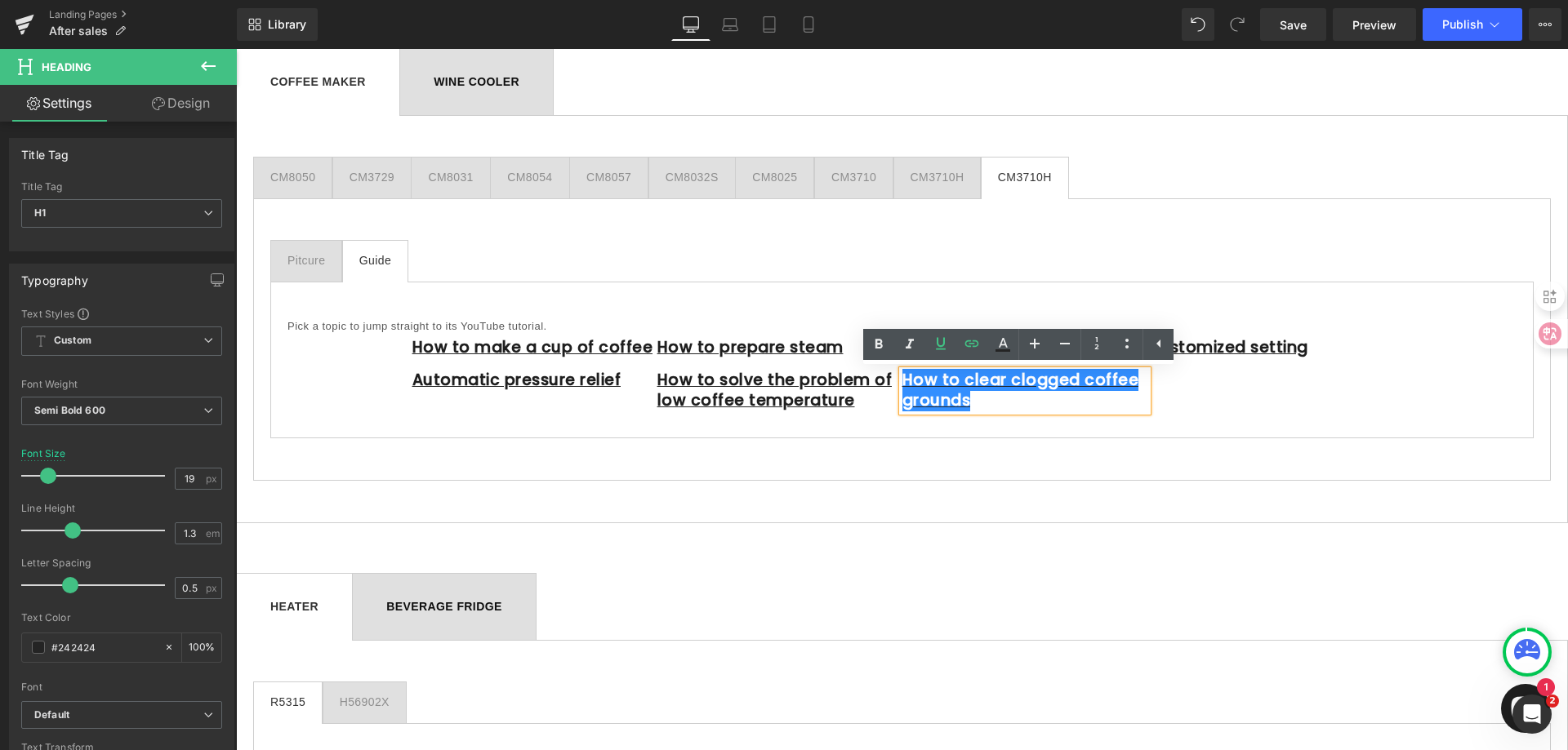
scroll to position [0, 0]
click at [1048, 411] on div "How to clear clogged coffee grounds" at bounding box center [1025, 390] width 245 height 40
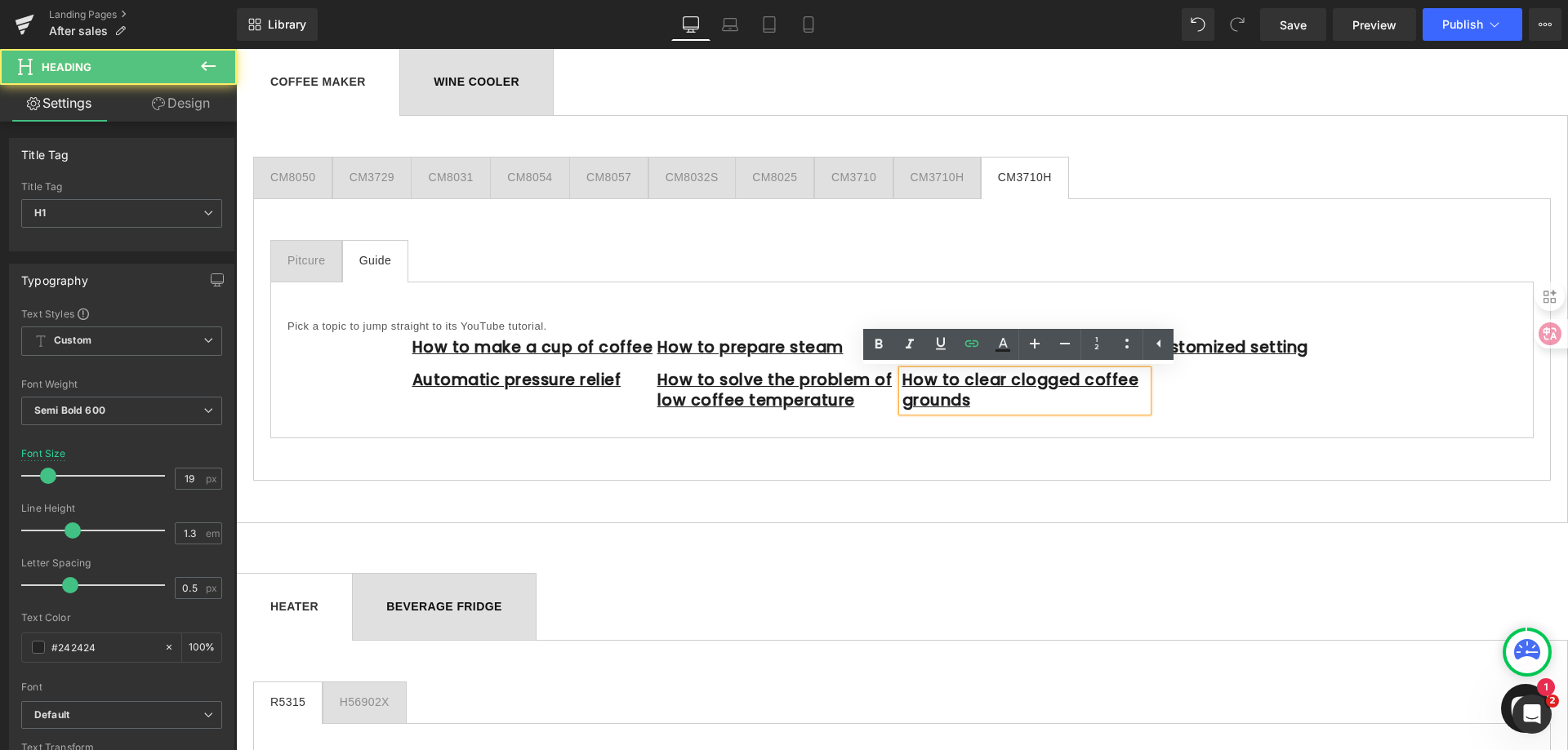
drag, startPoint x: 1262, startPoint y: 401, endPoint x: 1132, endPoint y: 401, distance: 130.0
click at [1263, 401] on div "How to make a cup of coffee Heading Automatic pressure relief Heading How to pr…" at bounding box center [902, 378] width 980 height 87
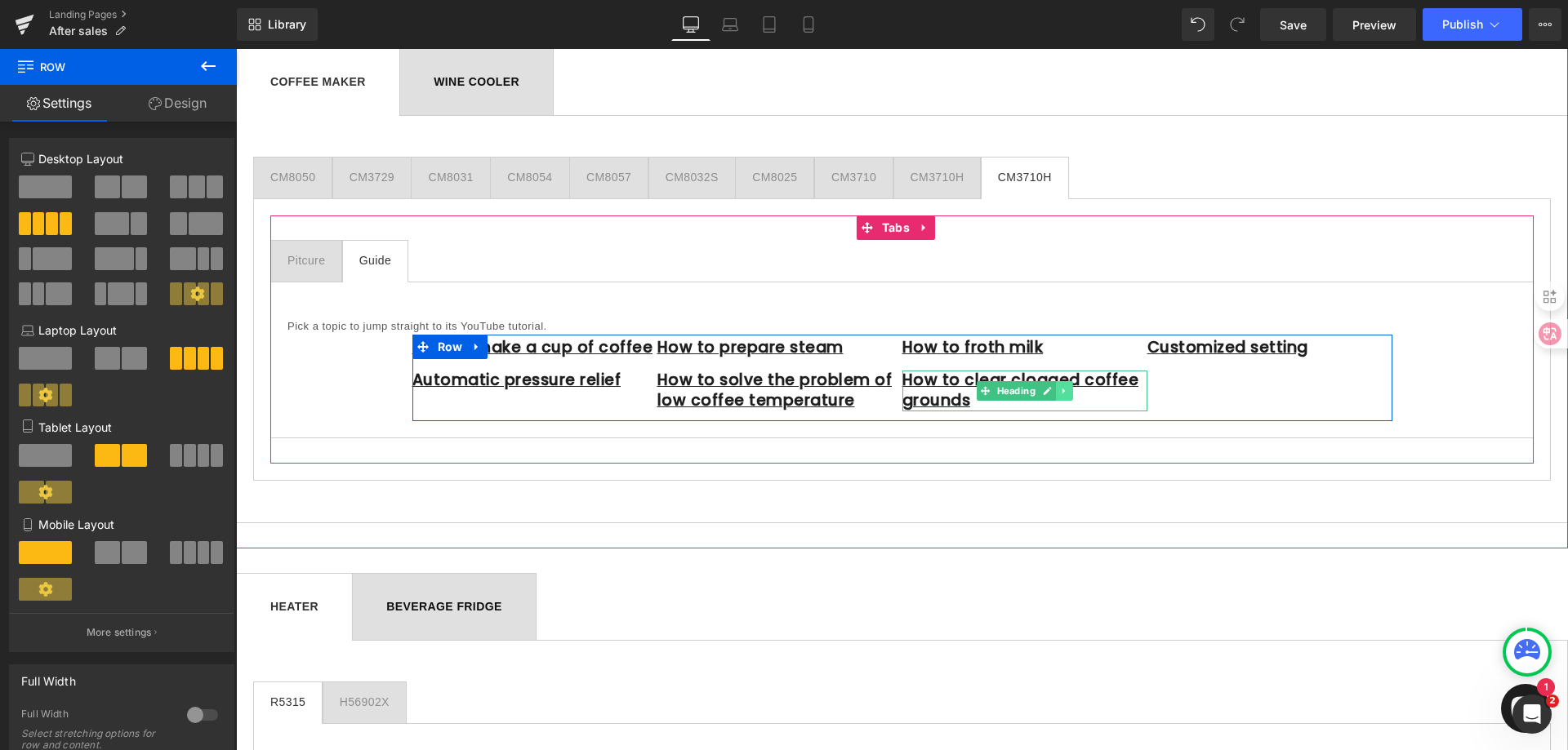
click at [1061, 394] on icon at bounding box center [1062, 391] width 2 height 6
click at [1051, 393] on icon at bounding box center [1055, 390] width 9 height 9
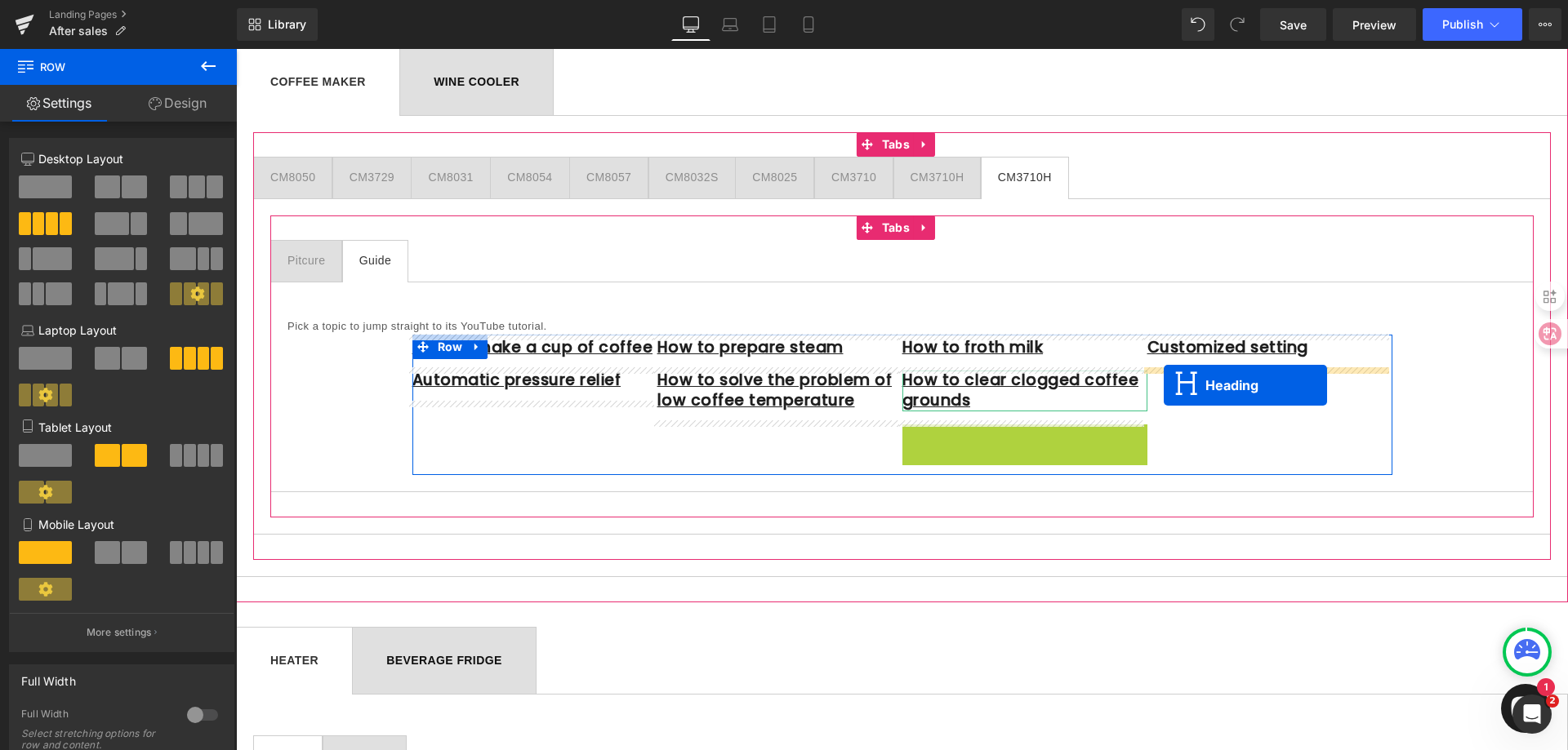
drag, startPoint x: 979, startPoint y: 439, endPoint x: 1164, endPoint y: 385, distance: 192.7
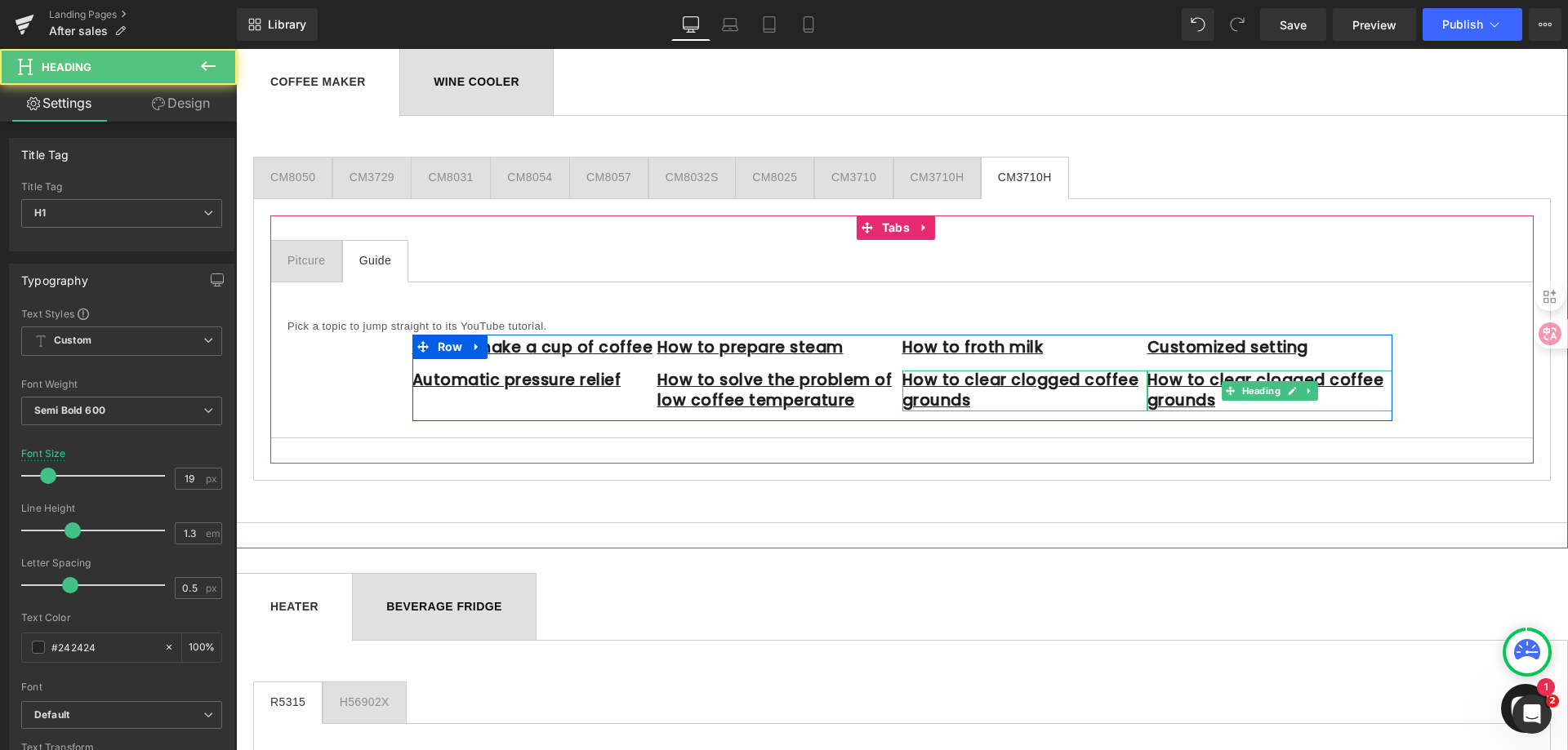
click at [1210, 402] on h1 "How to clear clogged coffee grounds" at bounding box center [1269, 390] width 245 height 40
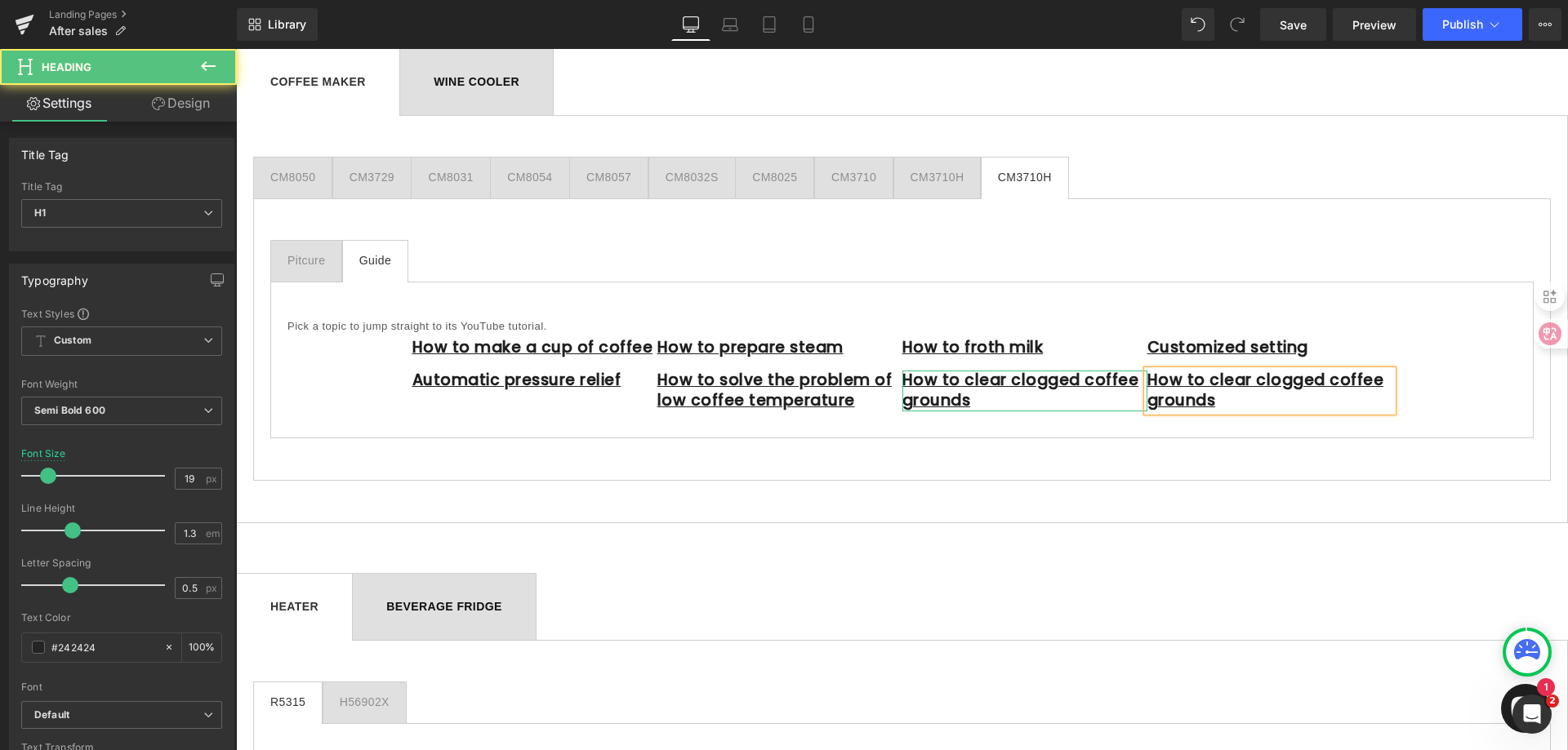
click at [1210, 402] on h1 "How to clear clogged coffee grounds" at bounding box center [1269, 390] width 245 height 40
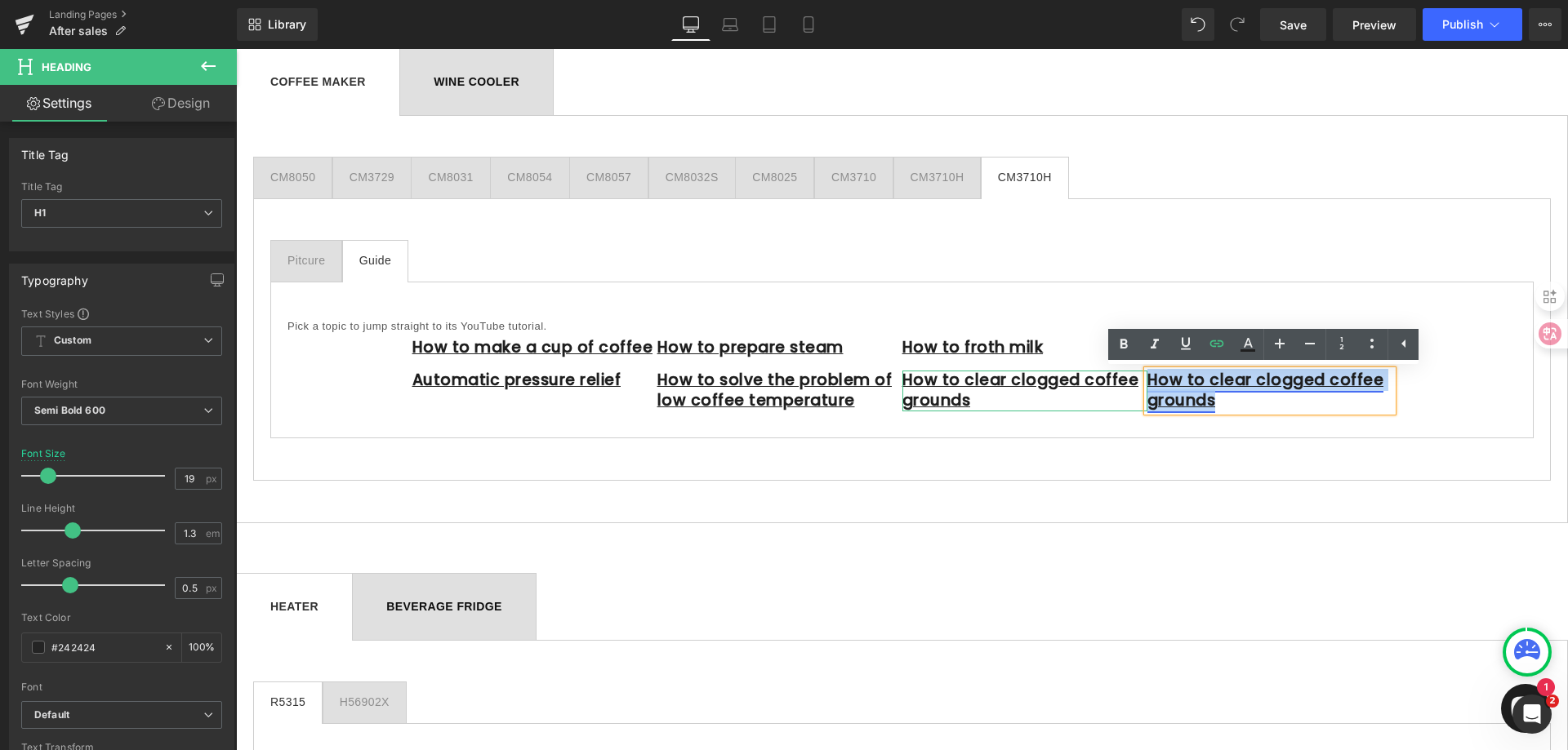
drag, startPoint x: 1209, startPoint y: 401, endPoint x: 1151, endPoint y: 389, distance: 59.2
click at [1151, 389] on h1 "How to clear clogged coffee grounds" at bounding box center [1269, 390] width 245 height 40
paste div
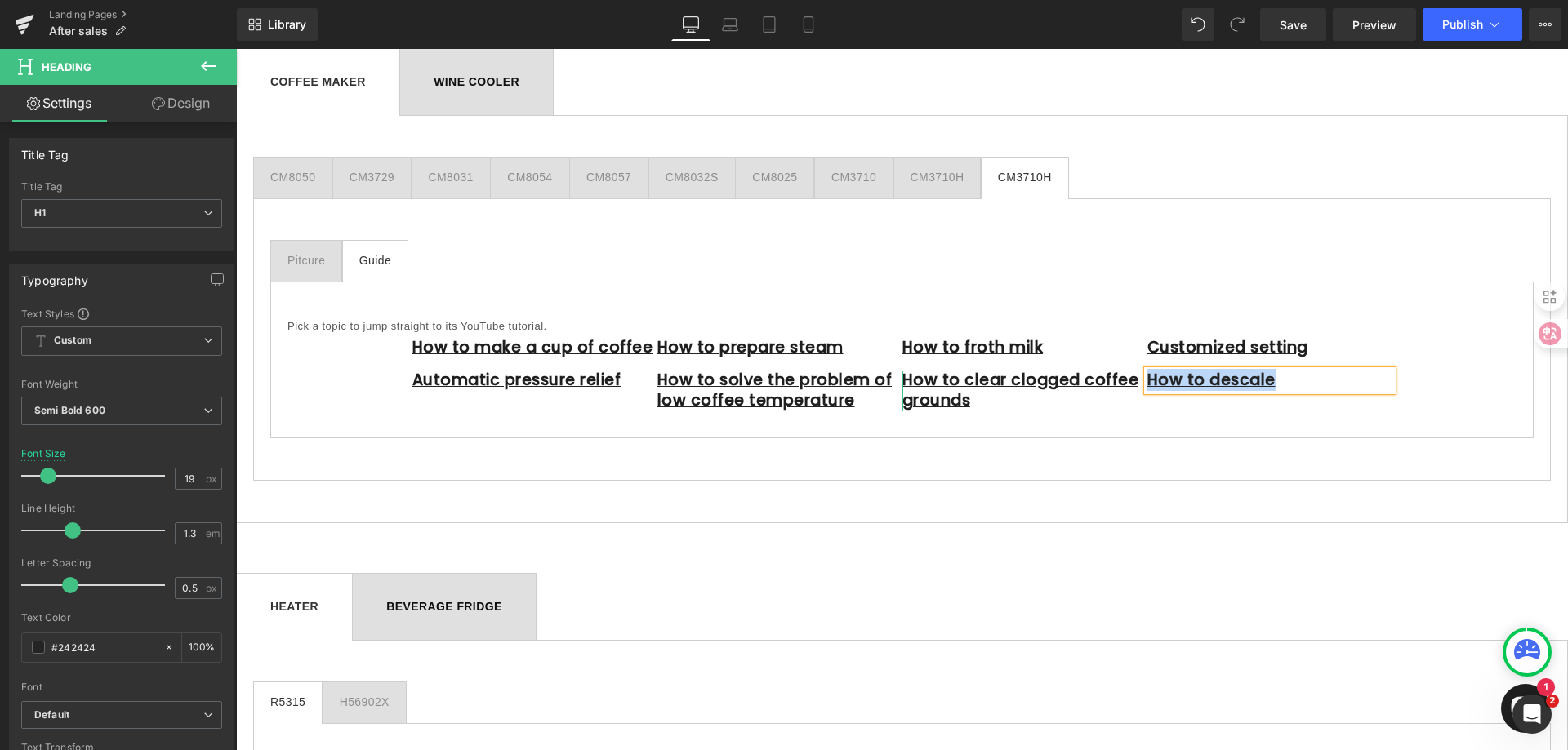
drag, startPoint x: 1271, startPoint y: 380, endPoint x: 1145, endPoint y: 388, distance: 126.3
click at [1147, 388] on h1 "How to descale" at bounding box center [1269, 380] width 245 height 20
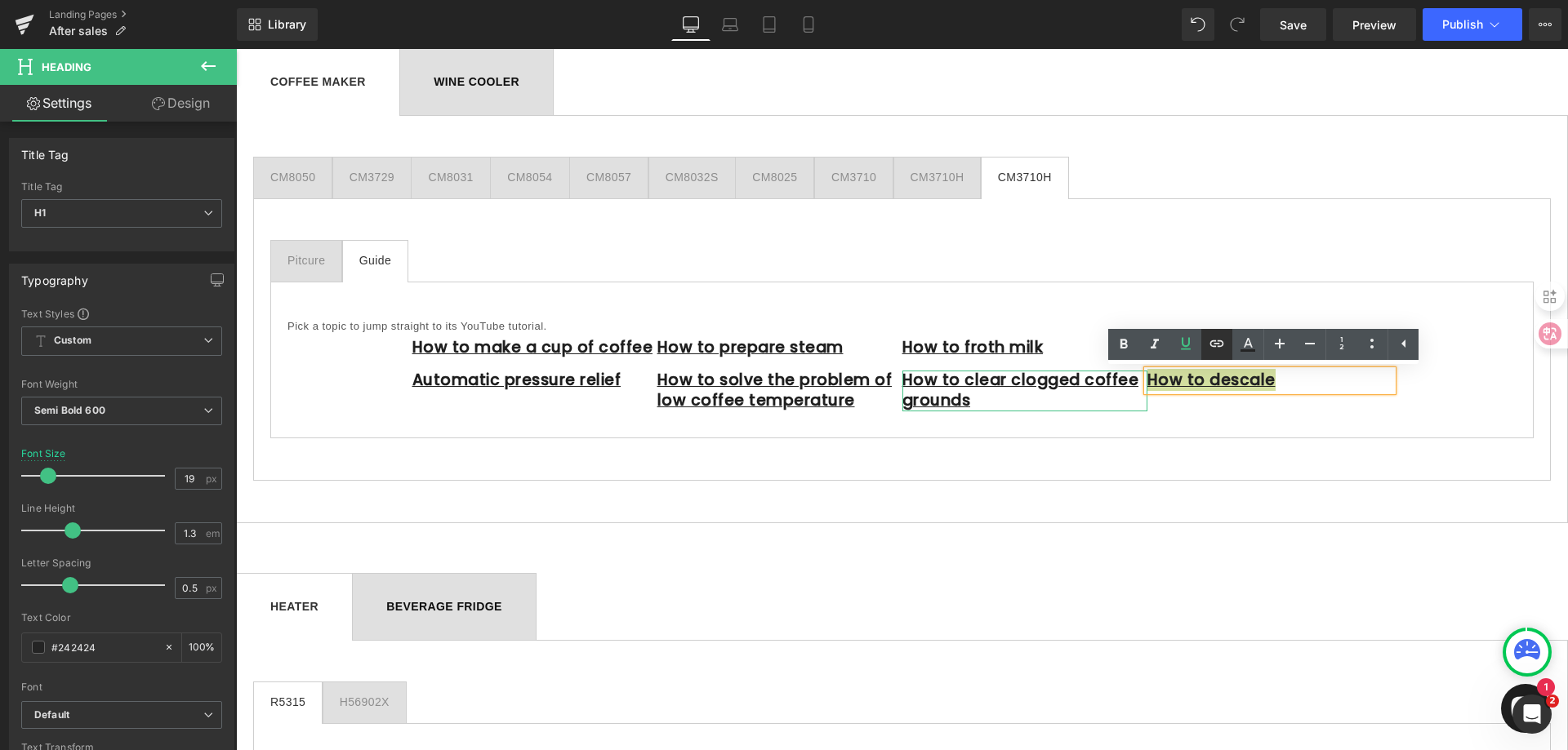
click at [1219, 340] on icon at bounding box center [1217, 344] width 20 height 20
click at [1232, 420] on input "[URL][DOMAIN_NAME]" at bounding box center [1259, 418] width 251 height 41
paste input "[URL][DOMAIN_NAME]"
type input "[URL][DOMAIN_NAME]"
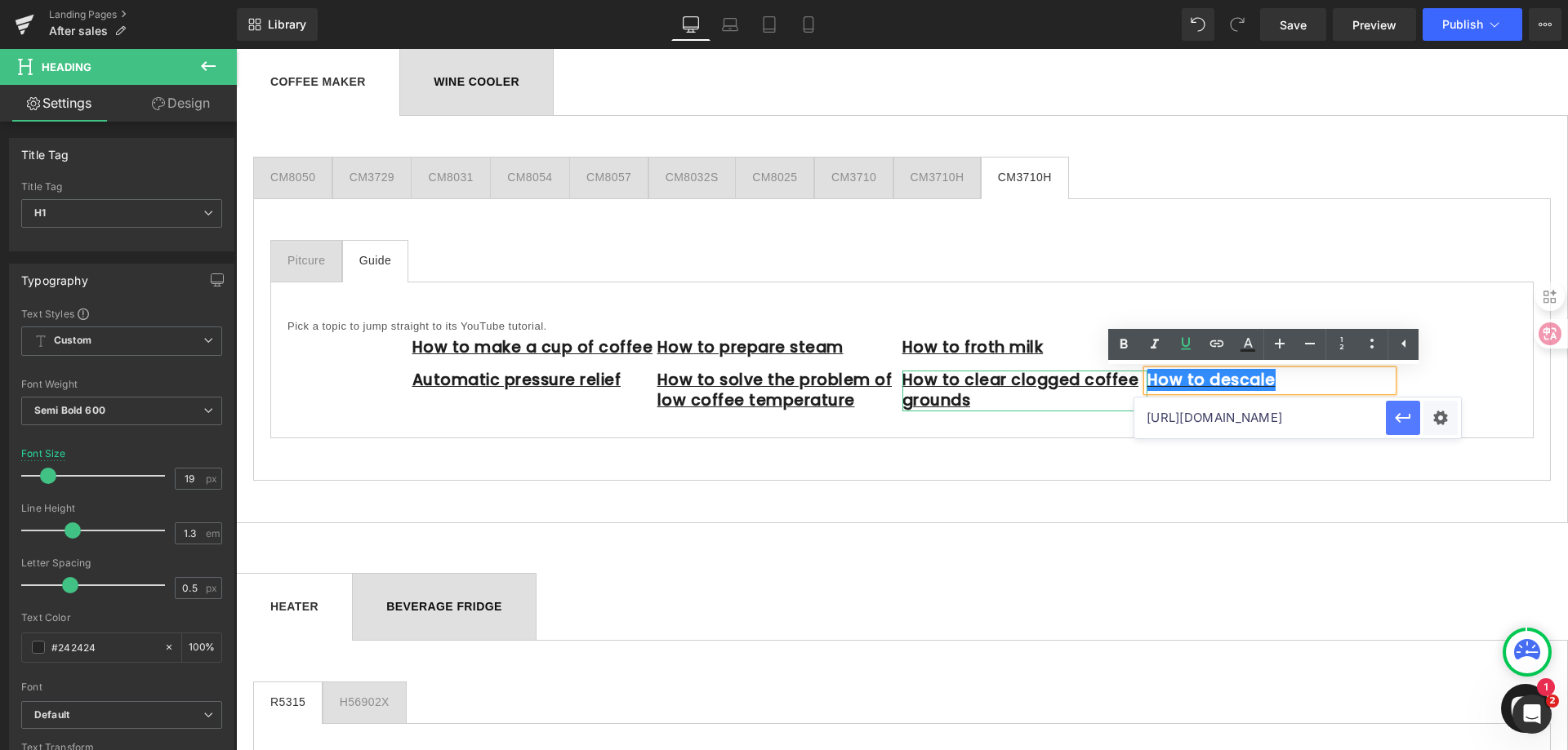
click at [1390, 416] on button "button" at bounding box center [1403, 418] width 34 height 34
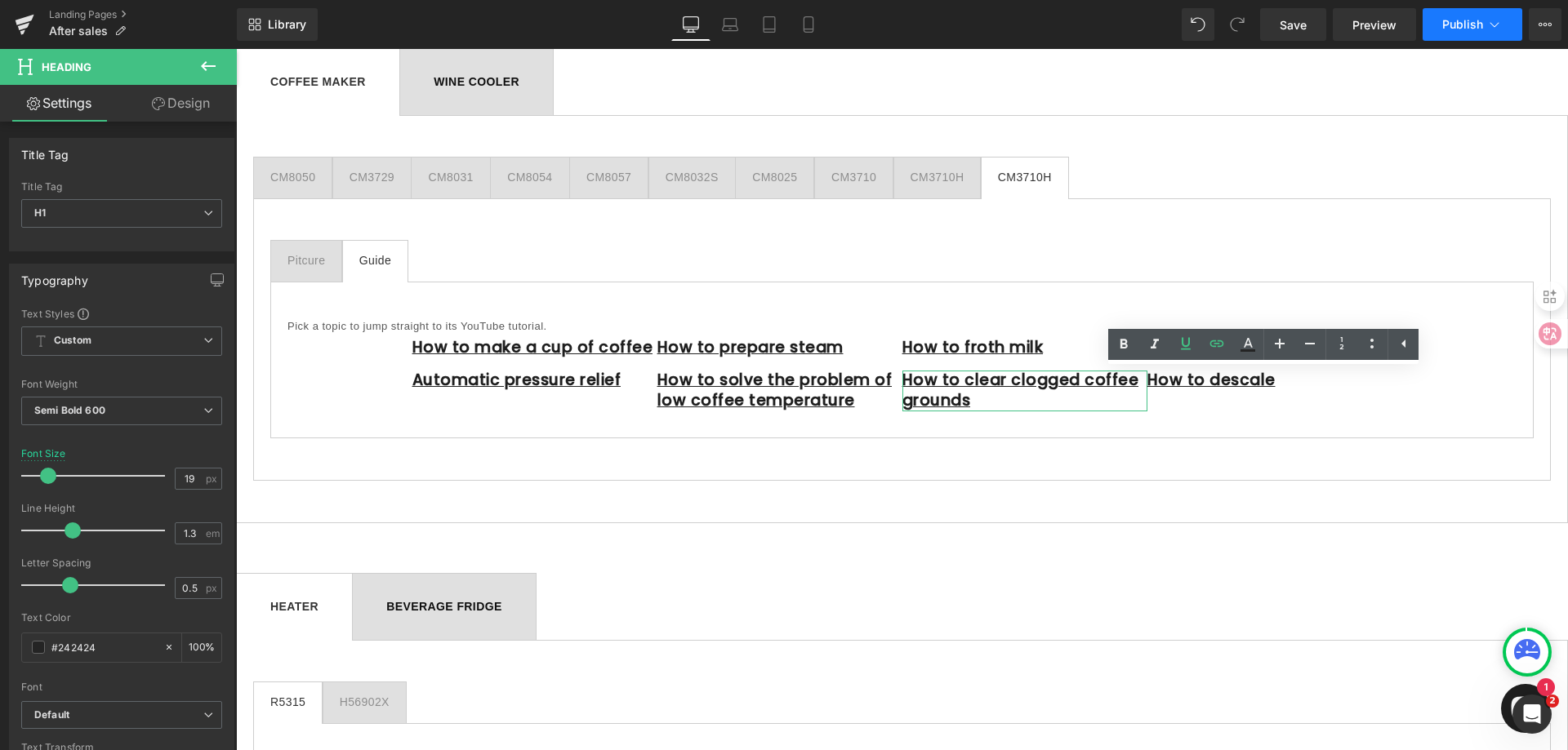
click at [1463, 28] on span "Publish" at bounding box center [1462, 25] width 41 height 13
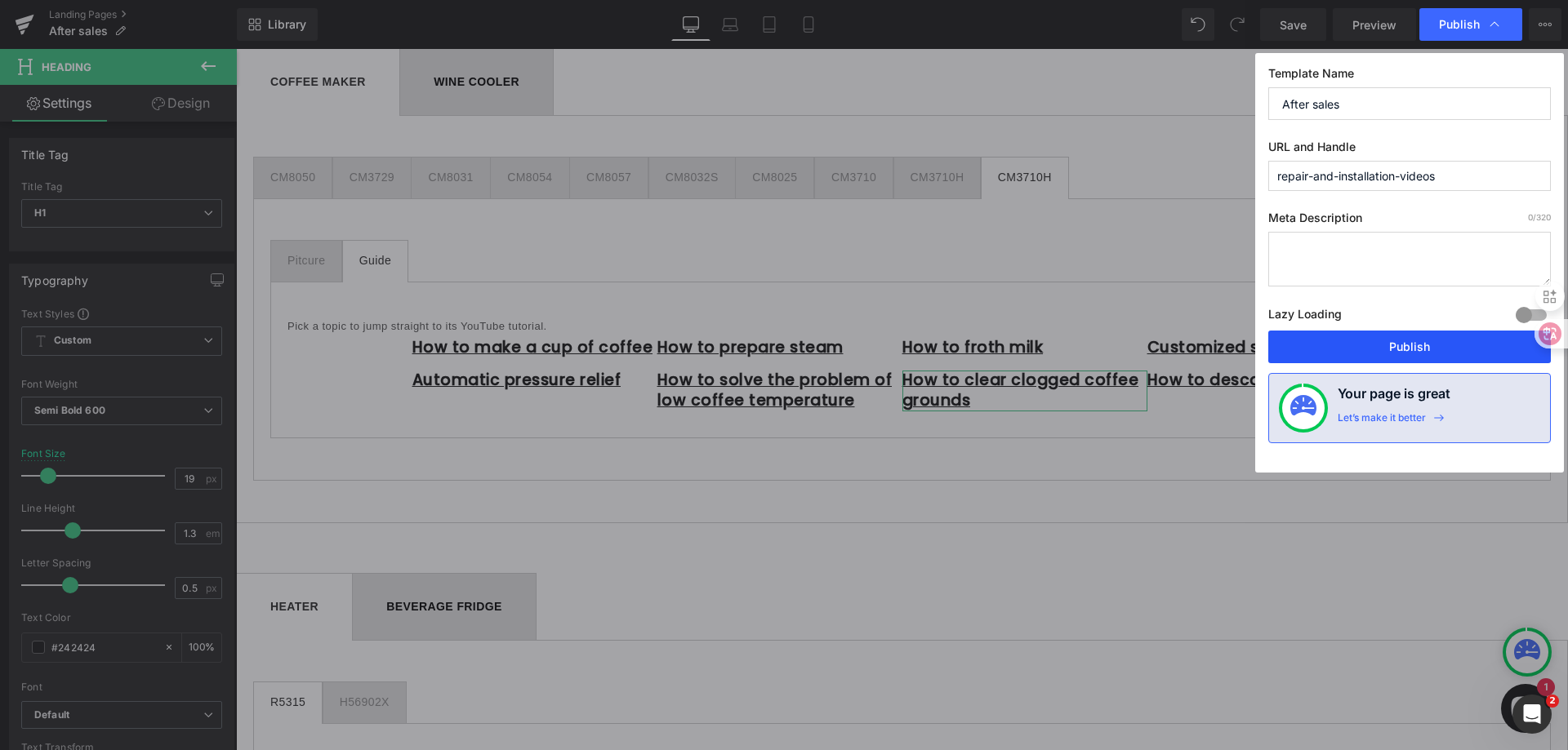
click at [1403, 339] on button "Publish" at bounding box center [1409, 347] width 282 height 33
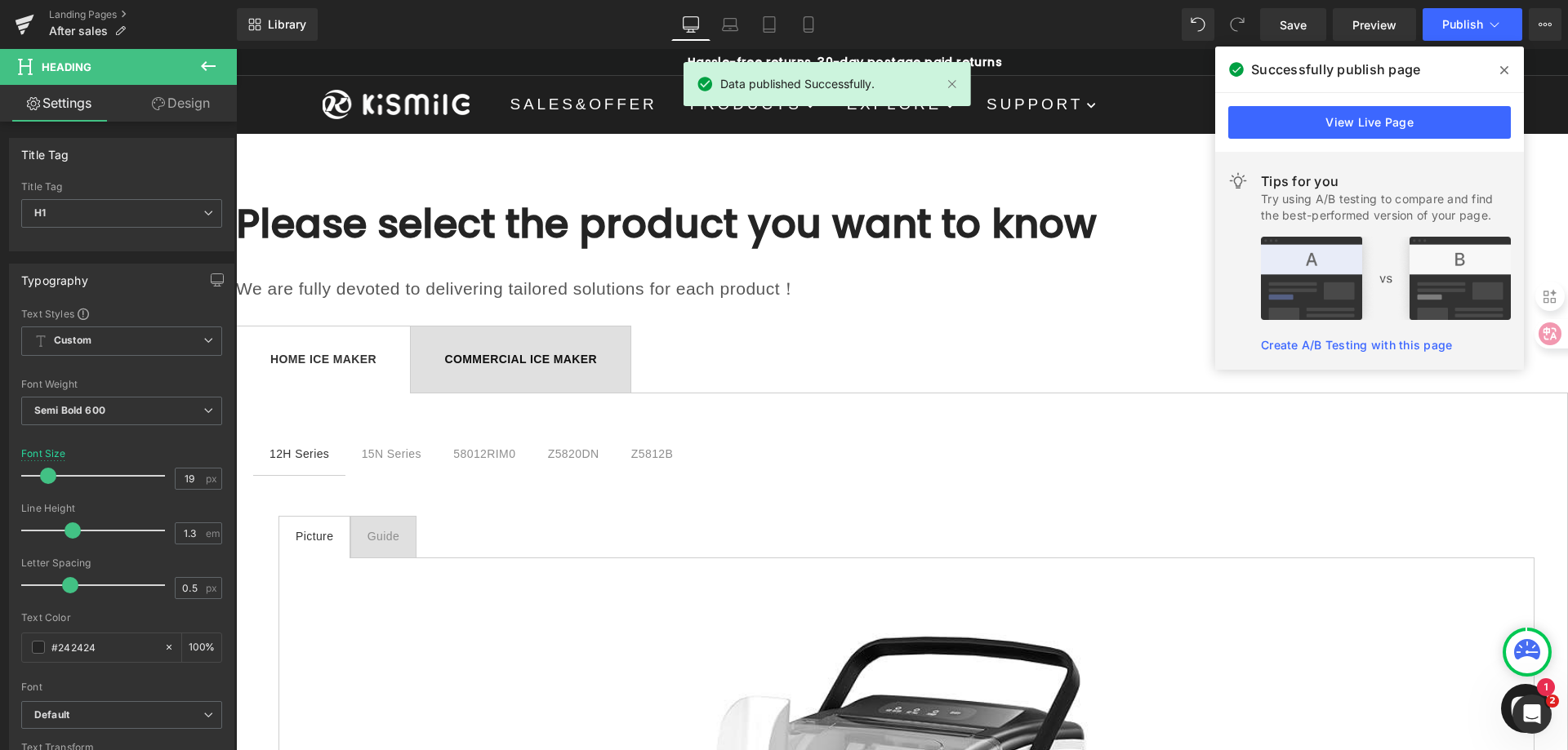
click at [1495, 72] on span at bounding box center [1504, 70] width 26 height 26
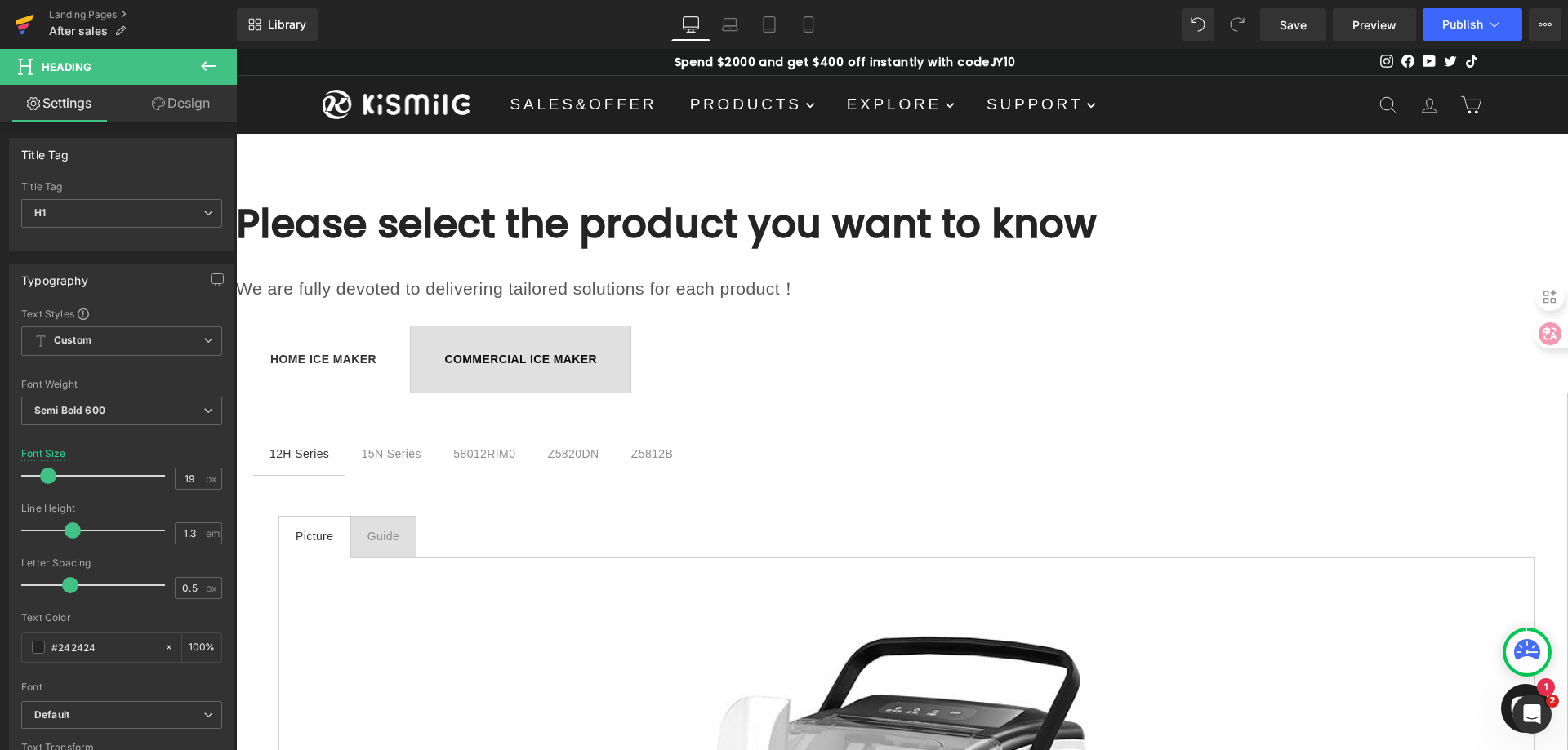
click at [23, 28] on icon at bounding box center [24, 26] width 11 height 7
